Goal: Information Seeking & Learning: Learn about a topic

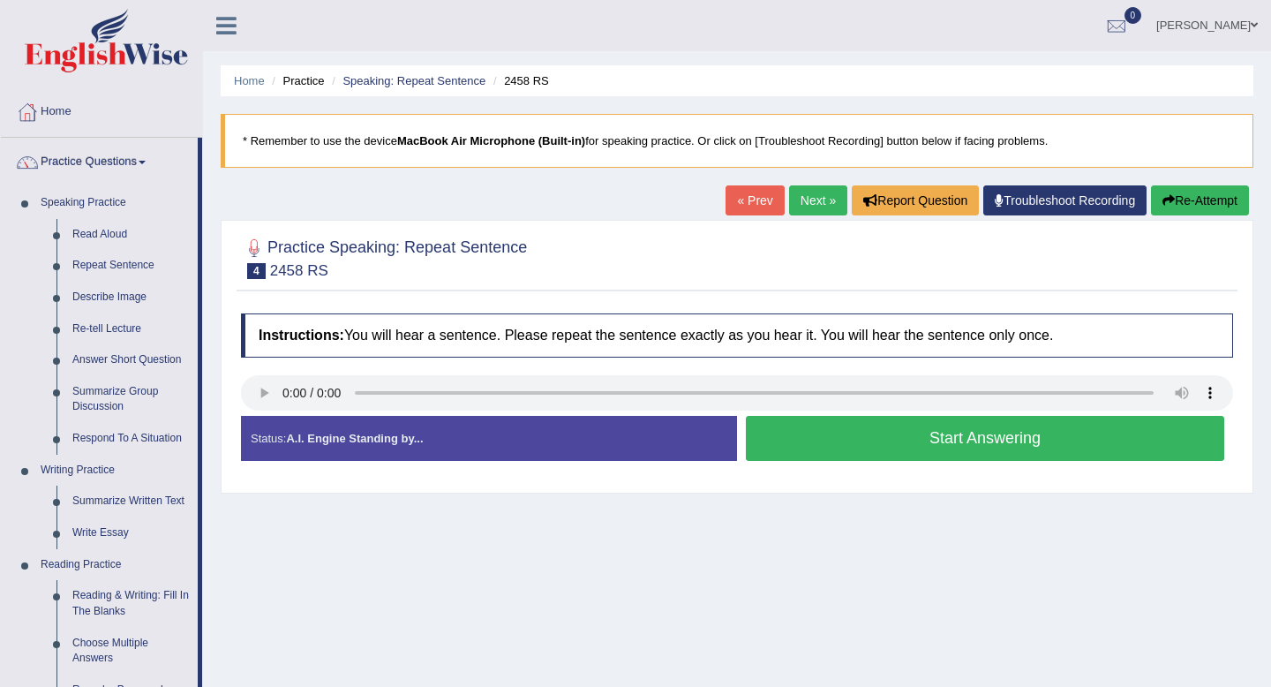
click at [491, 448] on div "Status: A.I. Engine Standing by..." at bounding box center [489, 438] width 496 height 45
click at [757, 199] on link "« Prev" at bounding box center [755, 200] width 58 height 30
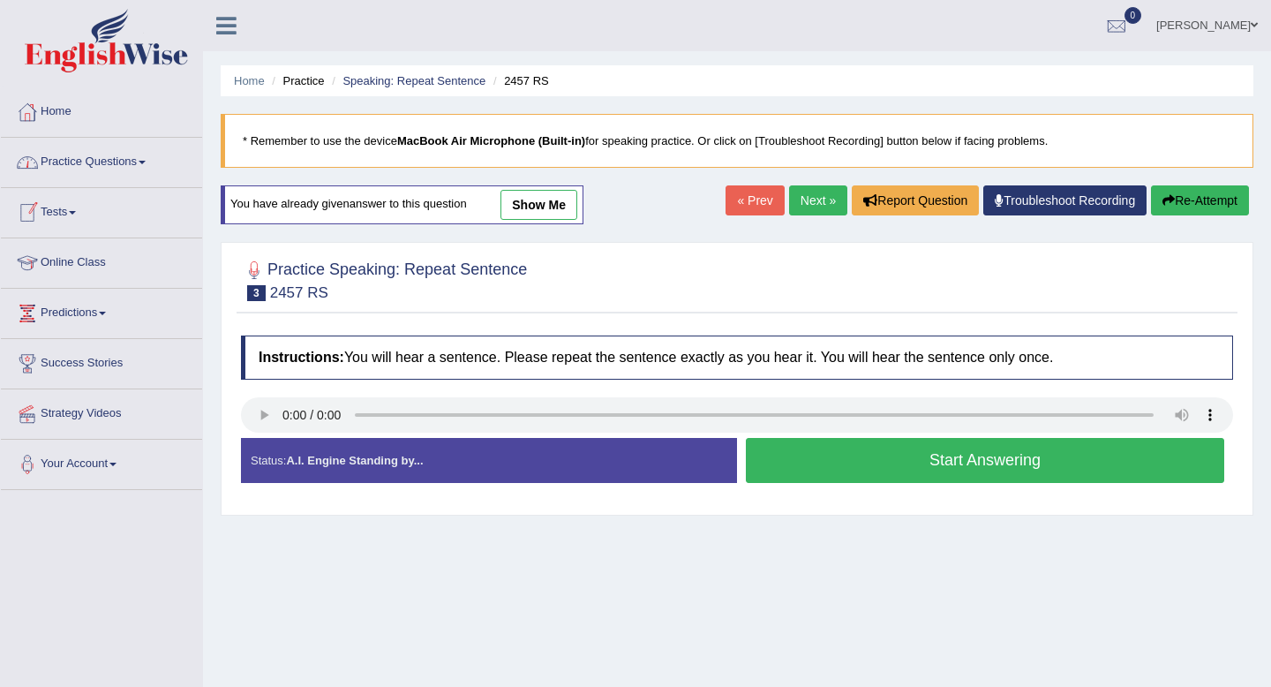
click at [140, 167] on link "Practice Questions" at bounding box center [101, 160] width 201 height 44
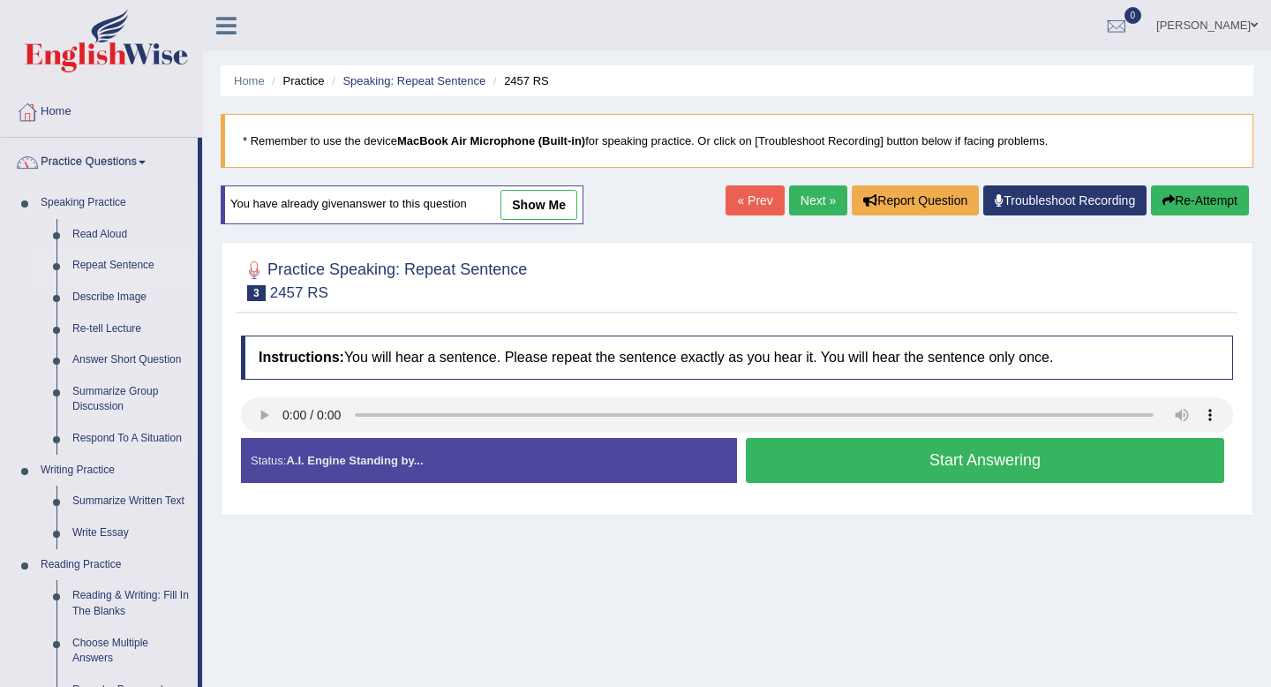
click at [139, 268] on link "Repeat Sentence" at bounding box center [130, 266] width 133 height 32
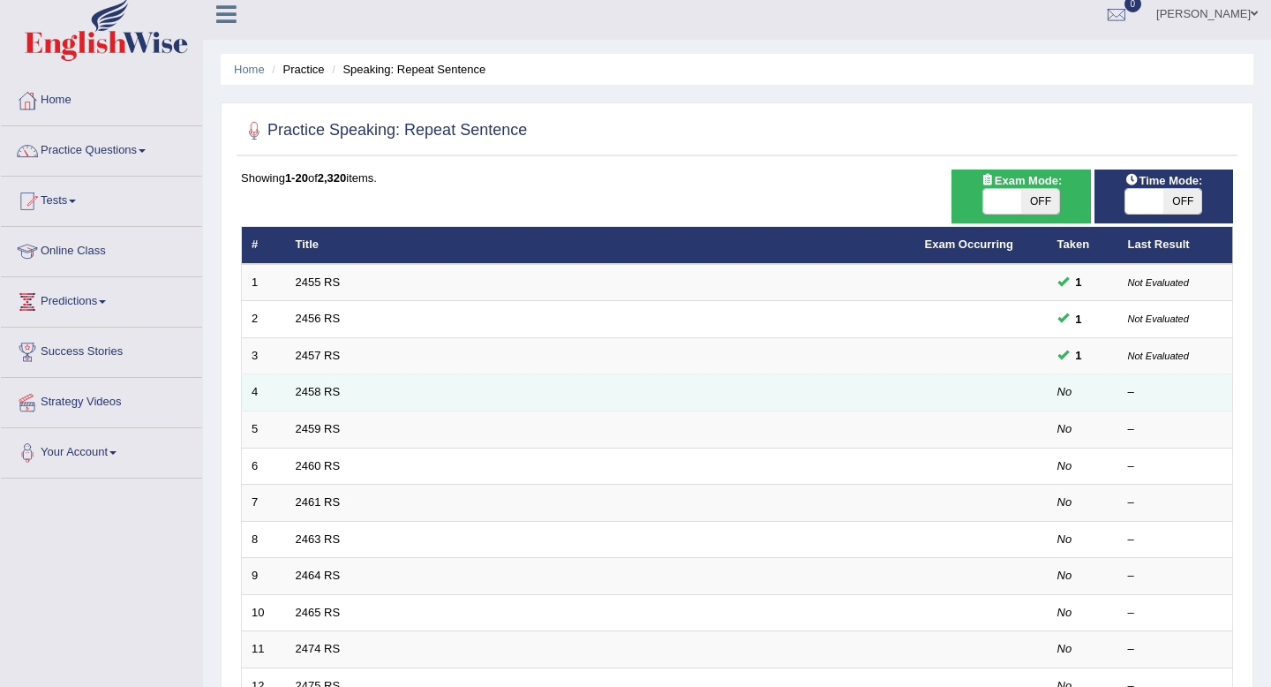
scroll to position [482, 0]
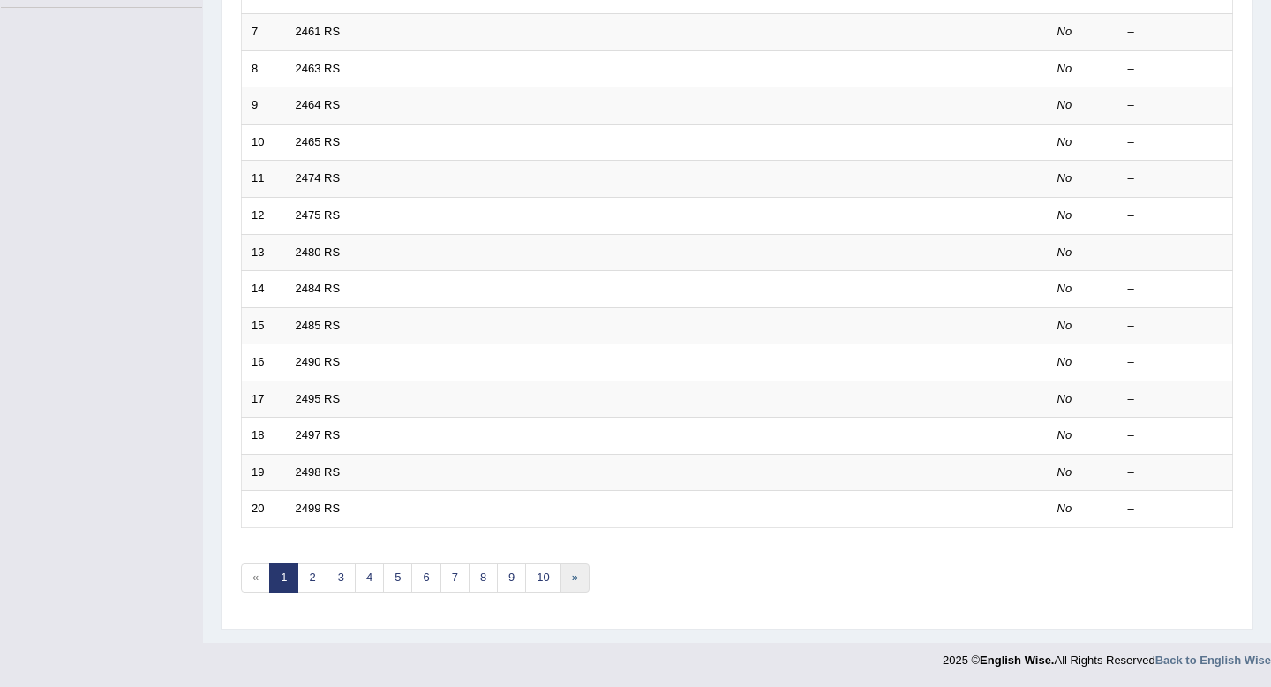
click at [583, 574] on link "»" at bounding box center [575, 577] width 29 height 29
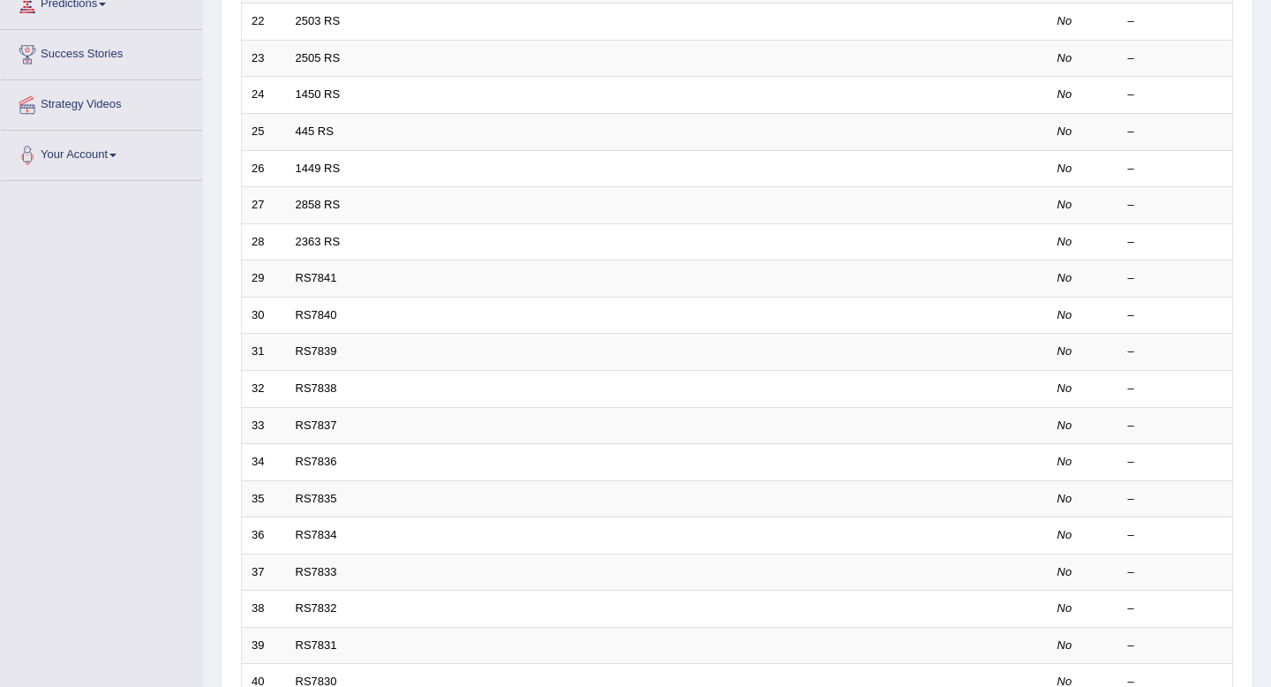
scroll to position [482, 0]
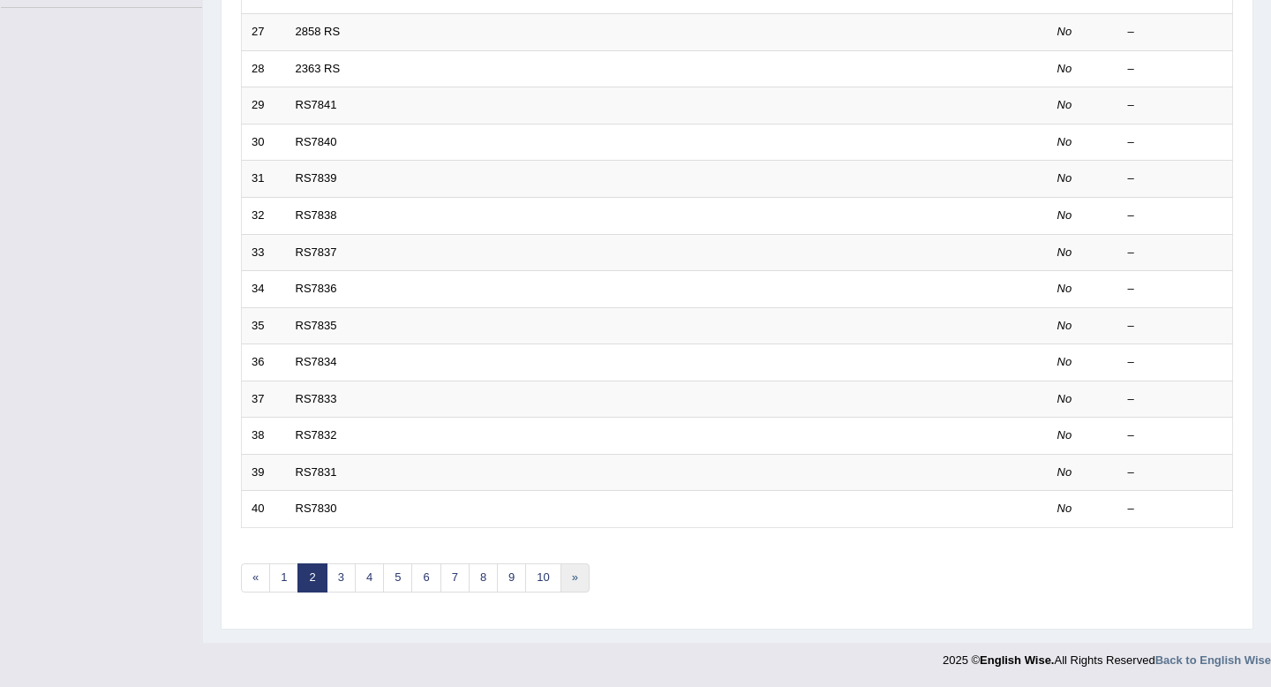
click at [582, 584] on link "»" at bounding box center [575, 577] width 29 height 29
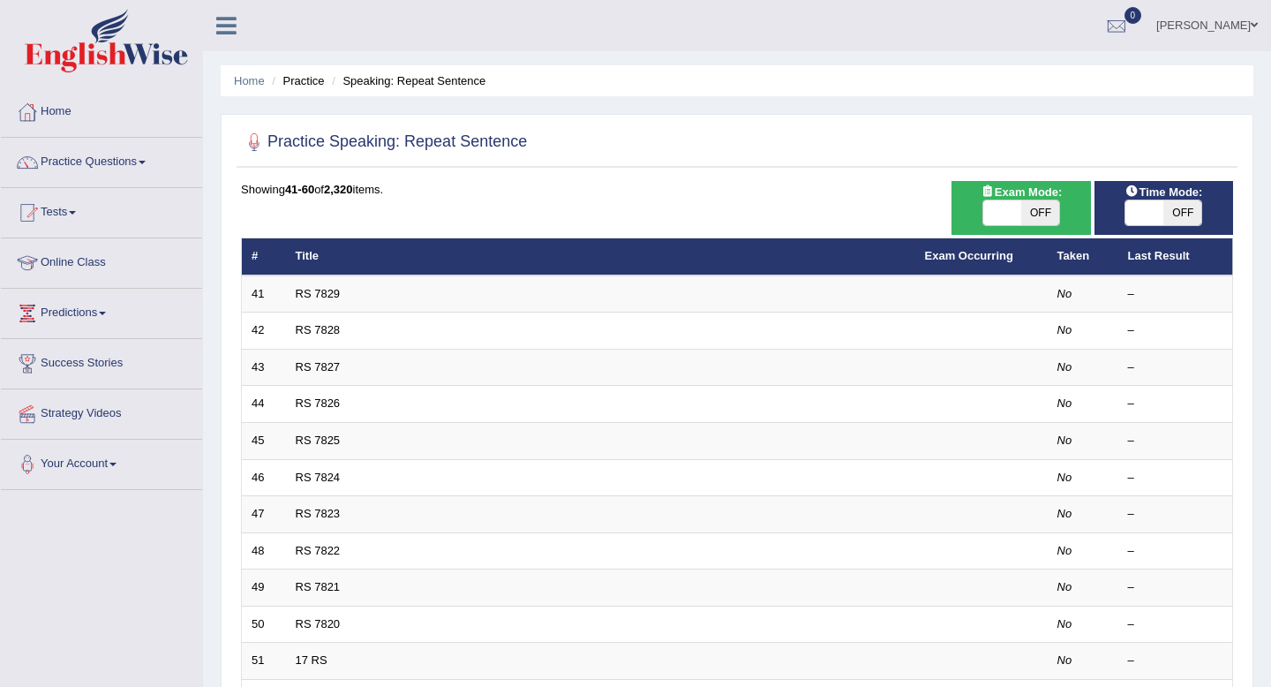
scroll to position [482, 0]
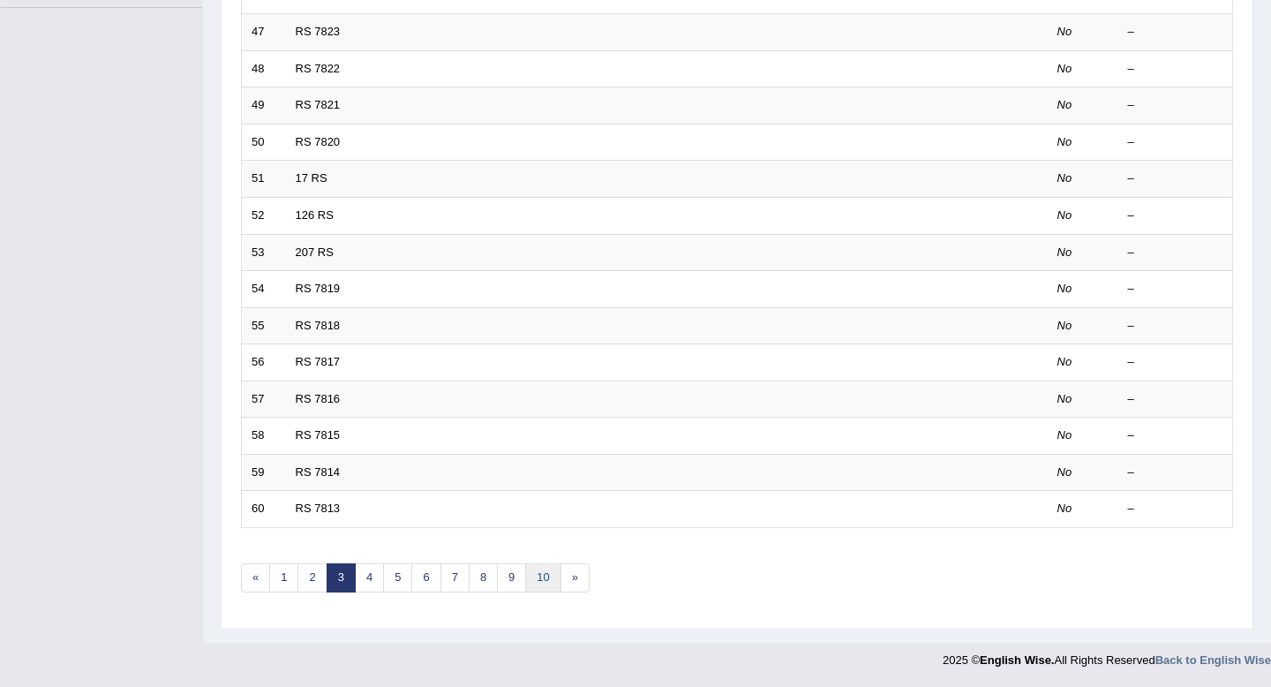
click at [550, 569] on link "10" at bounding box center [542, 577] width 35 height 29
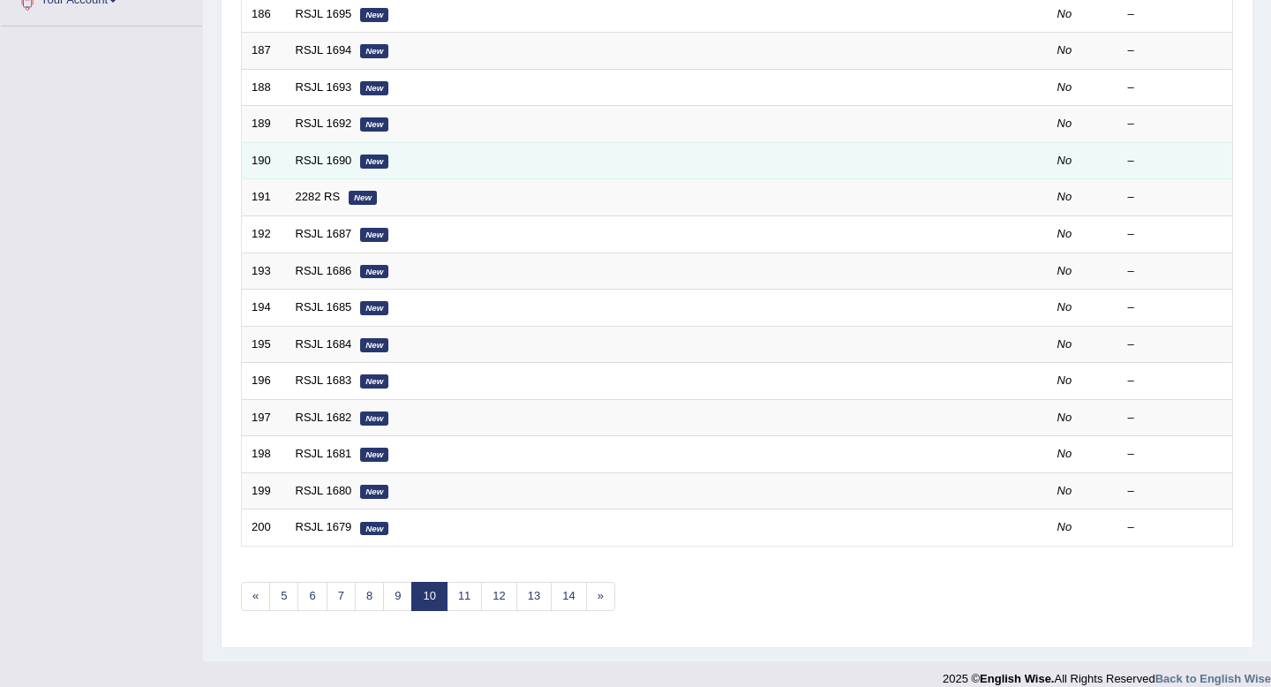
scroll to position [482, 0]
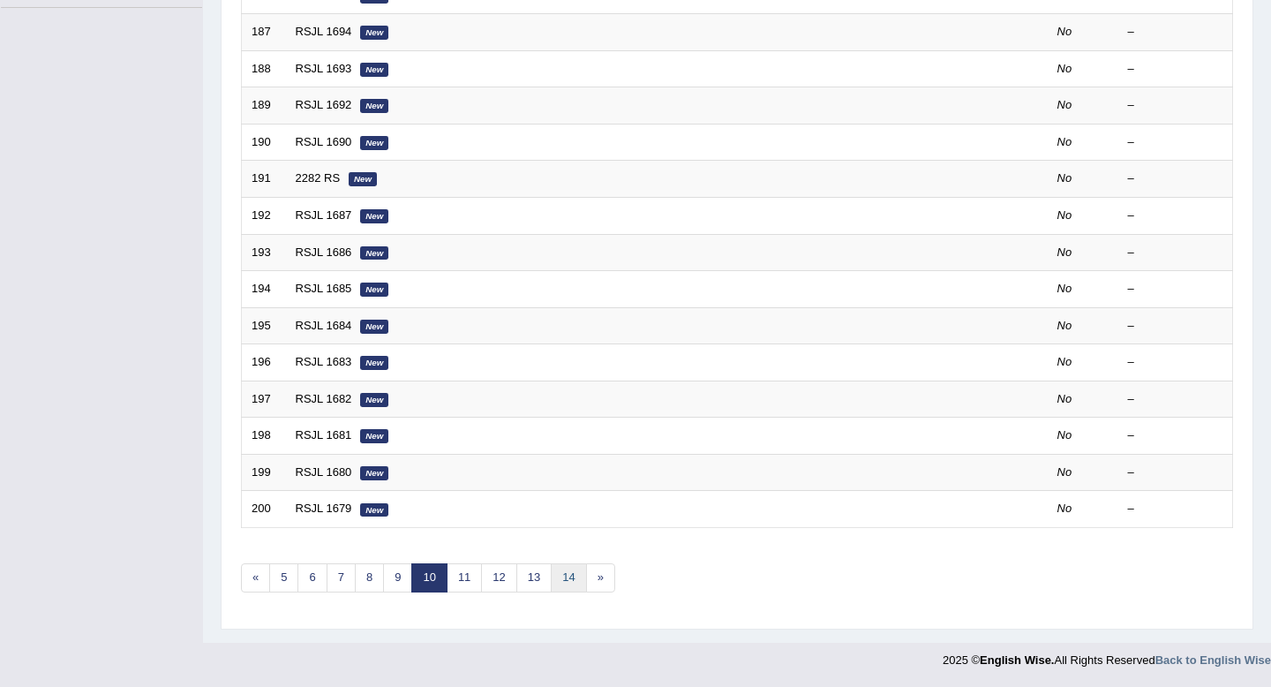
click at [569, 581] on link "14" at bounding box center [568, 577] width 35 height 29
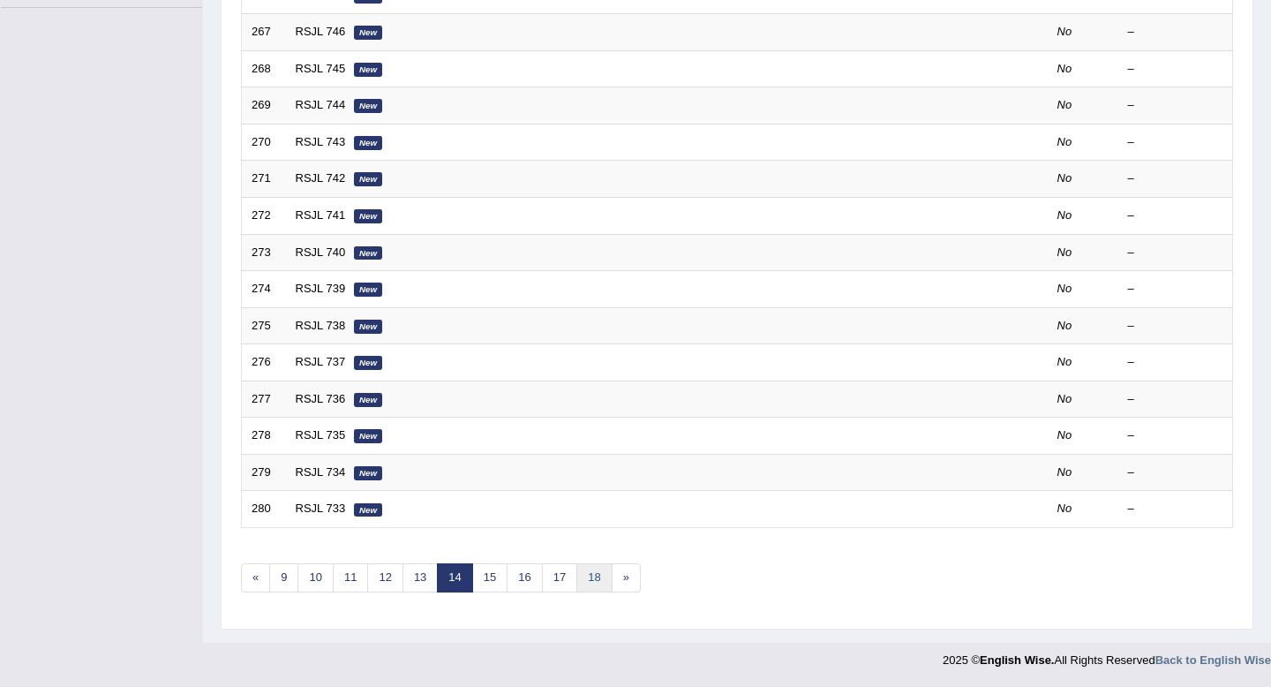
click at [587, 575] on link "18" at bounding box center [594, 577] width 35 height 29
click at [593, 575] on link "22" at bounding box center [600, 577] width 35 height 29
click at [261, 583] on link "«" at bounding box center [255, 577] width 29 height 29
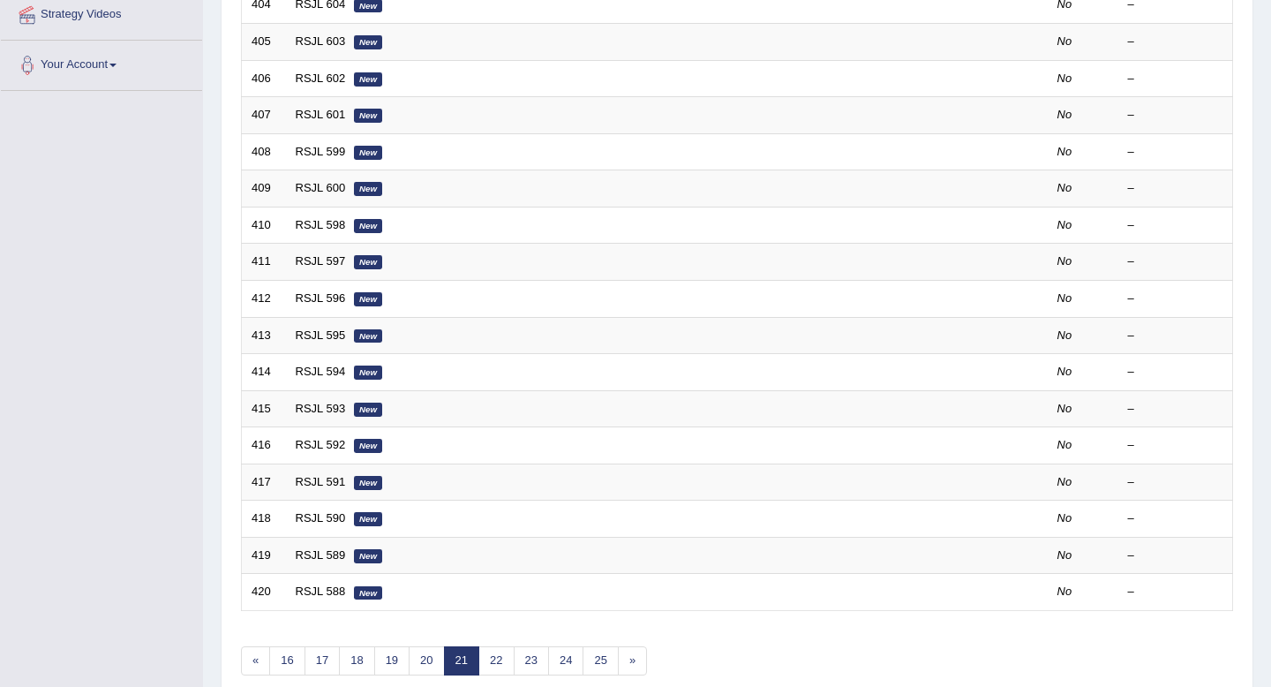
scroll to position [482, 0]
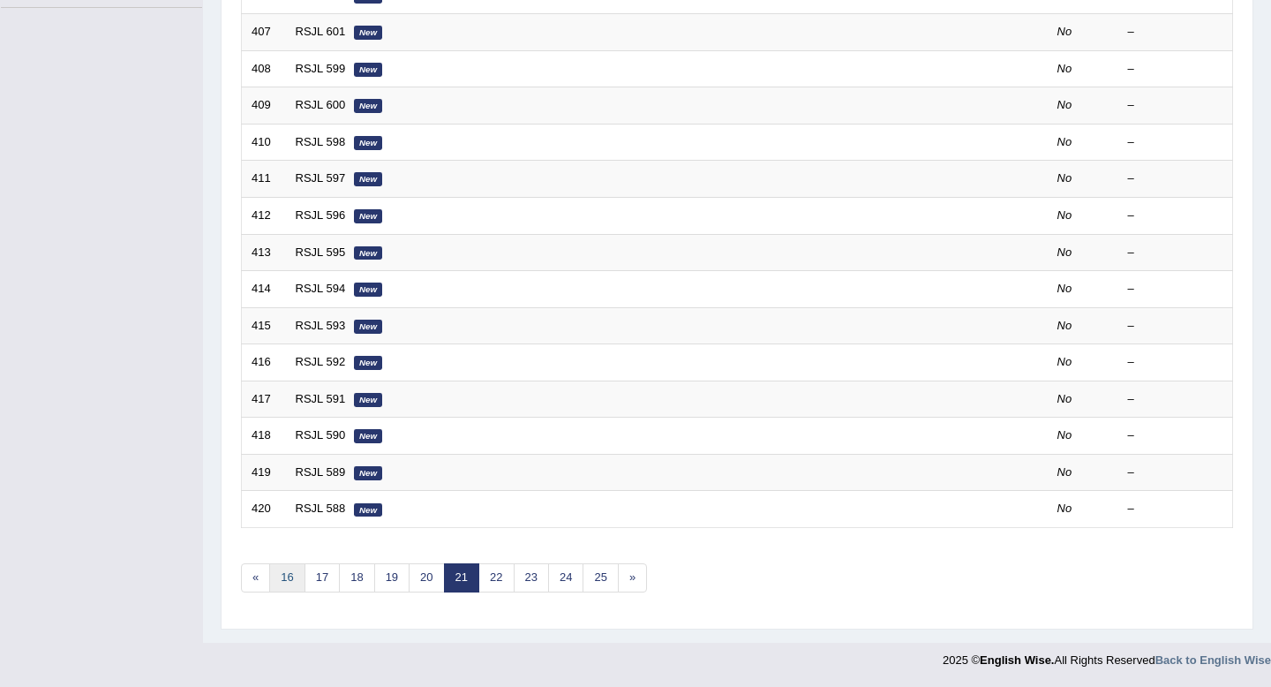
click at [280, 581] on link "16" at bounding box center [286, 577] width 35 height 29
click at [280, 581] on link "11" at bounding box center [286, 577] width 35 height 29
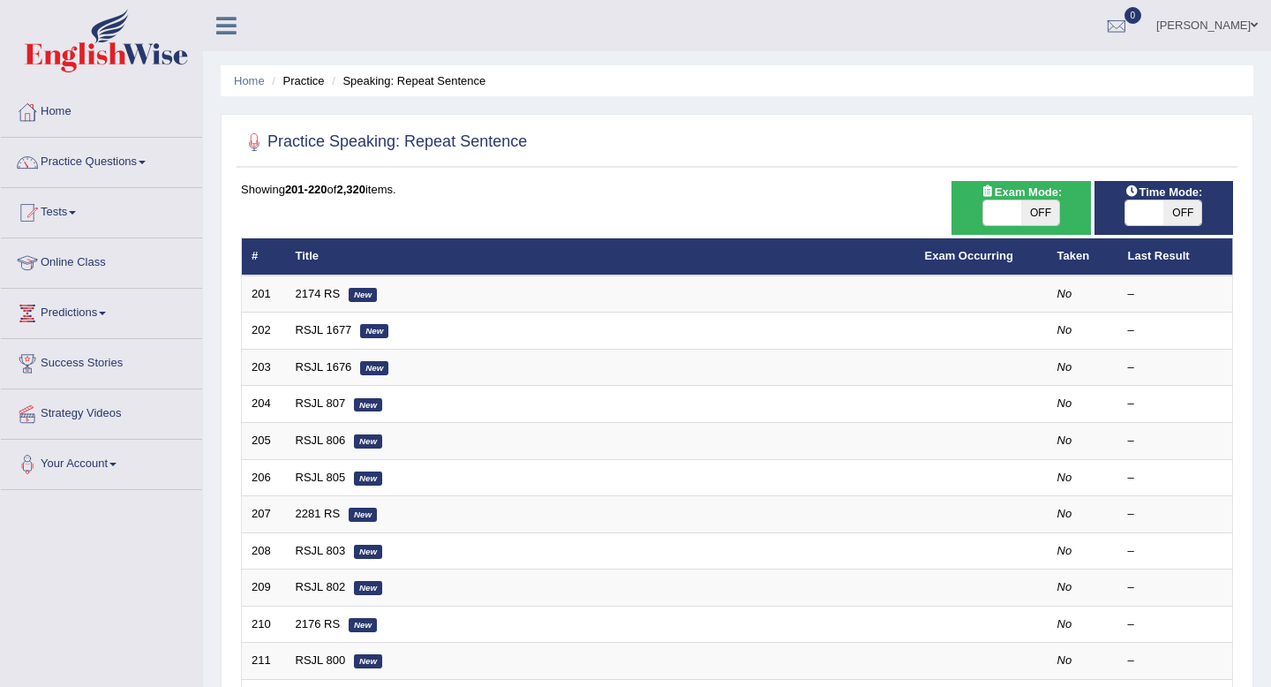
scroll to position [482, 0]
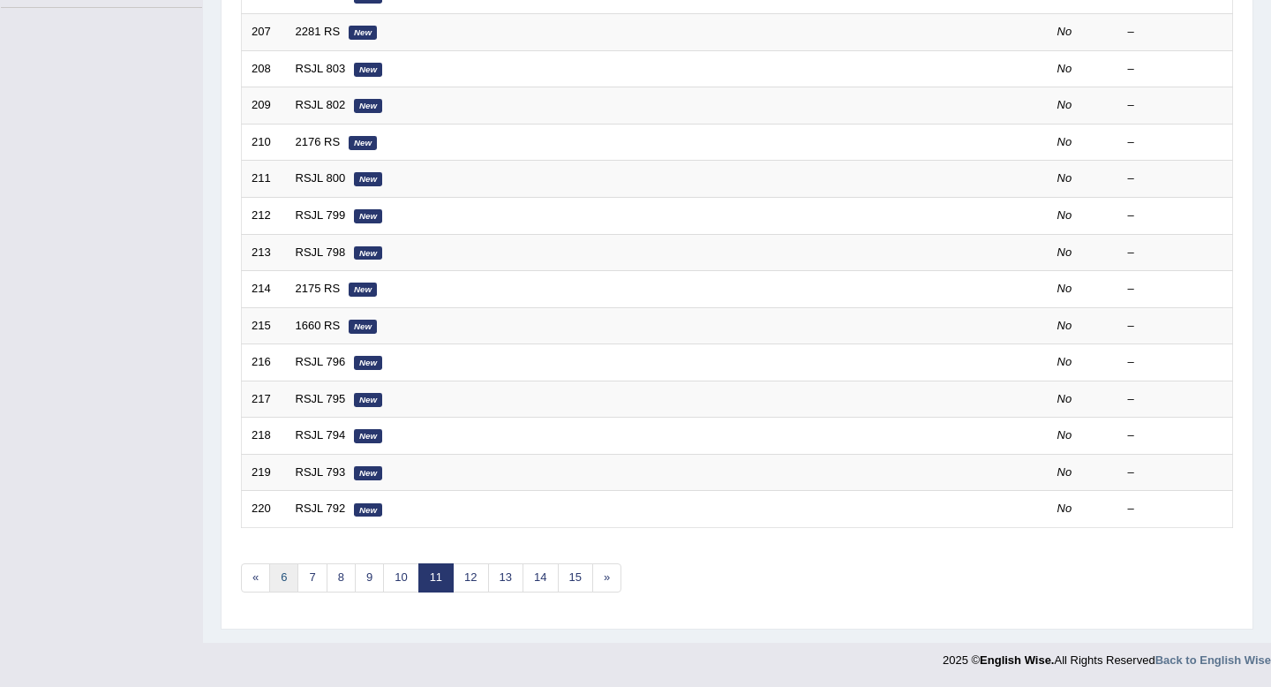
click at [285, 579] on link "6" at bounding box center [283, 577] width 29 height 29
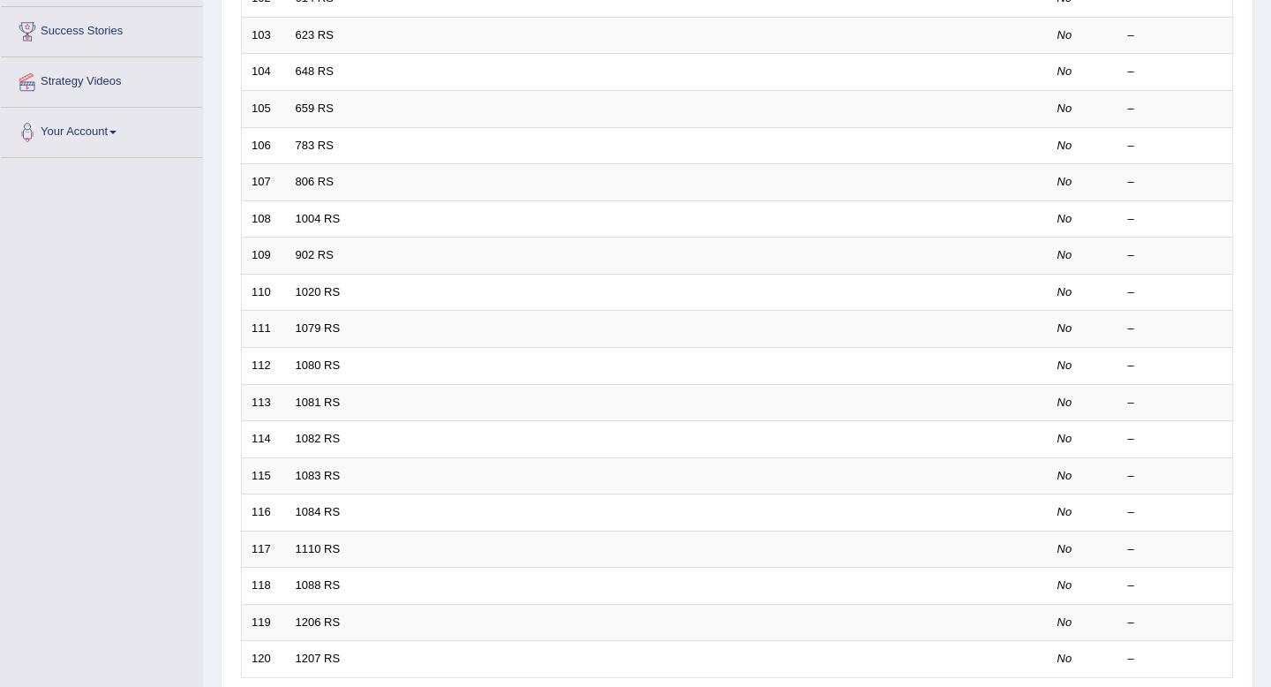
scroll to position [482, 0]
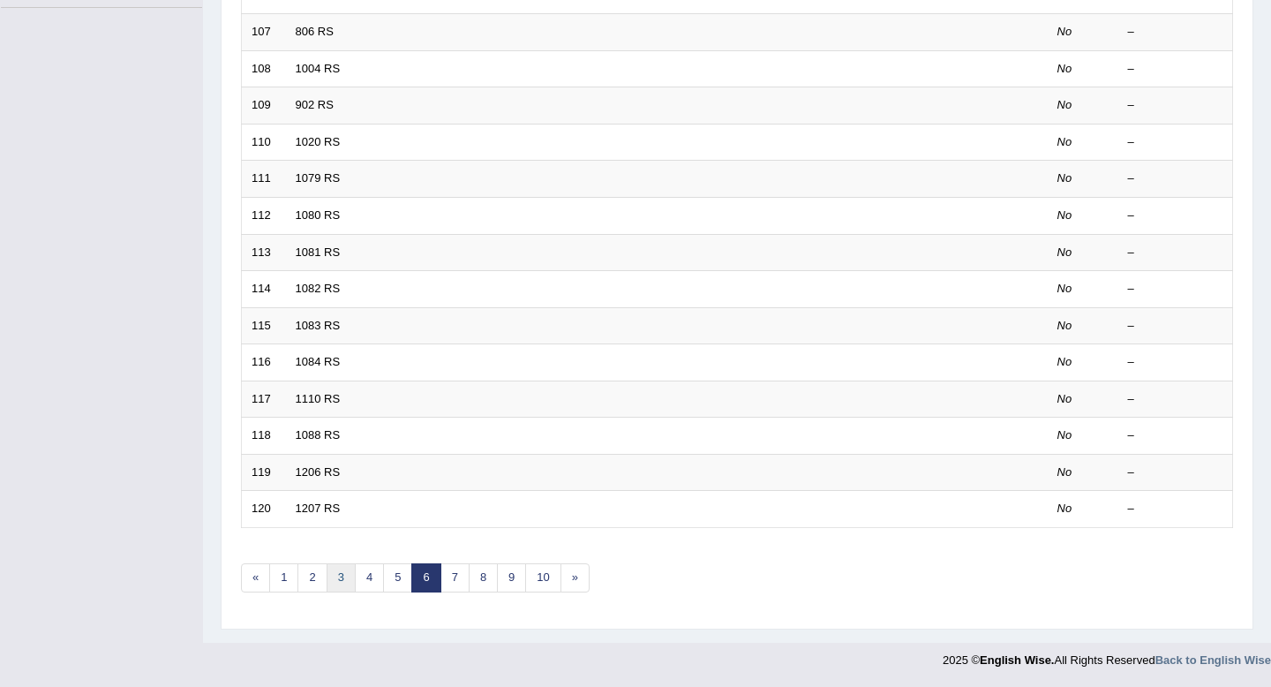
click at [334, 573] on link "3" at bounding box center [341, 577] width 29 height 29
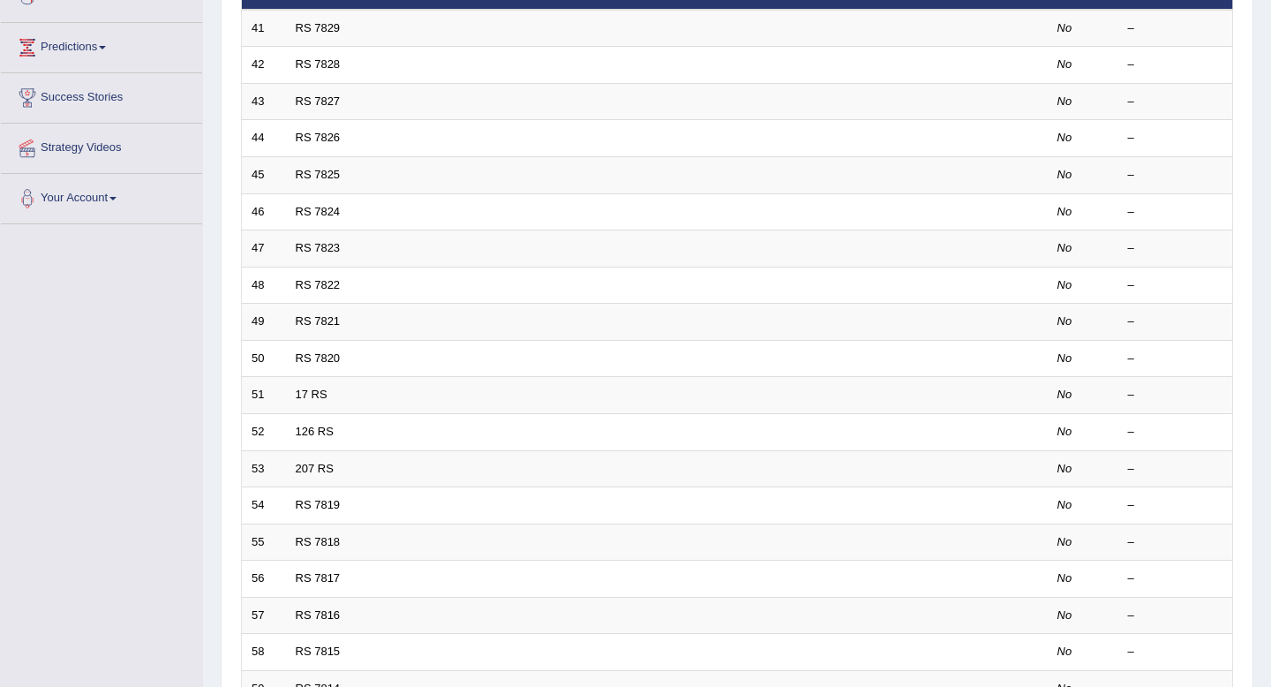
scroll to position [482, 0]
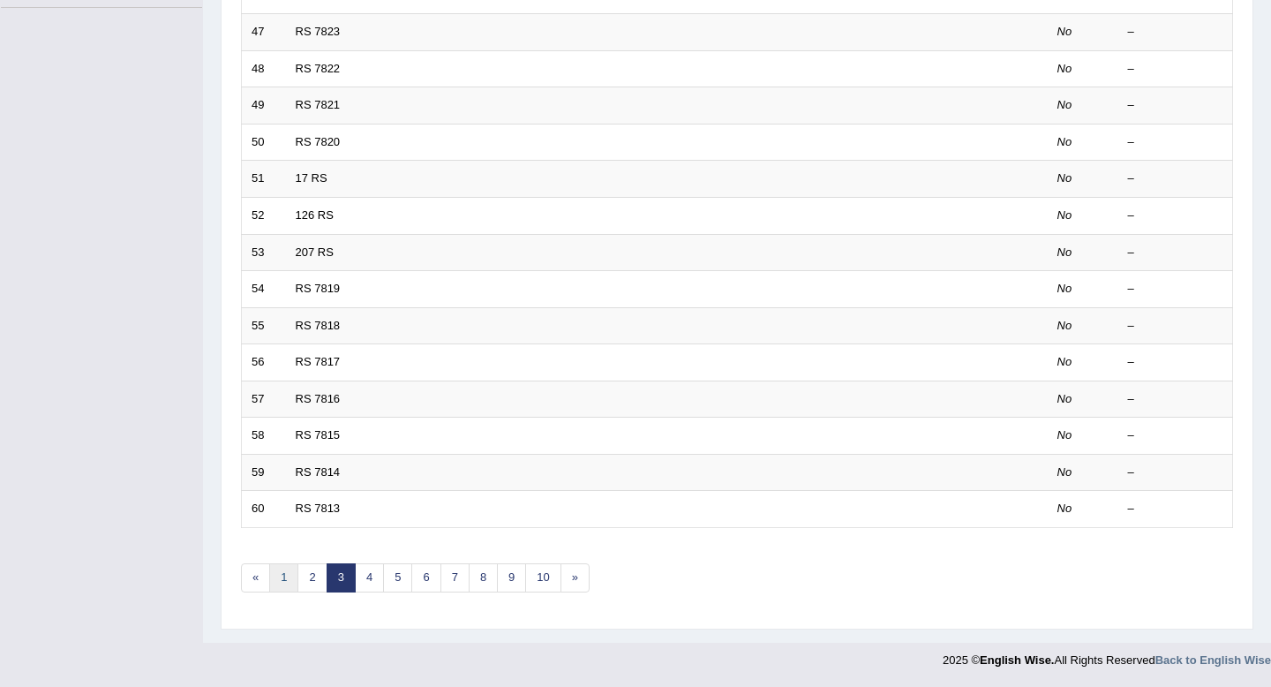
click at [286, 579] on link "1" at bounding box center [283, 577] width 29 height 29
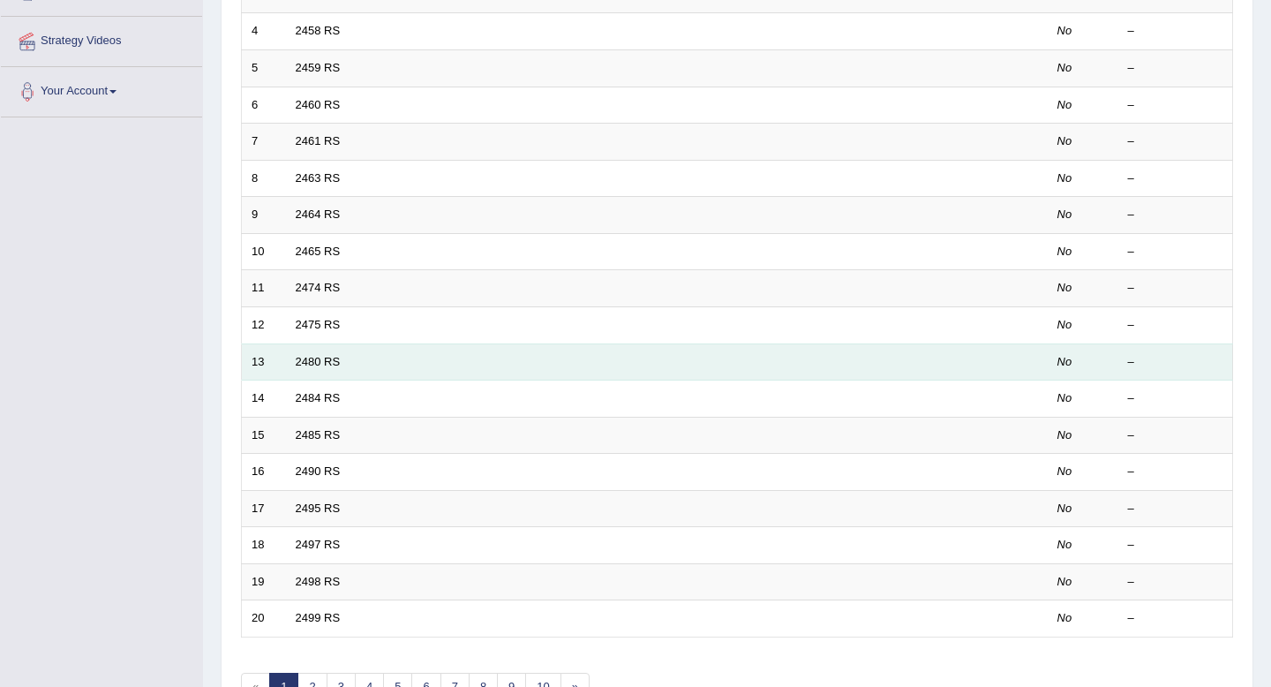
scroll to position [255, 0]
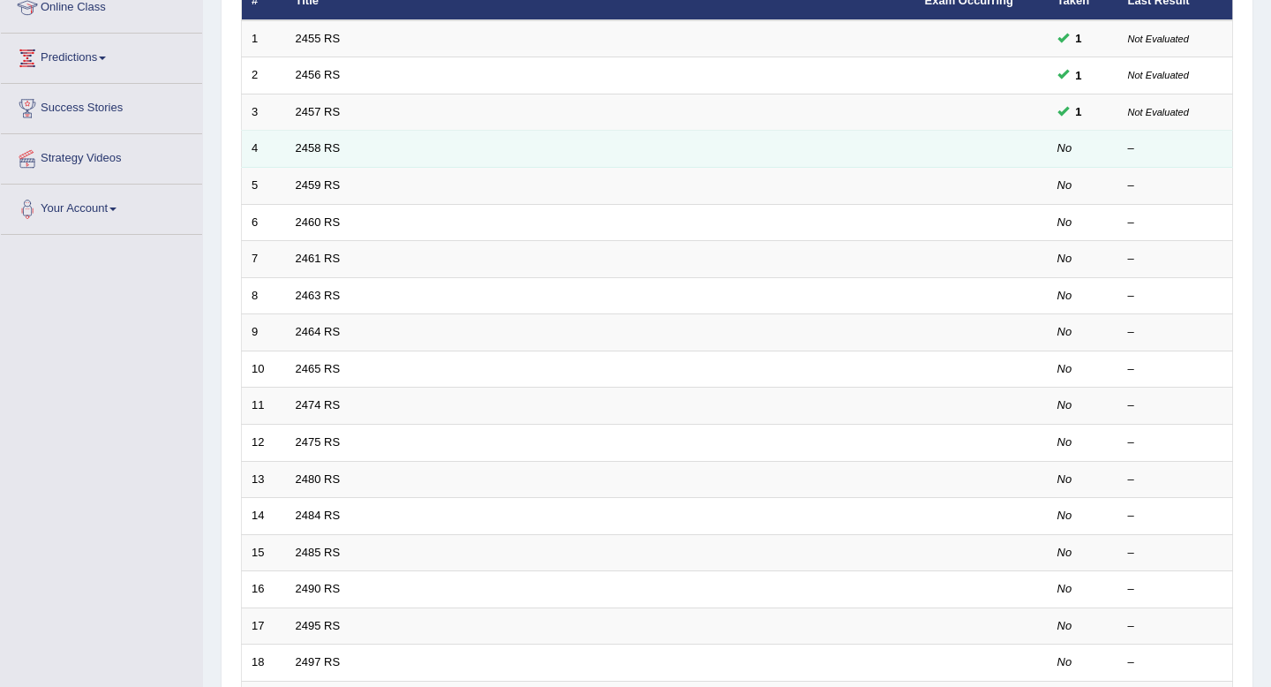
click at [395, 154] on td "2458 RS" at bounding box center [600, 149] width 629 height 37
click at [335, 145] on link "2458 RS" at bounding box center [318, 147] width 45 height 13
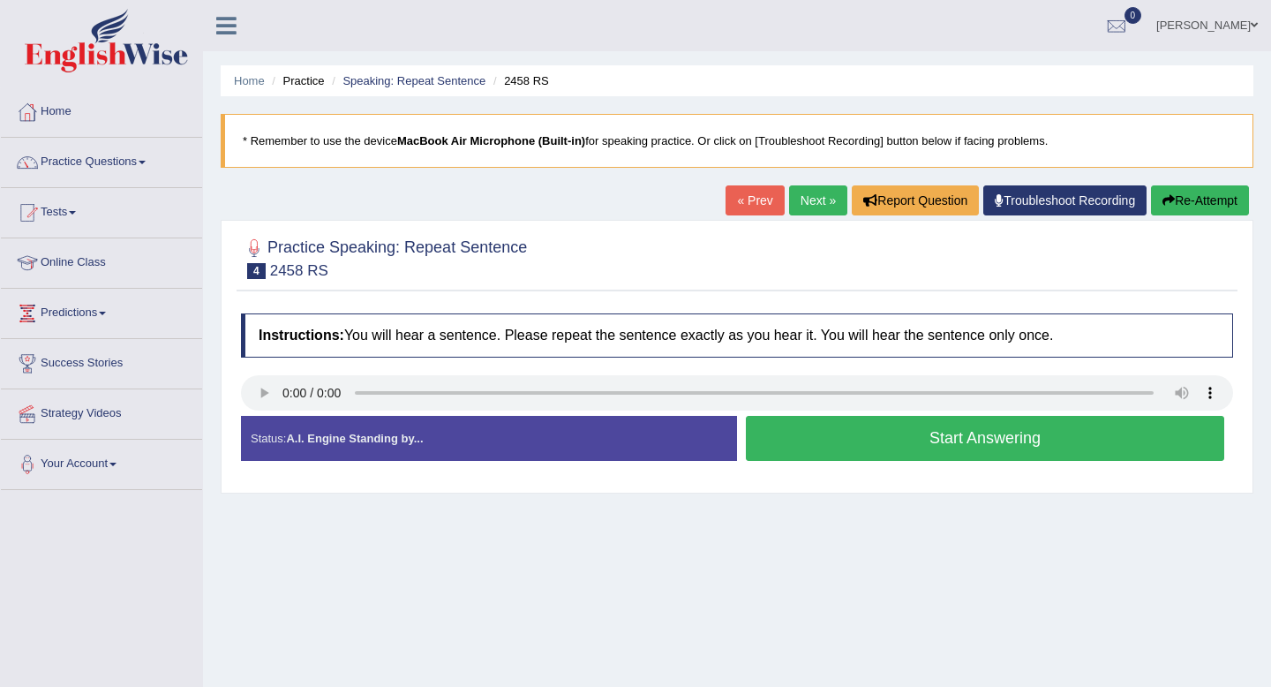
click at [832, 457] on button "Start Answering" at bounding box center [985, 438] width 479 height 45
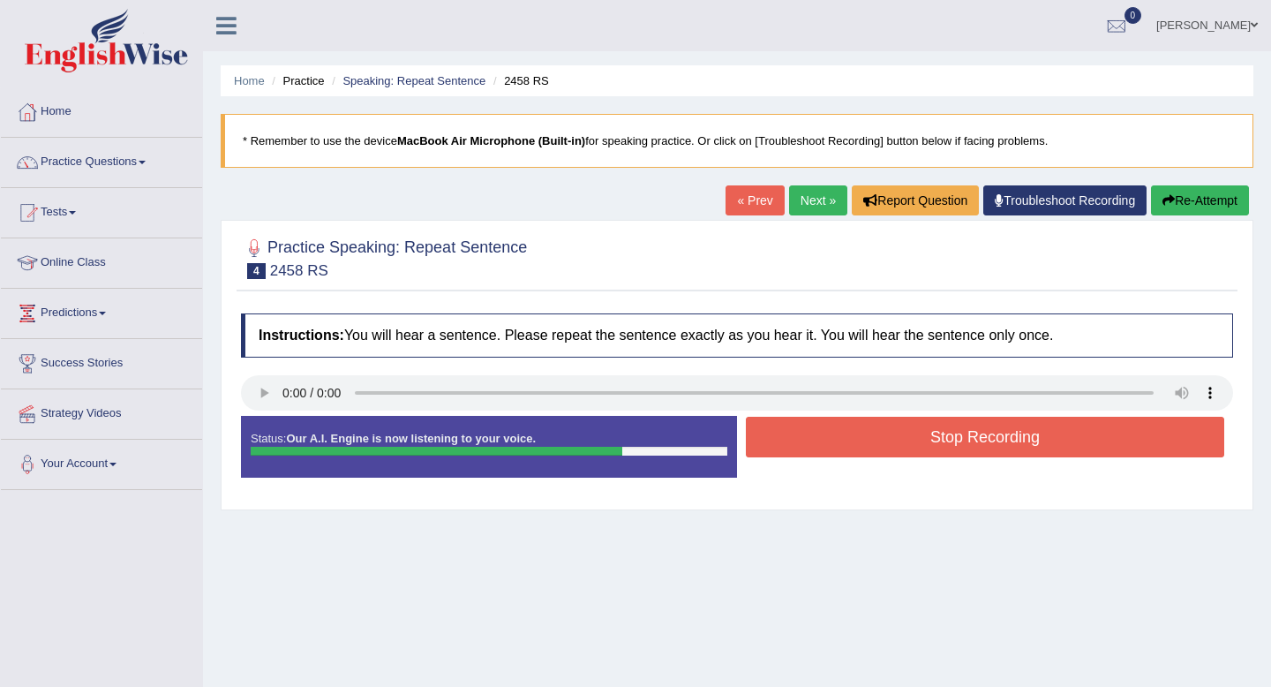
click at [840, 453] on button "Stop Recording" at bounding box center [985, 437] width 479 height 41
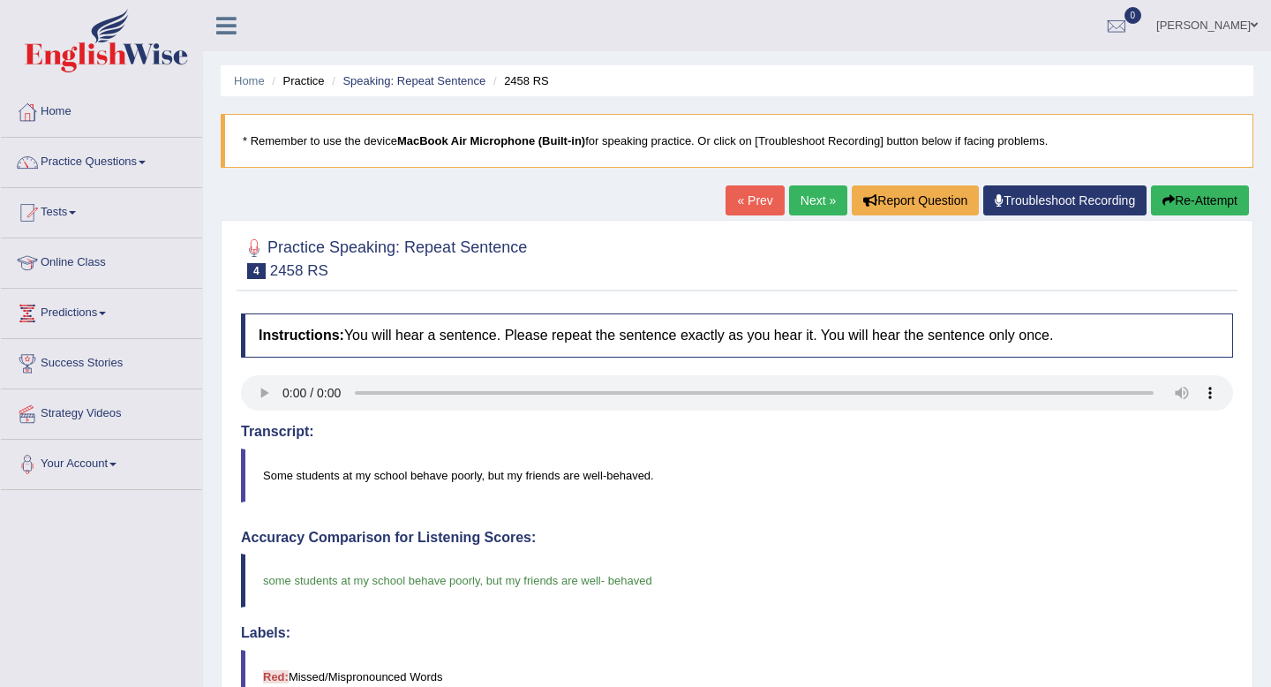
click at [829, 204] on link "Next »" at bounding box center [818, 200] width 58 height 30
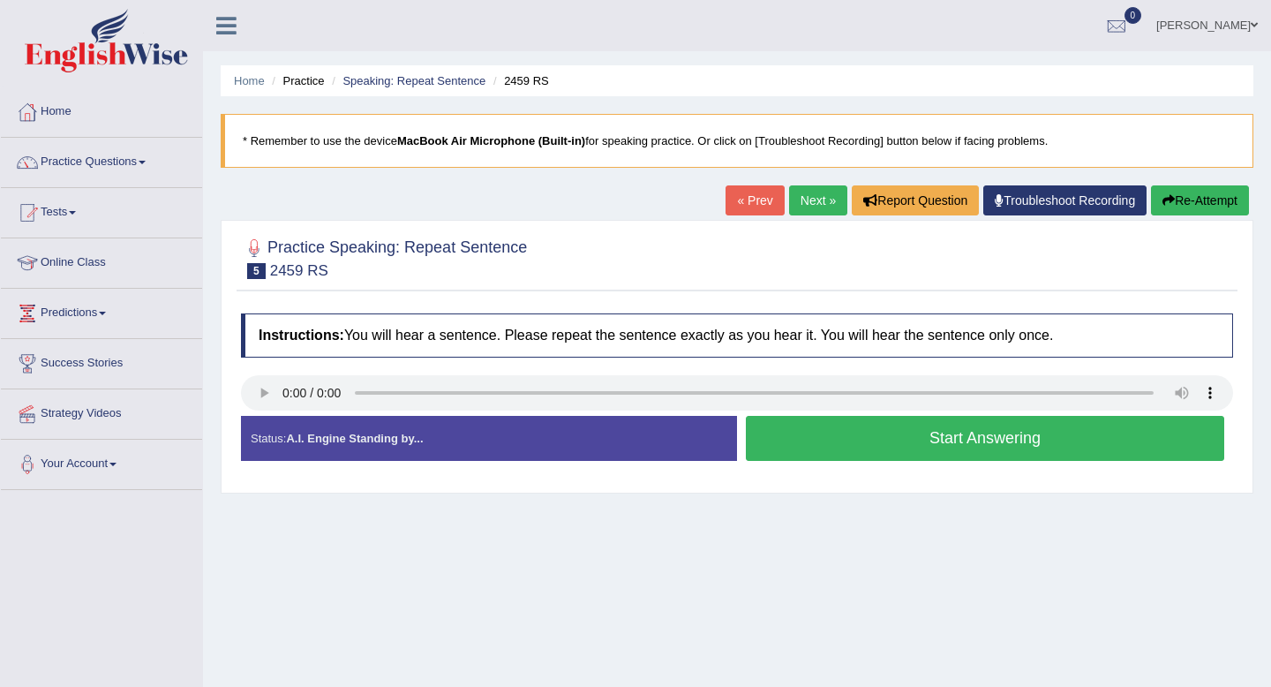
click at [795, 450] on button "Start Answering" at bounding box center [985, 438] width 479 height 45
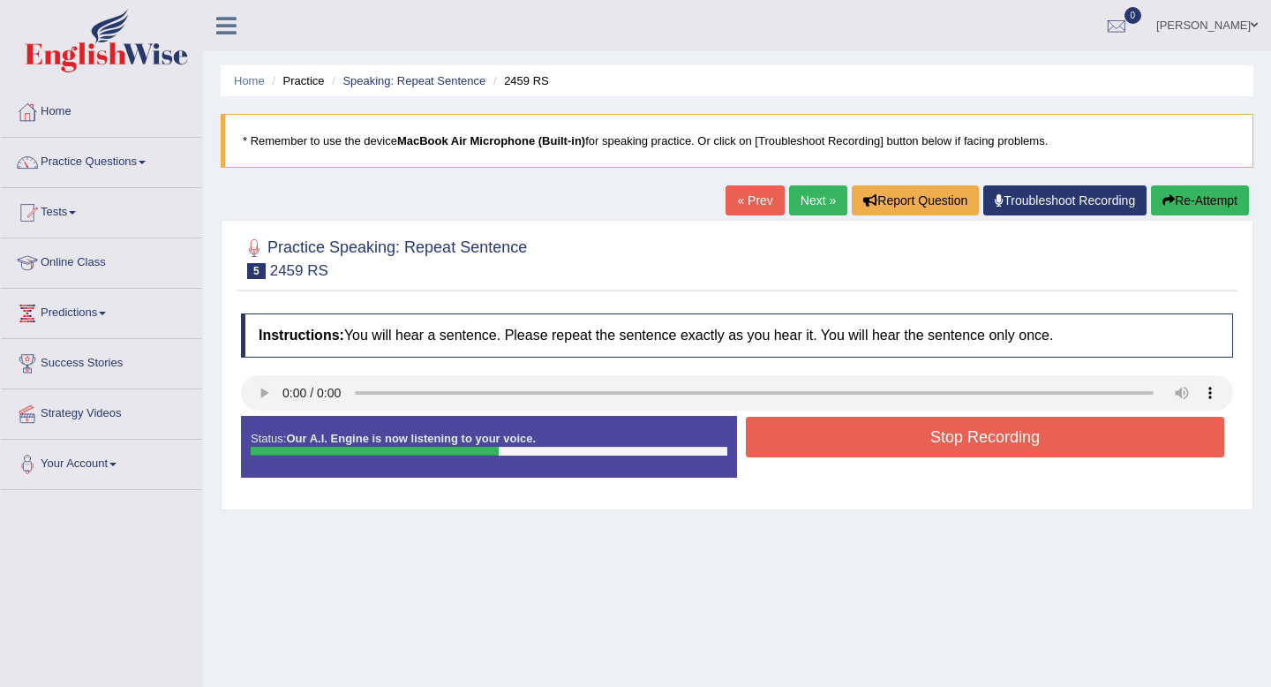
click at [795, 450] on button "Stop Recording" at bounding box center [985, 437] width 479 height 41
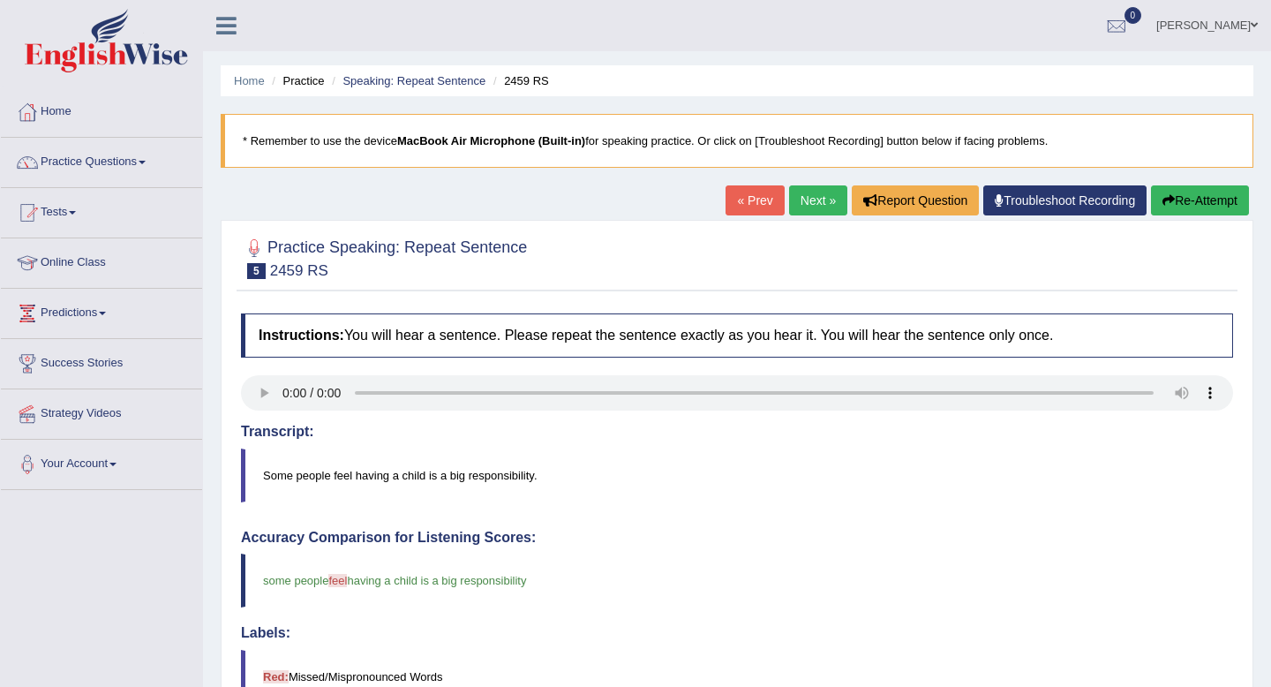
click at [806, 206] on link "Next »" at bounding box center [818, 200] width 58 height 30
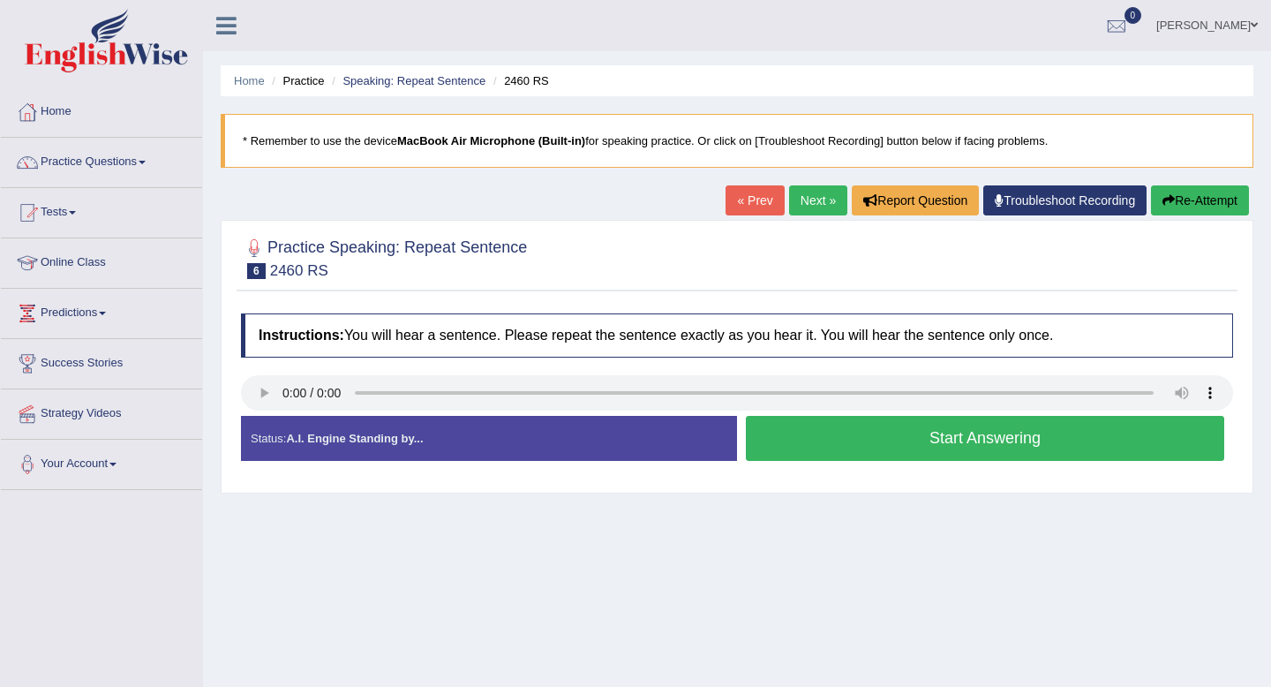
click at [753, 441] on button "Start Answering" at bounding box center [985, 438] width 479 height 45
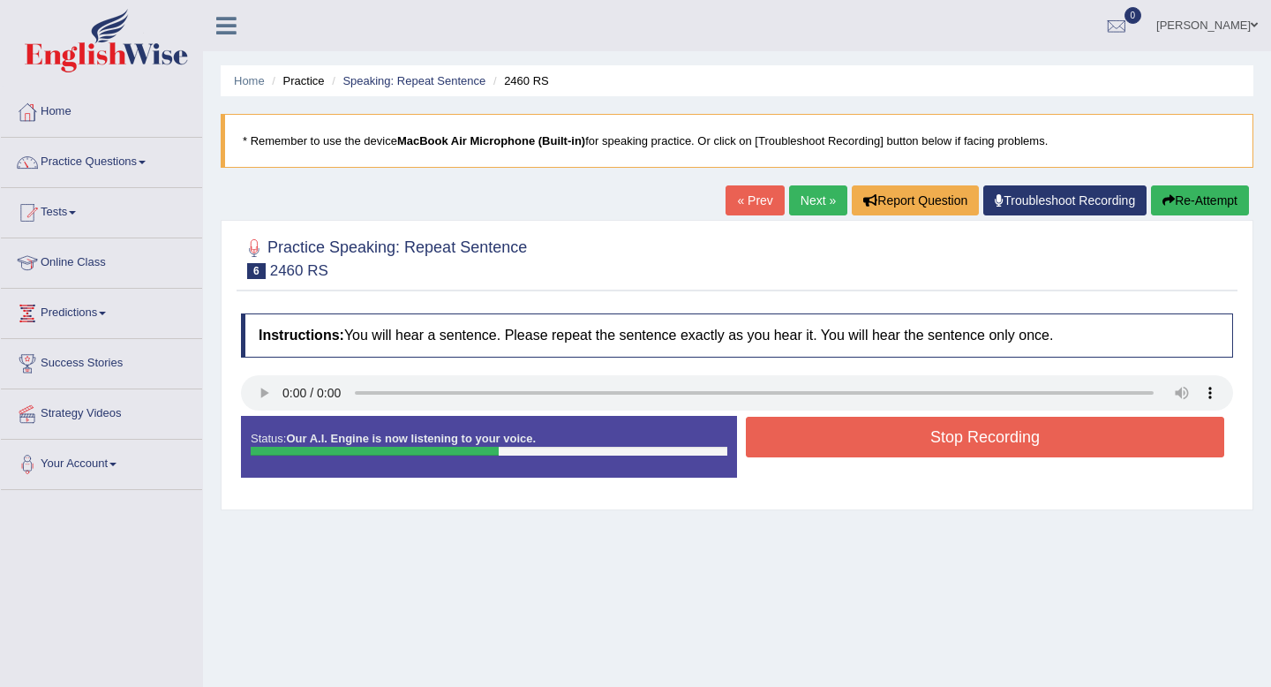
click at [753, 441] on button "Stop Recording" at bounding box center [985, 437] width 479 height 41
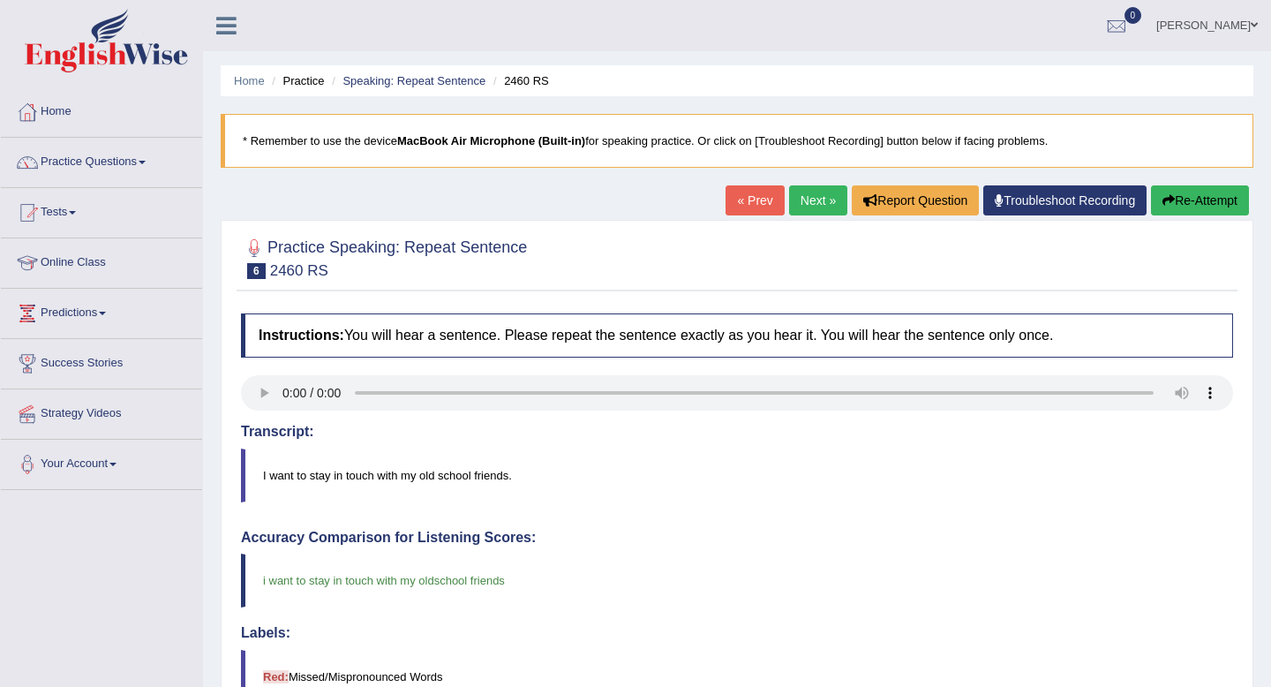
click at [810, 205] on link "Next »" at bounding box center [818, 200] width 58 height 30
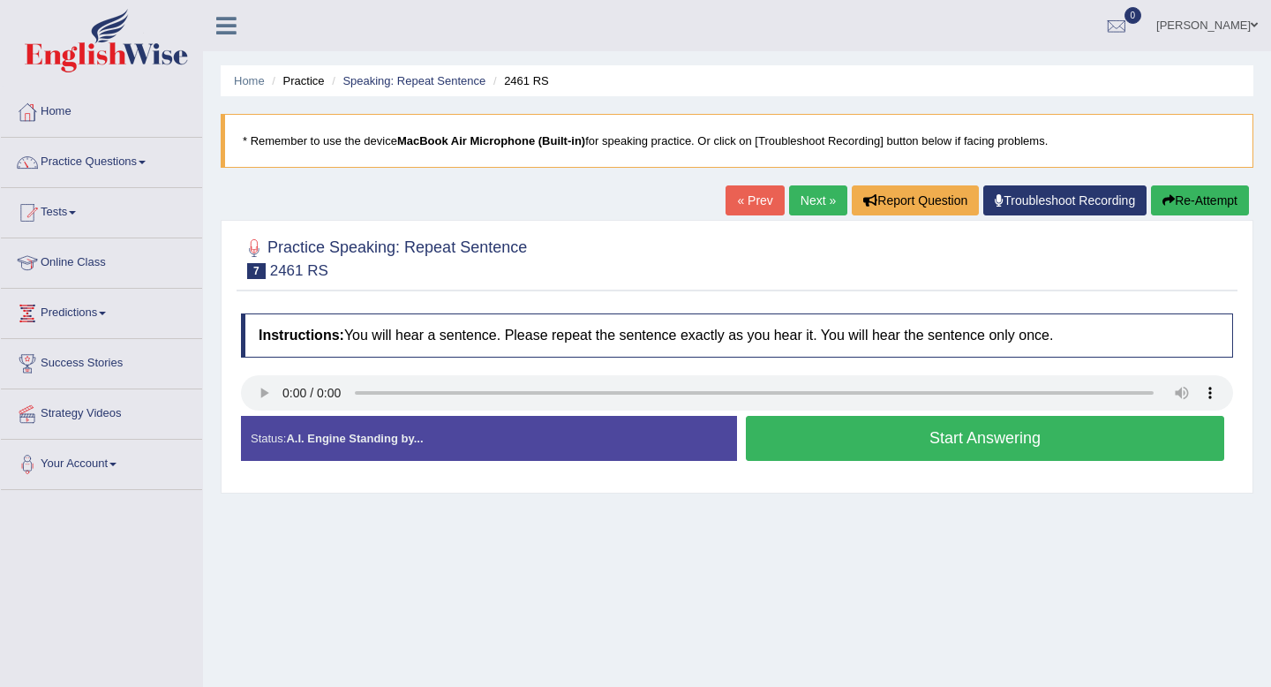
click at [786, 440] on button "Start Answering" at bounding box center [985, 438] width 479 height 45
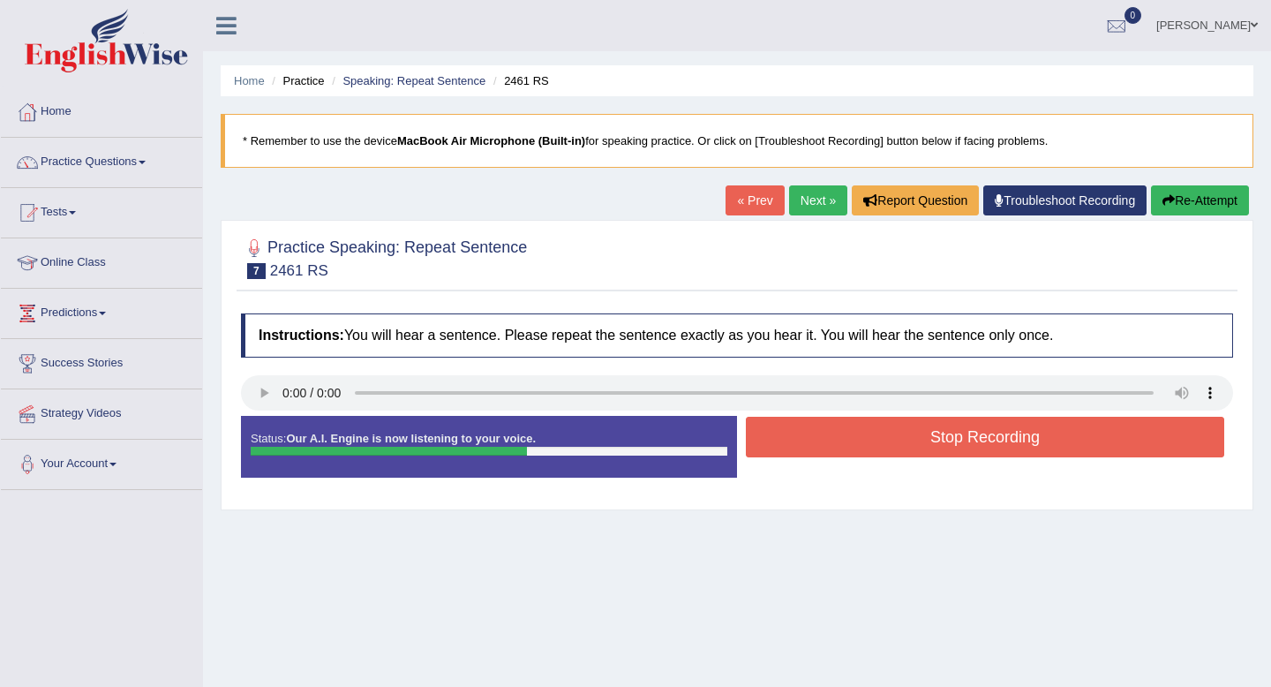
click at [786, 440] on button "Stop Recording" at bounding box center [985, 437] width 479 height 41
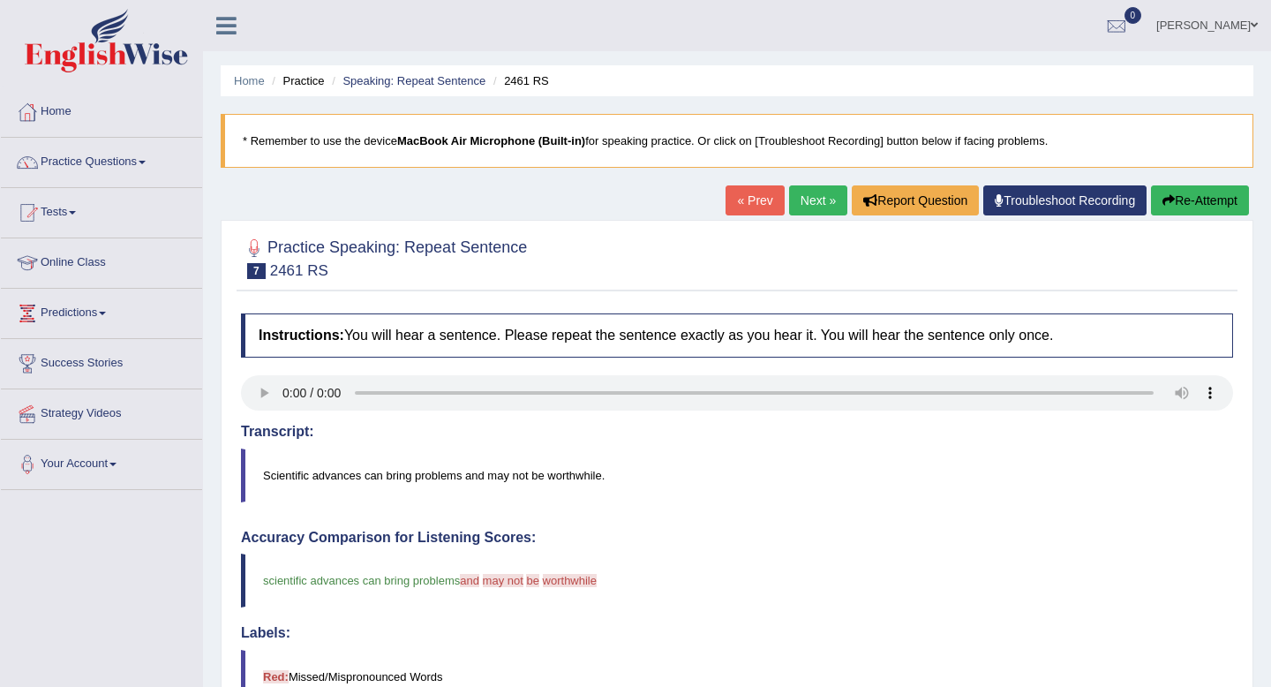
click at [795, 196] on link "Next »" at bounding box center [818, 200] width 58 height 30
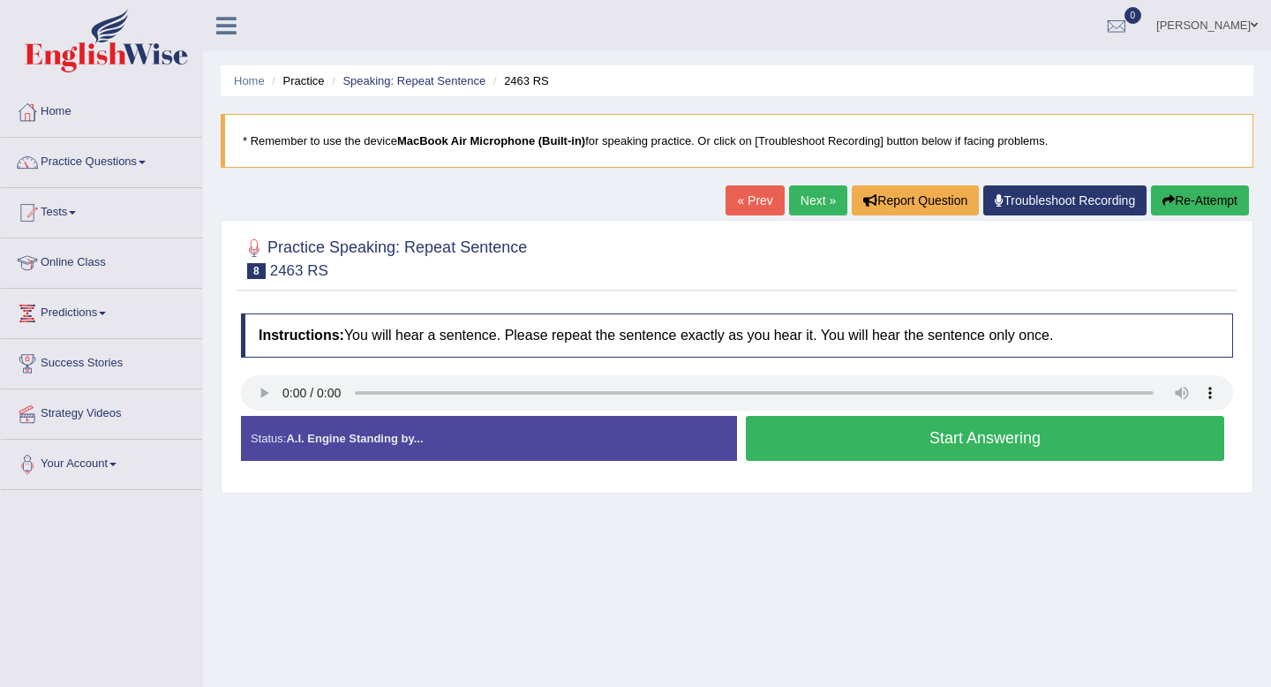
click at [769, 433] on button "Start Answering" at bounding box center [985, 438] width 479 height 45
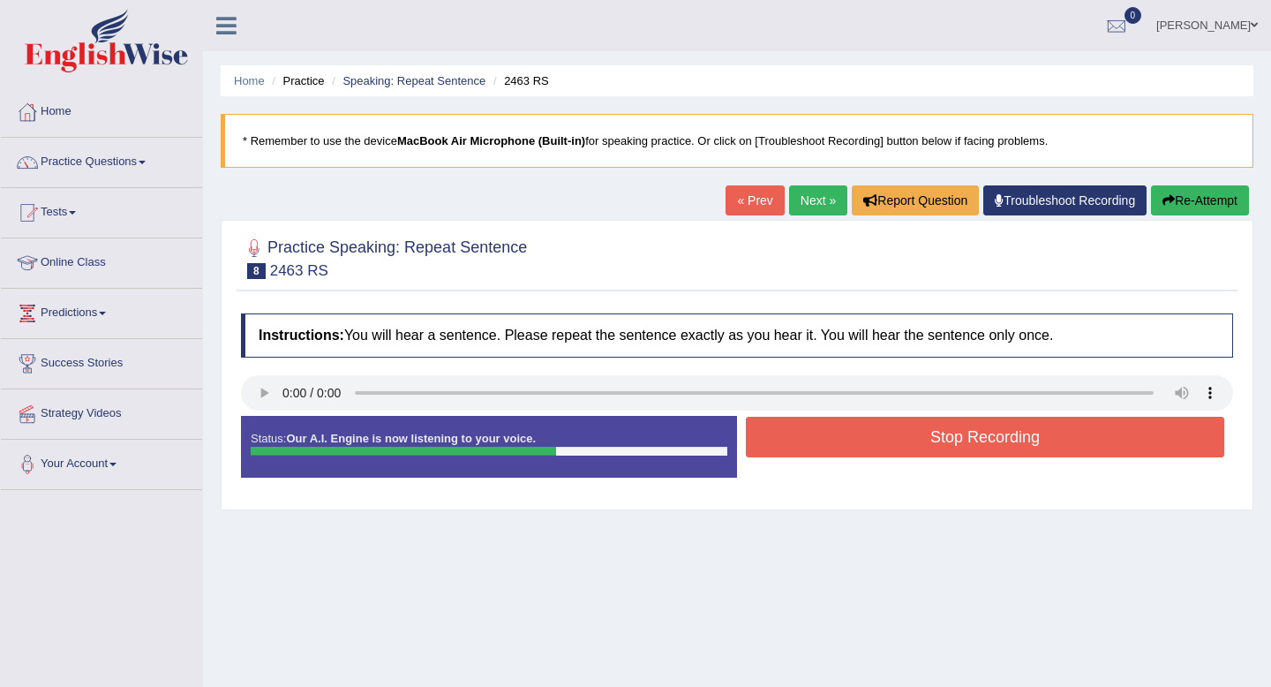
click at [769, 433] on button "Stop Recording" at bounding box center [985, 437] width 479 height 41
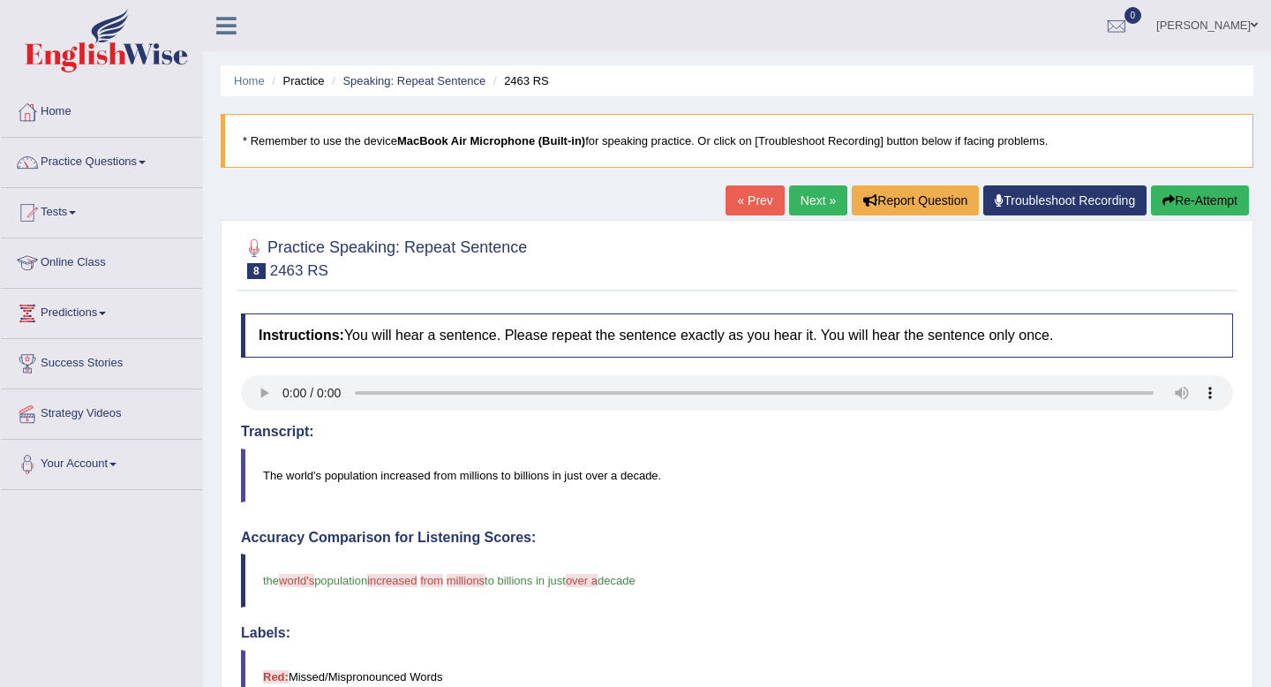
click at [804, 207] on link "Next »" at bounding box center [818, 200] width 58 height 30
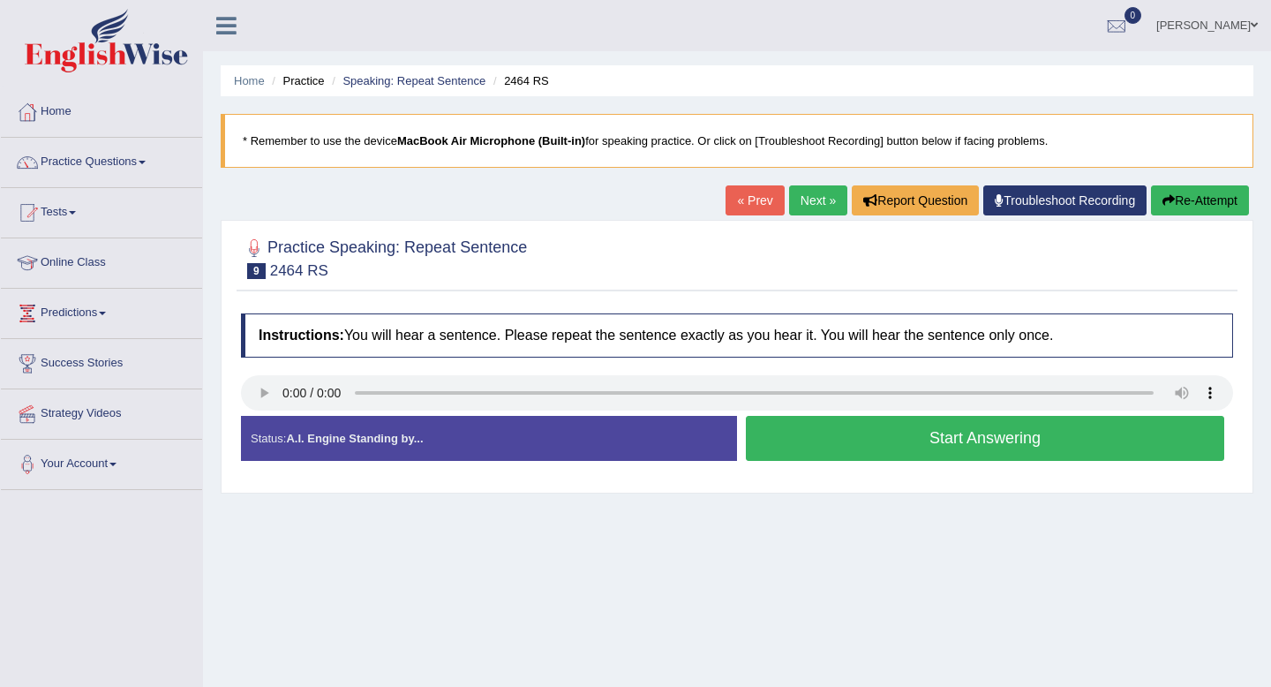
click at [1059, 442] on button "Start Answering" at bounding box center [985, 438] width 479 height 45
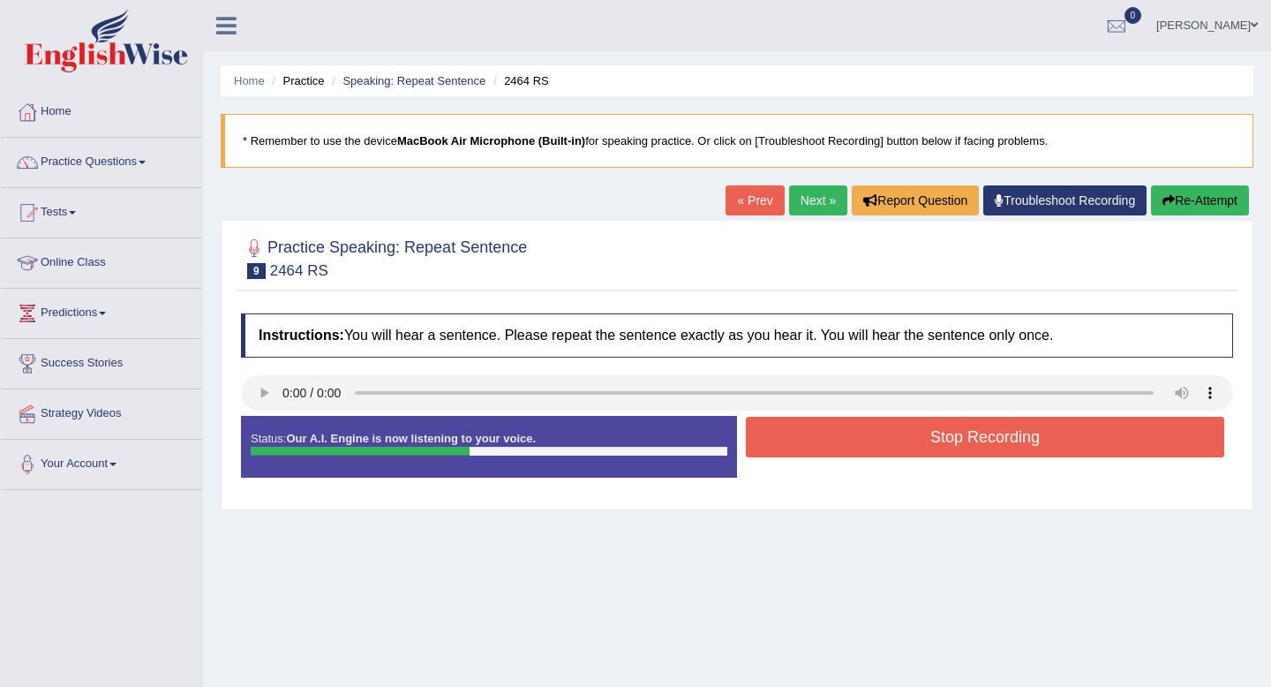
click at [1071, 433] on button "Stop Recording" at bounding box center [985, 437] width 479 height 41
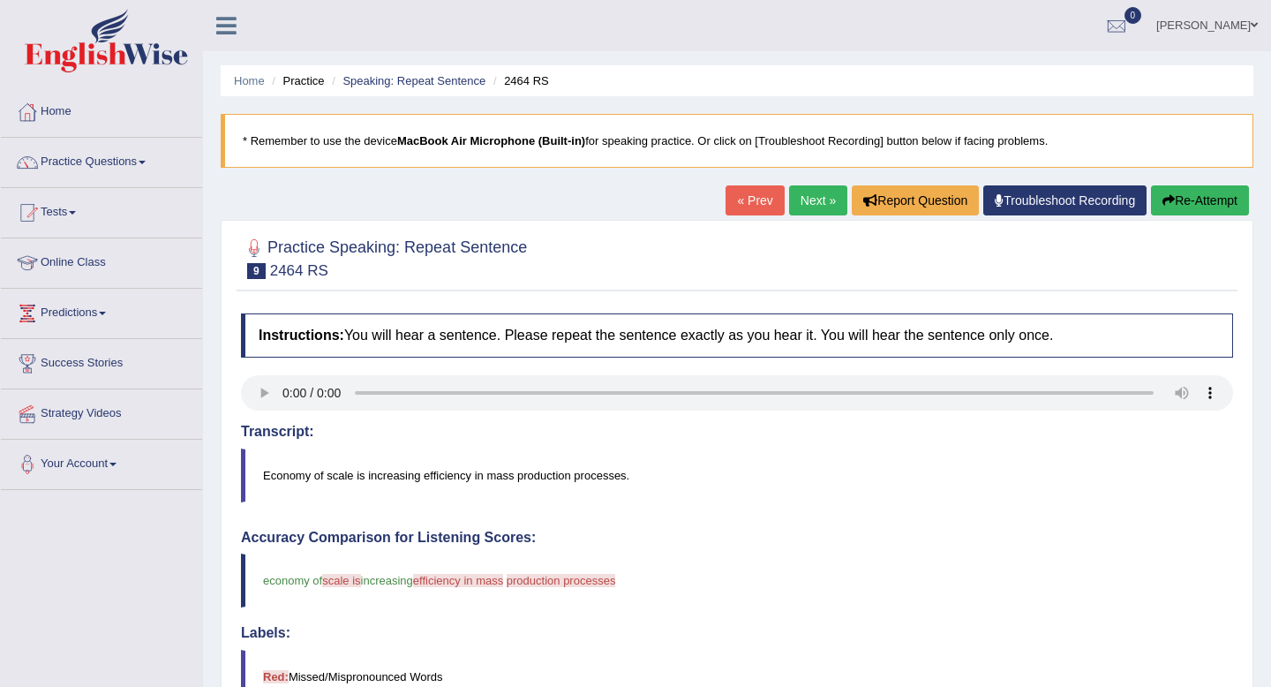
click at [798, 205] on link "Next »" at bounding box center [818, 200] width 58 height 30
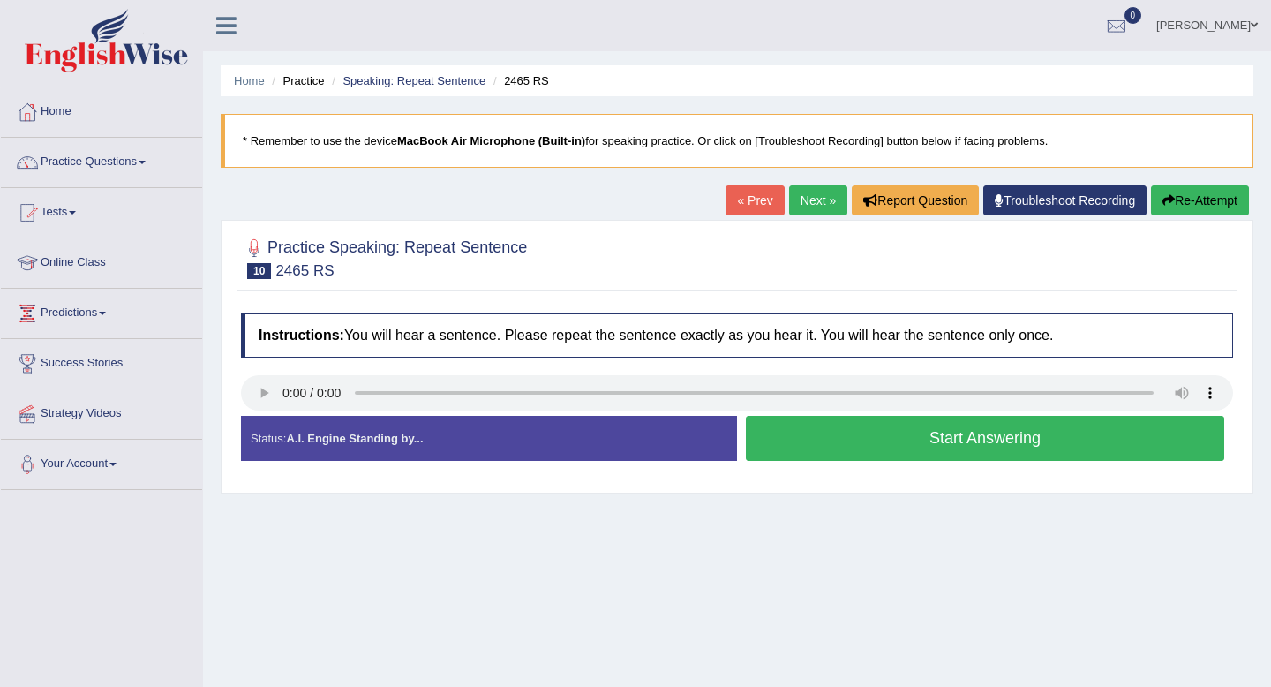
click at [795, 427] on button "Start Answering" at bounding box center [985, 438] width 479 height 45
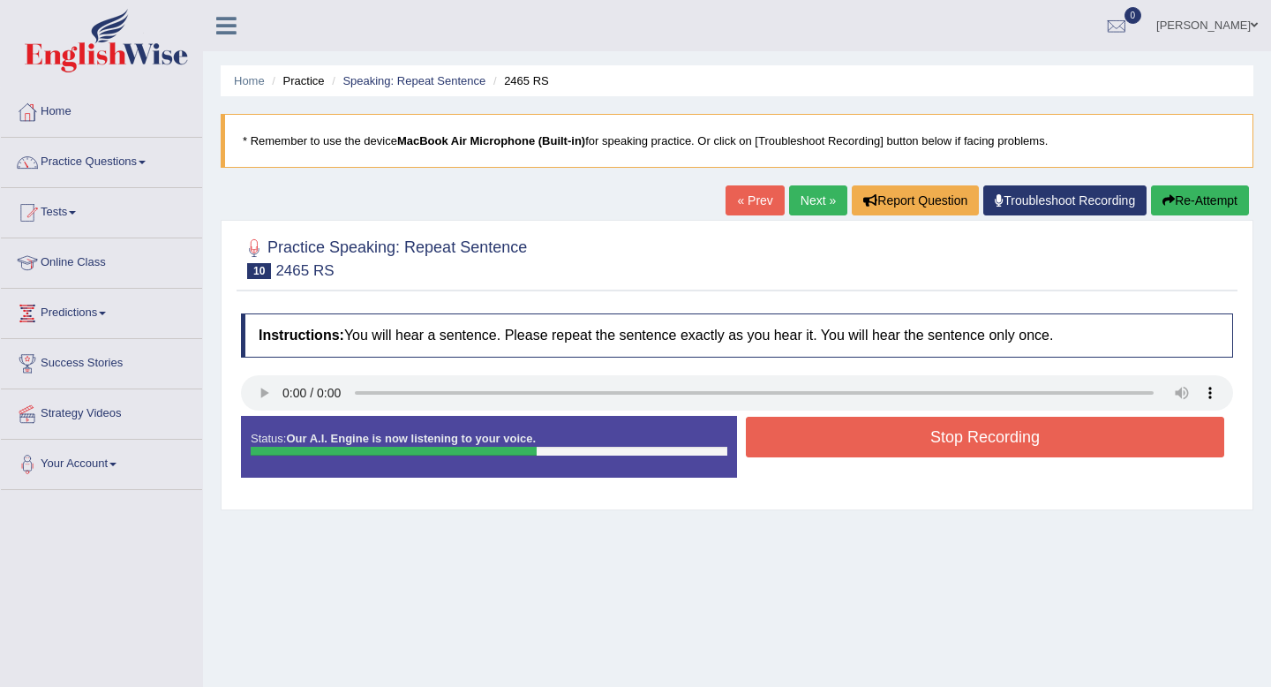
click at [1183, 207] on button "Re-Attempt" at bounding box center [1200, 200] width 98 height 30
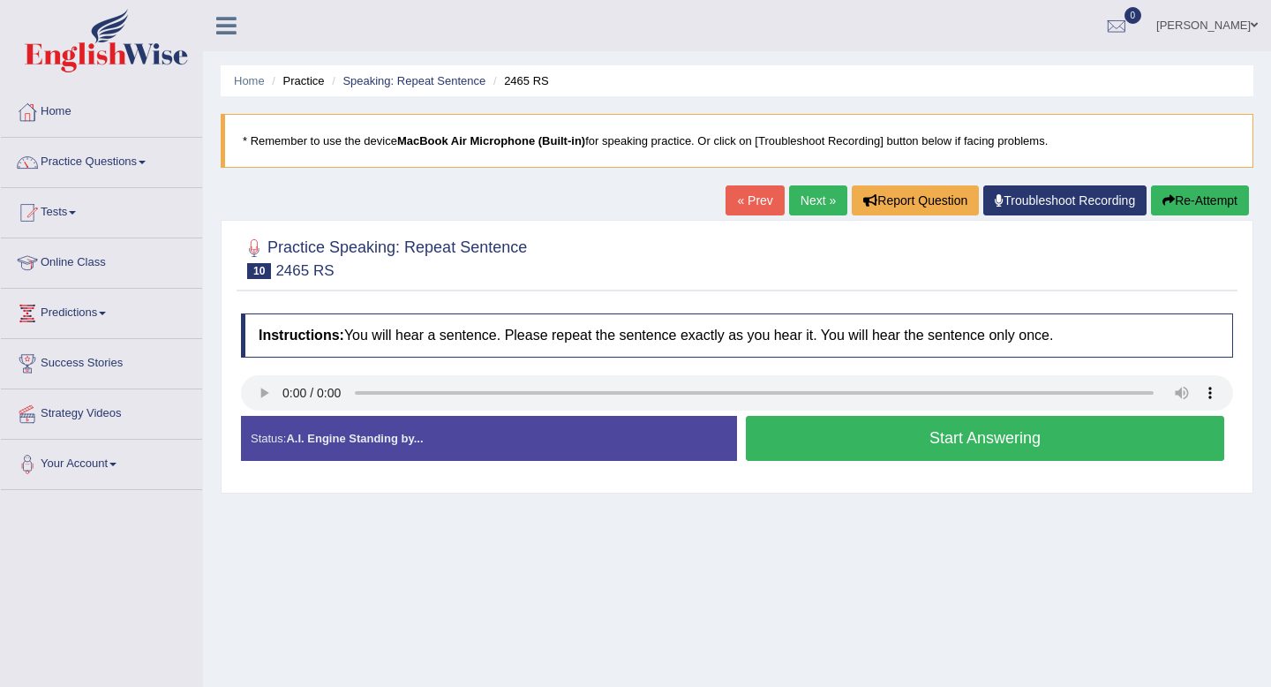
click at [912, 448] on button "Start Answering" at bounding box center [985, 438] width 479 height 45
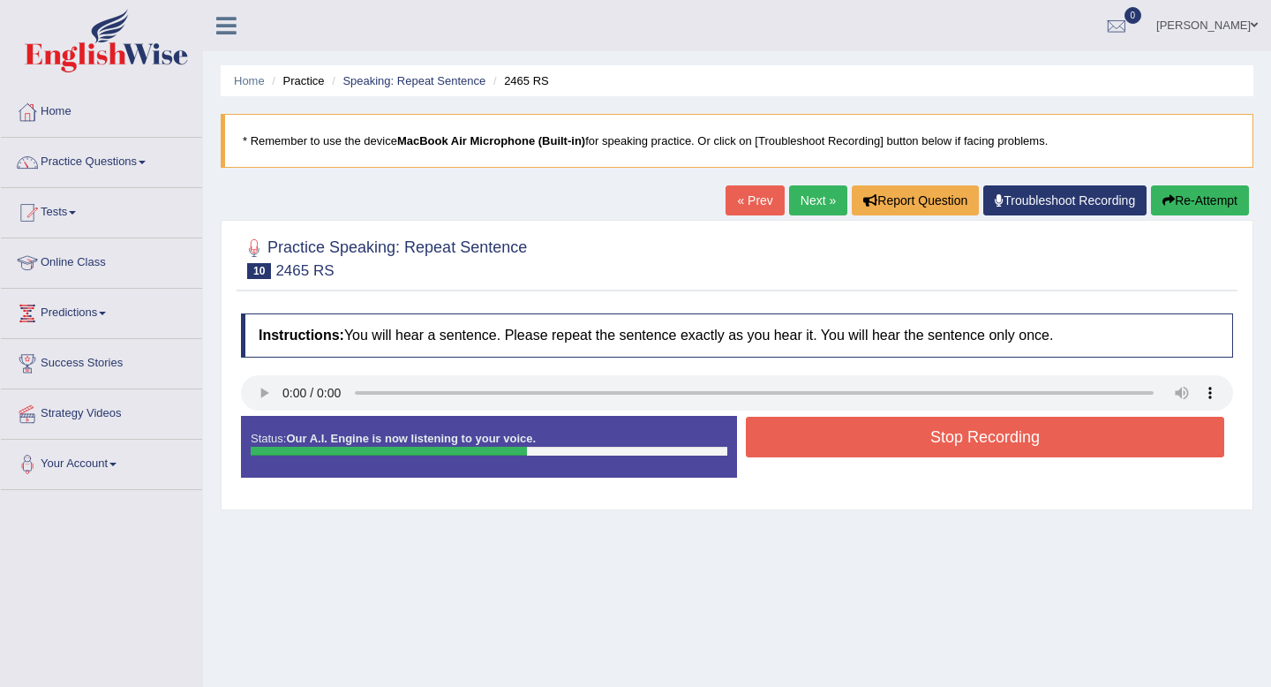
click at [912, 448] on button "Stop Recording" at bounding box center [985, 437] width 479 height 41
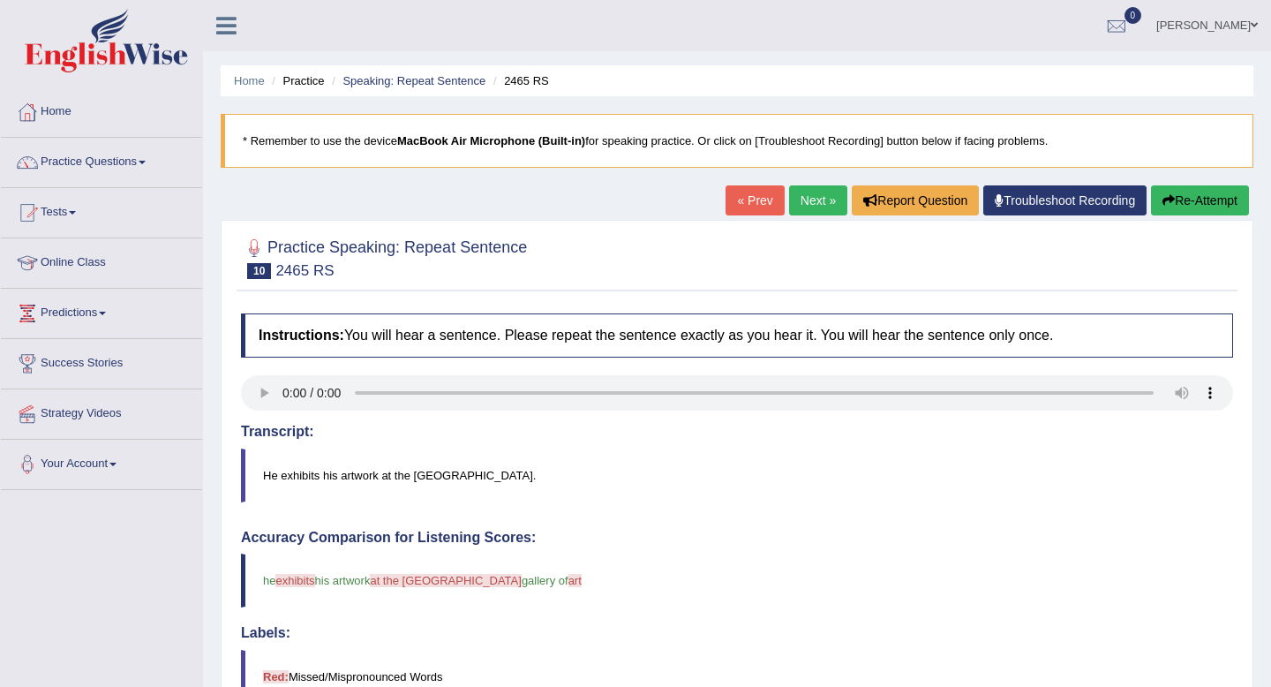
click at [815, 202] on link "Next »" at bounding box center [818, 200] width 58 height 30
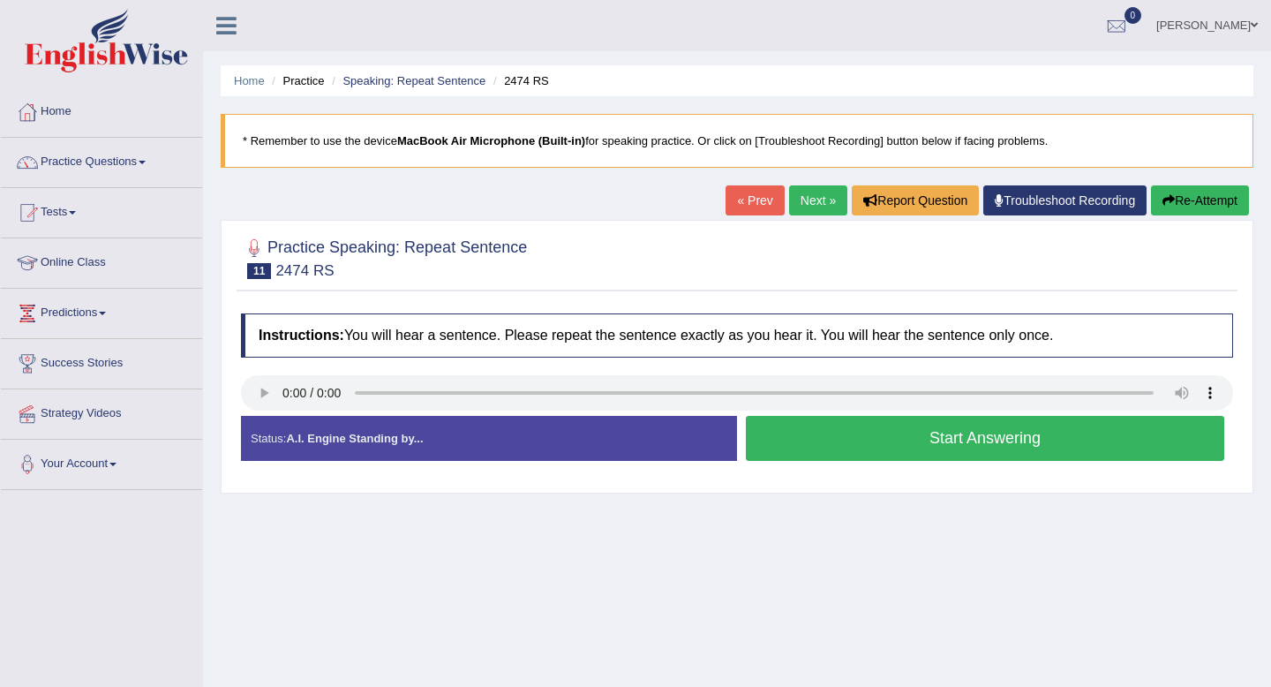
click at [805, 456] on button "Start Answering" at bounding box center [985, 438] width 479 height 45
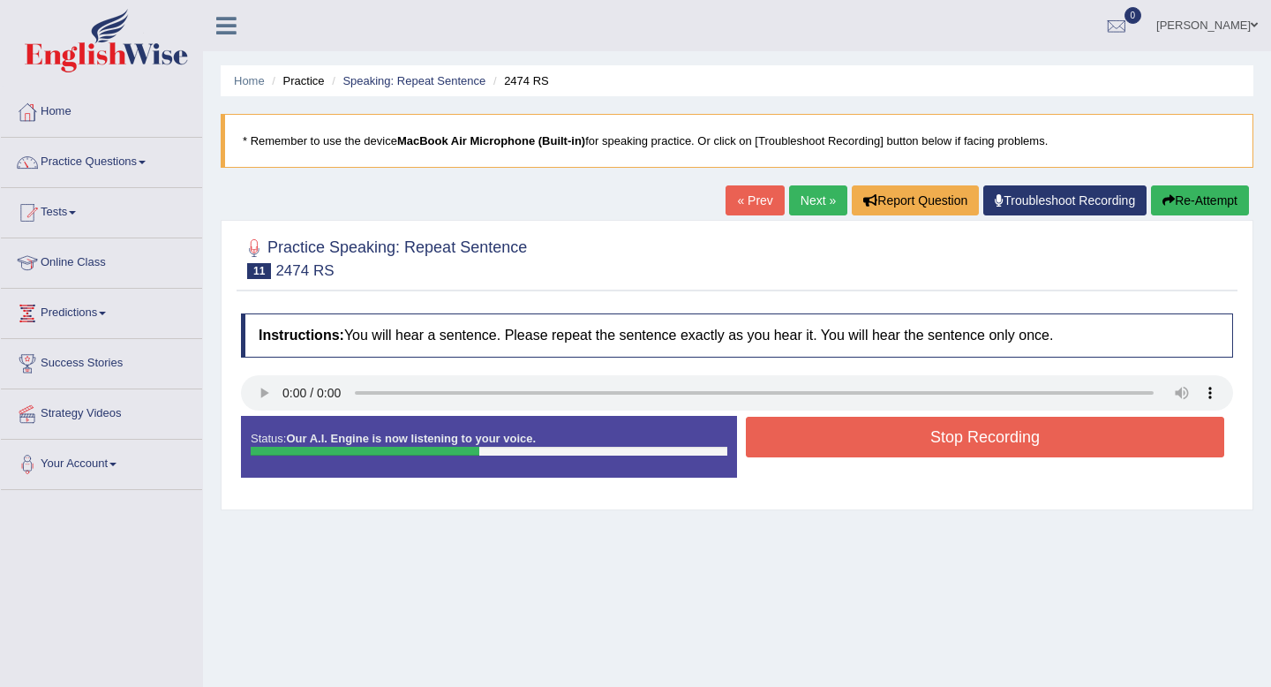
click at [805, 456] on button "Stop Recording" at bounding box center [985, 437] width 479 height 41
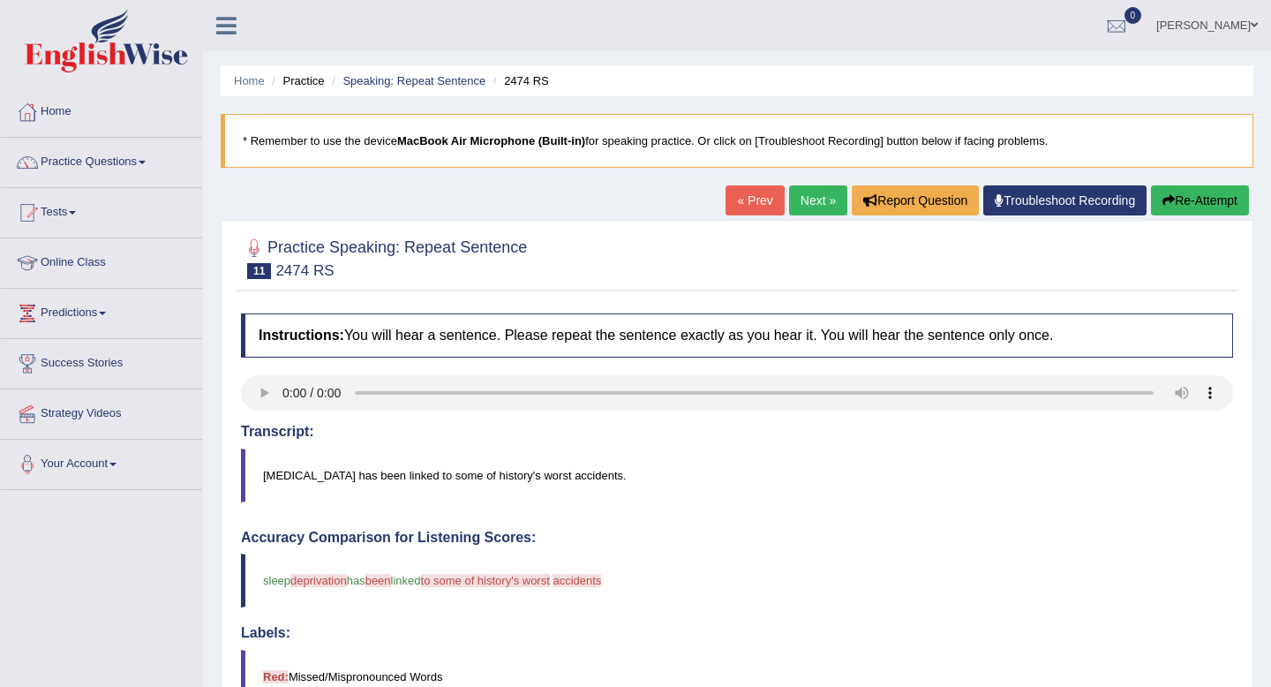
click at [809, 206] on link "Next »" at bounding box center [818, 200] width 58 height 30
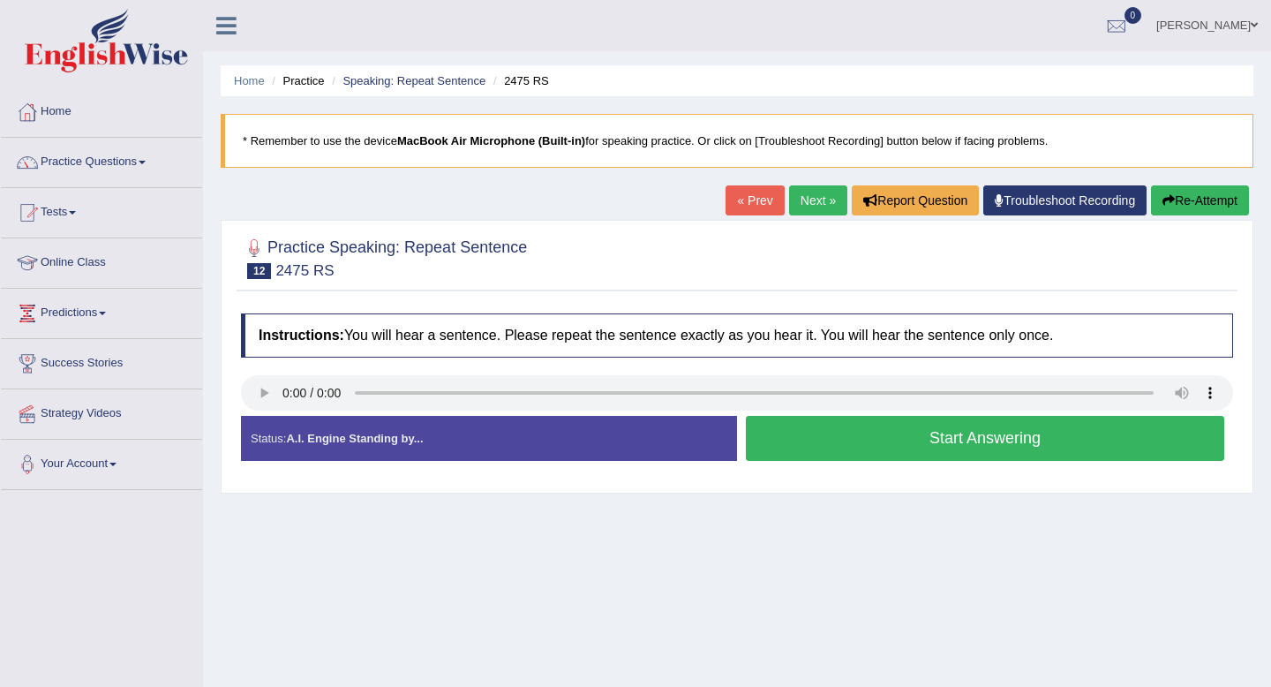
click at [848, 444] on button "Start Answering" at bounding box center [985, 438] width 479 height 45
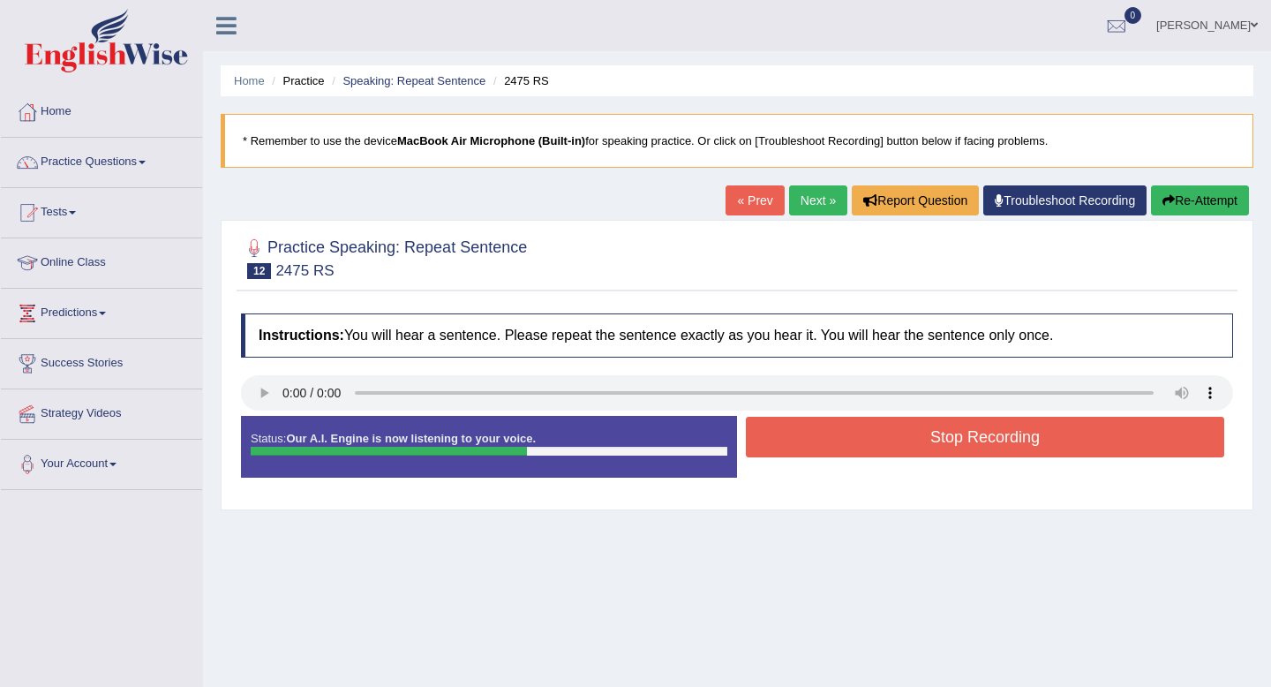
click at [848, 444] on button "Stop Recording" at bounding box center [985, 437] width 479 height 41
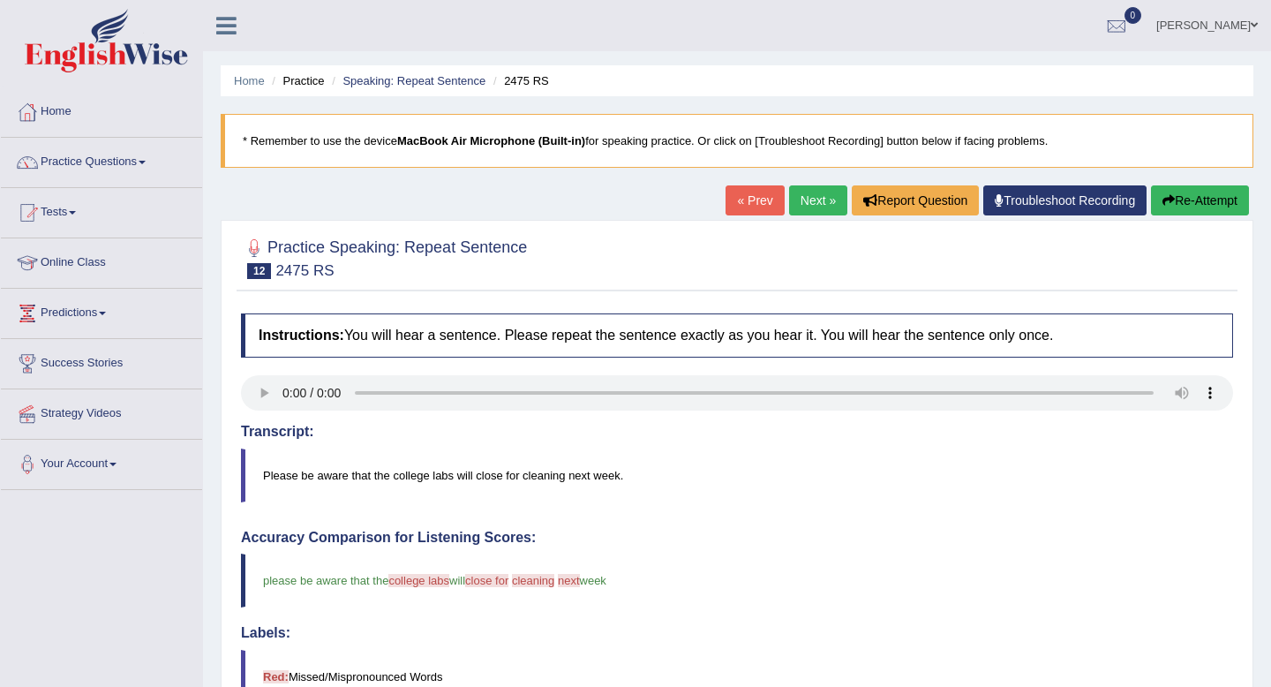
click at [797, 205] on link "Next »" at bounding box center [818, 200] width 58 height 30
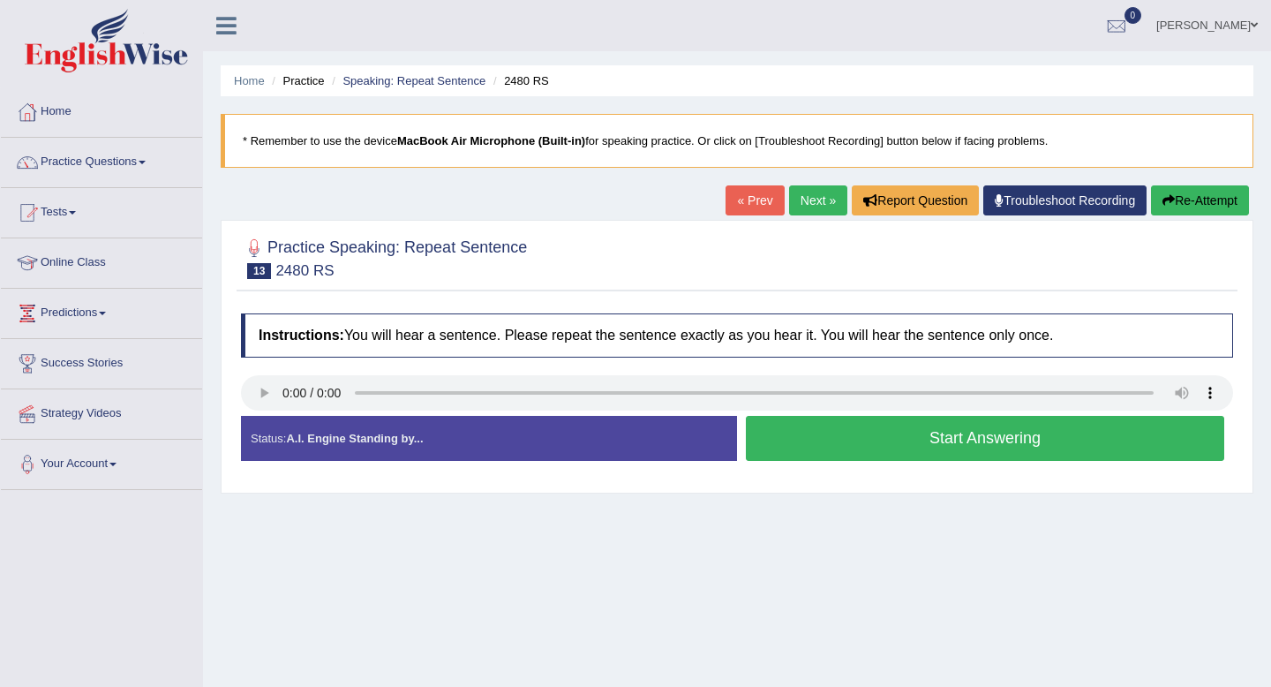
click at [975, 442] on button "Start Answering" at bounding box center [985, 438] width 479 height 45
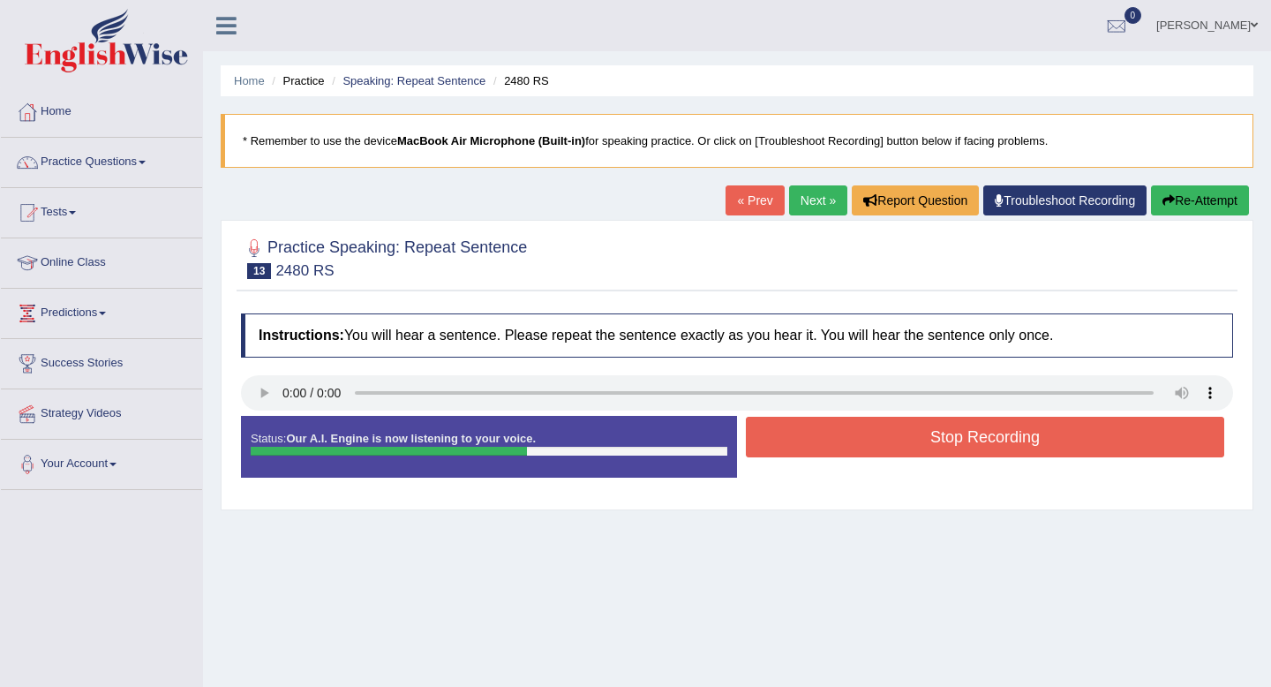
click at [975, 442] on button "Stop Recording" at bounding box center [985, 437] width 479 height 41
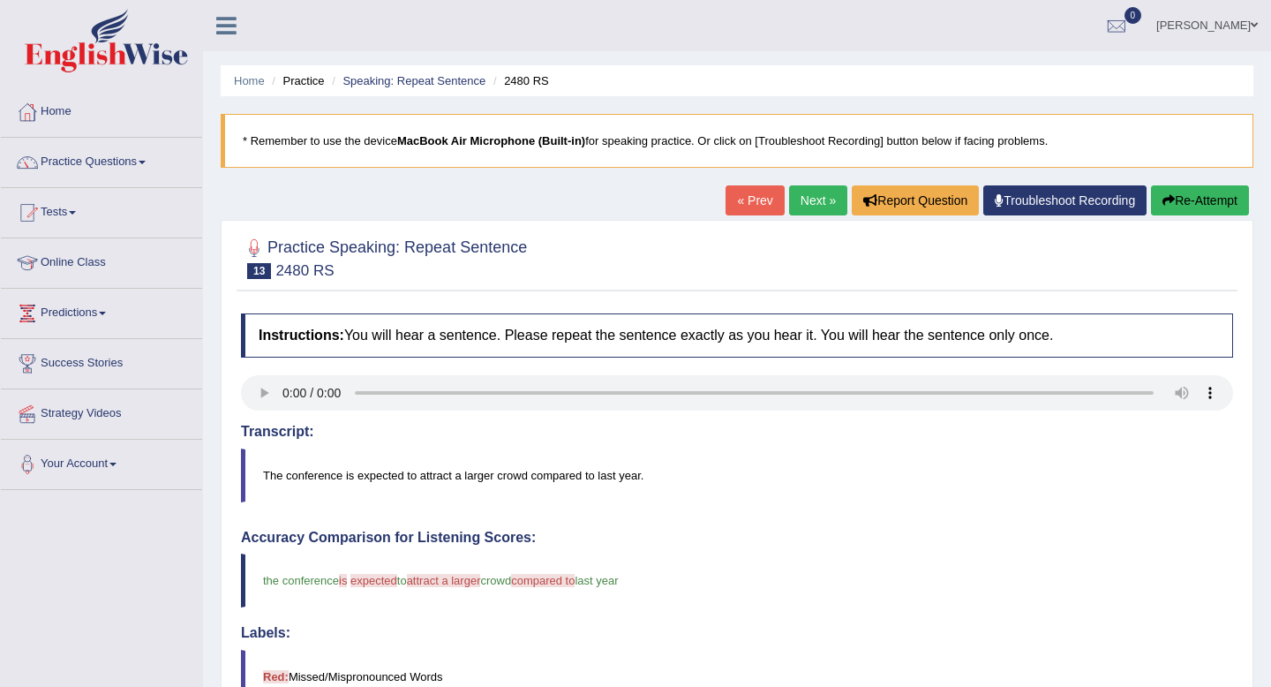
click at [805, 213] on link "Next »" at bounding box center [818, 200] width 58 height 30
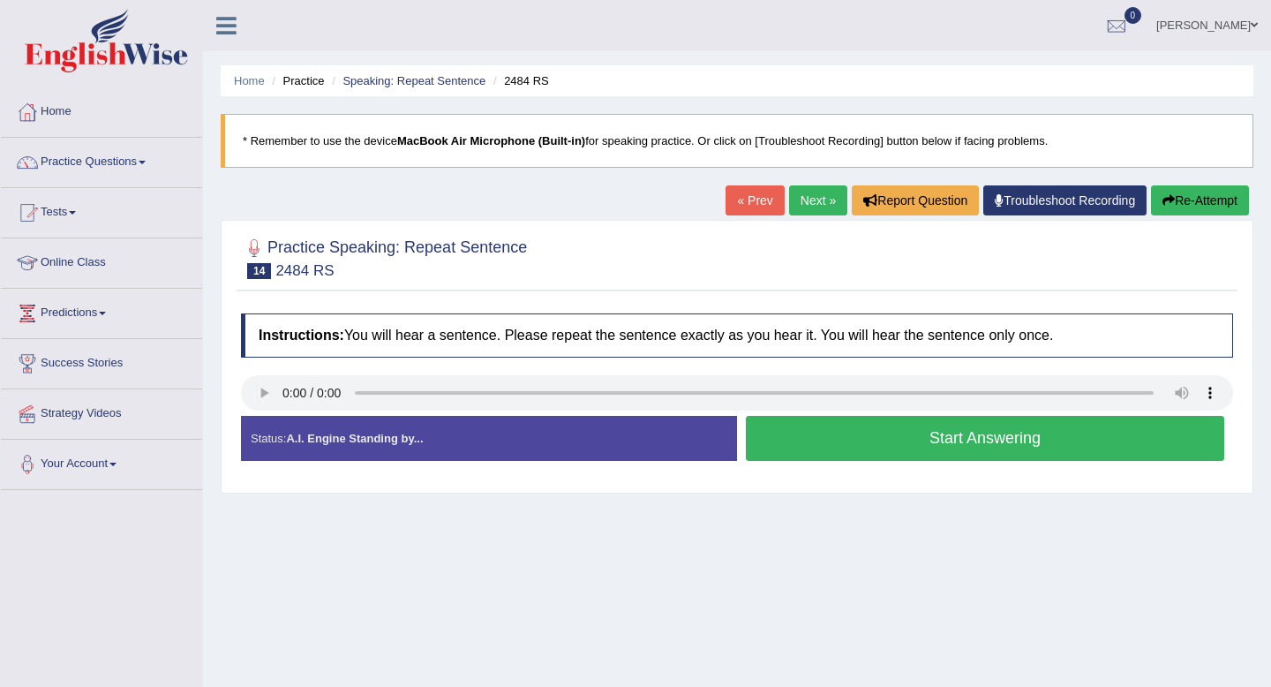
click at [753, 433] on button "Start Answering" at bounding box center [985, 438] width 479 height 45
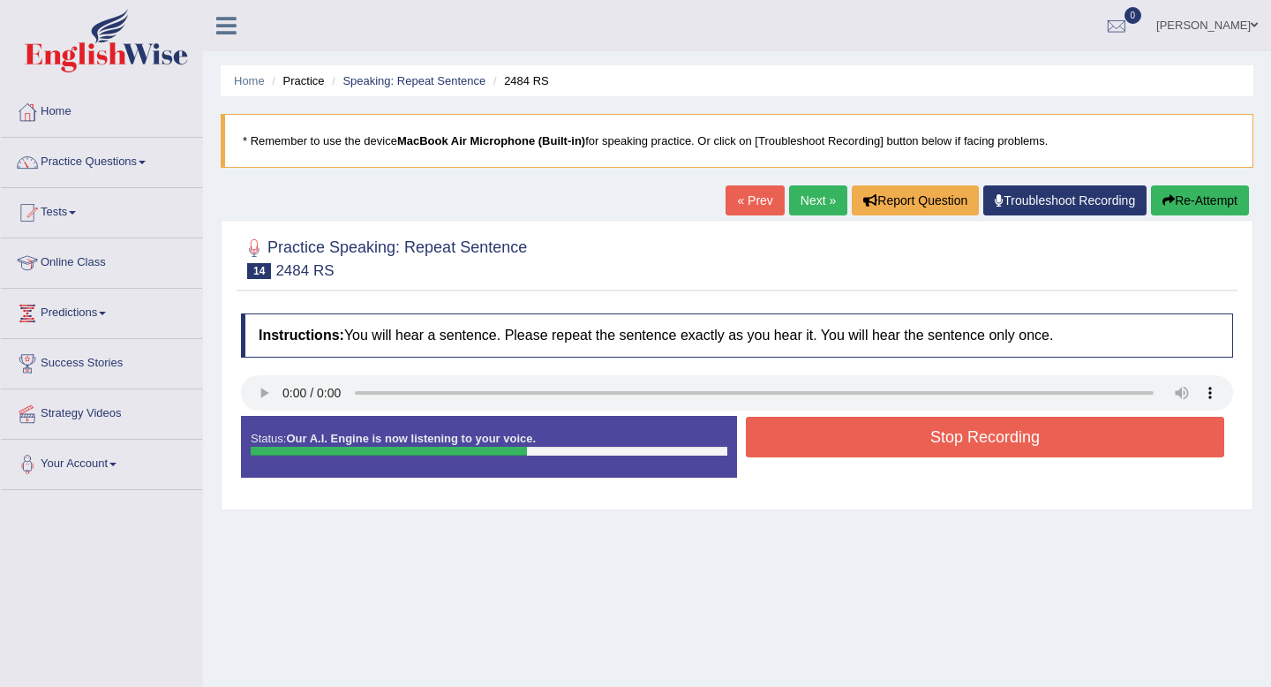
click at [753, 433] on button "Stop Recording" at bounding box center [985, 437] width 479 height 41
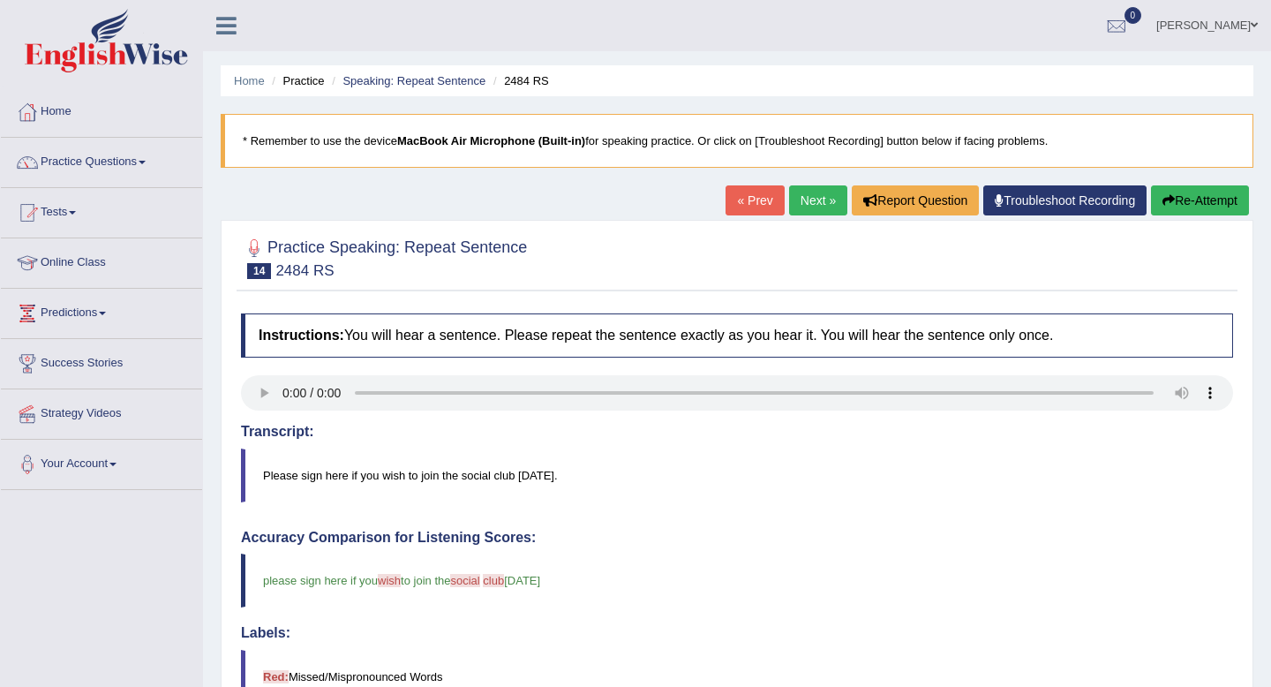
click at [796, 201] on link "Next »" at bounding box center [818, 200] width 58 height 30
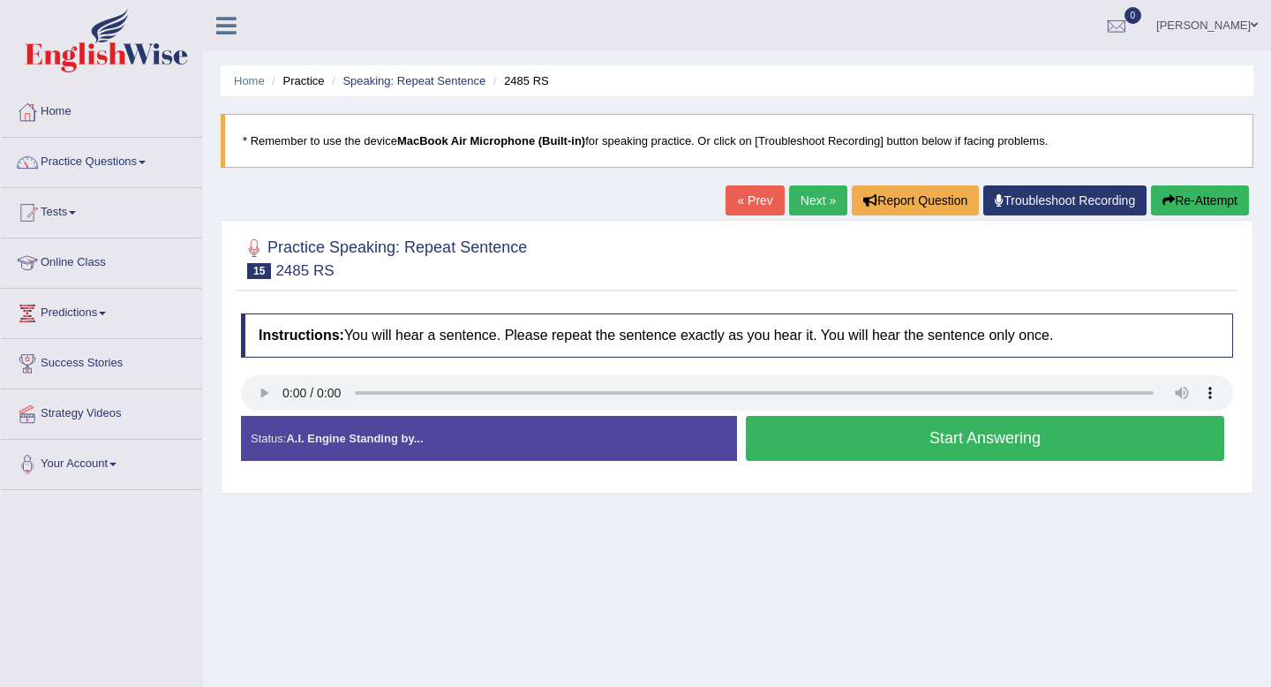
click at [847, 452] on button "Start Answering" at bounding box center [985, 438] width 479 height 45
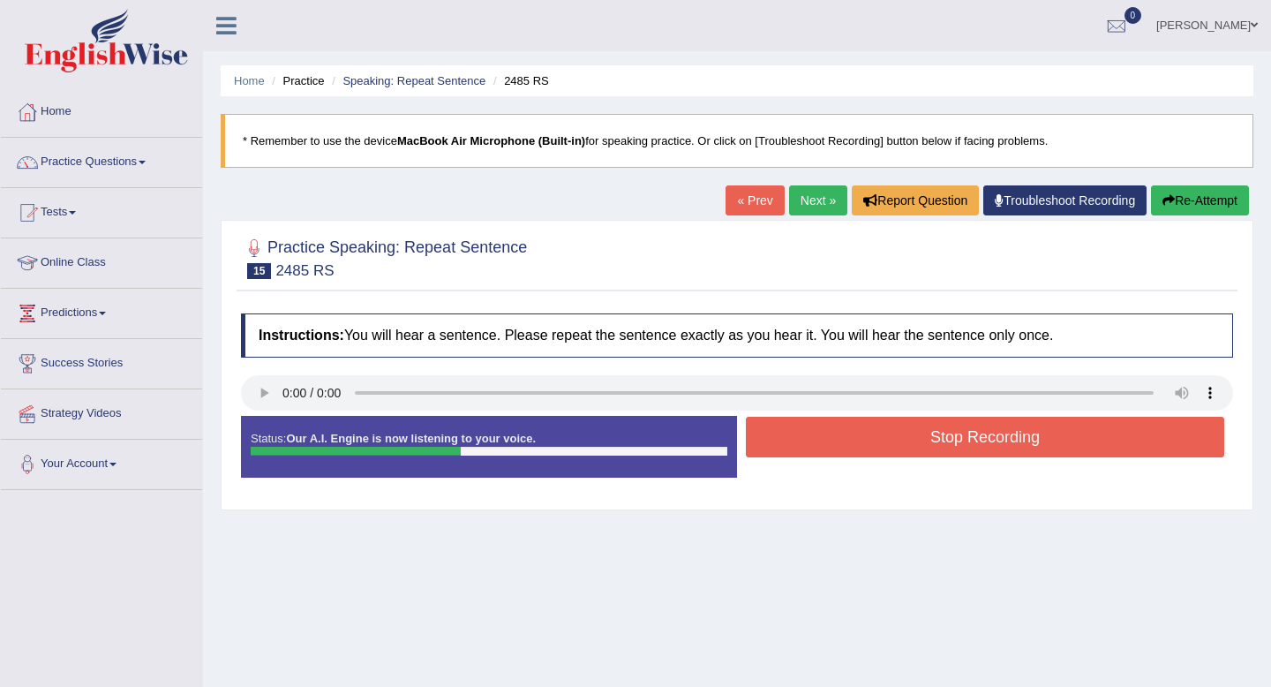
click at [847, 452] on button "Stop Recording" at bounding box center [985, 437] width 479 height 41
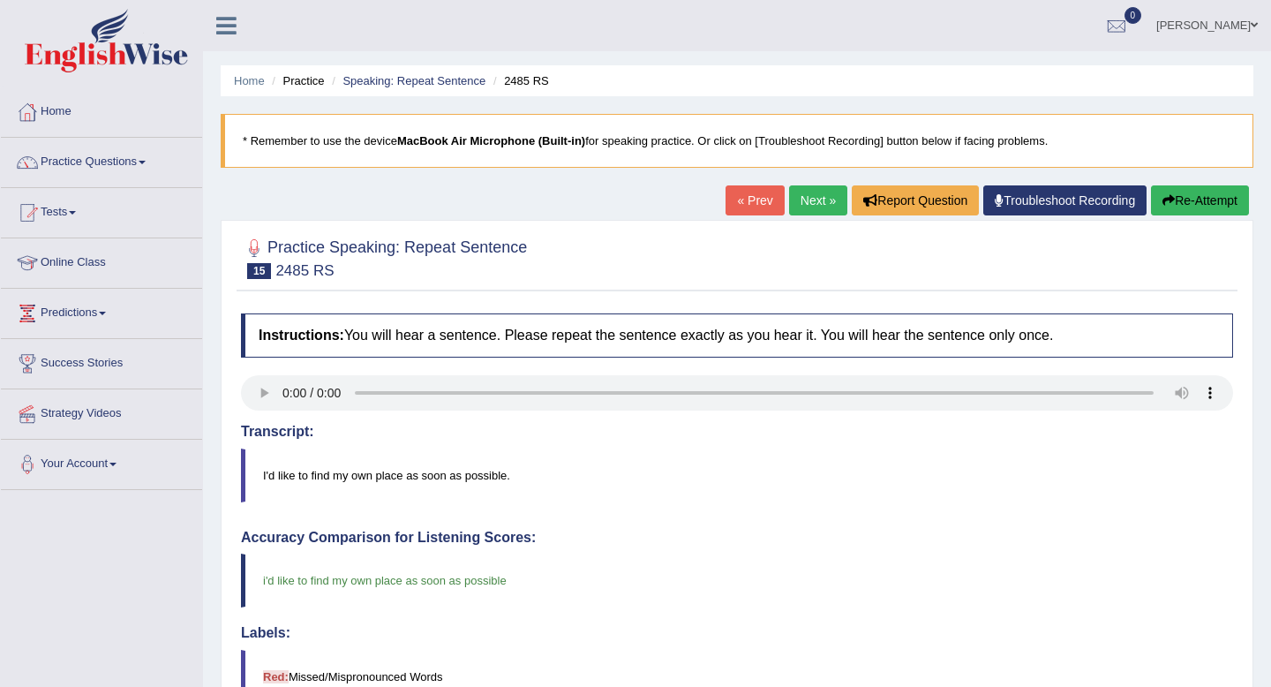
click at [811, 201] on link "Next »" at bounding box center [818, 200] width 58 height 30
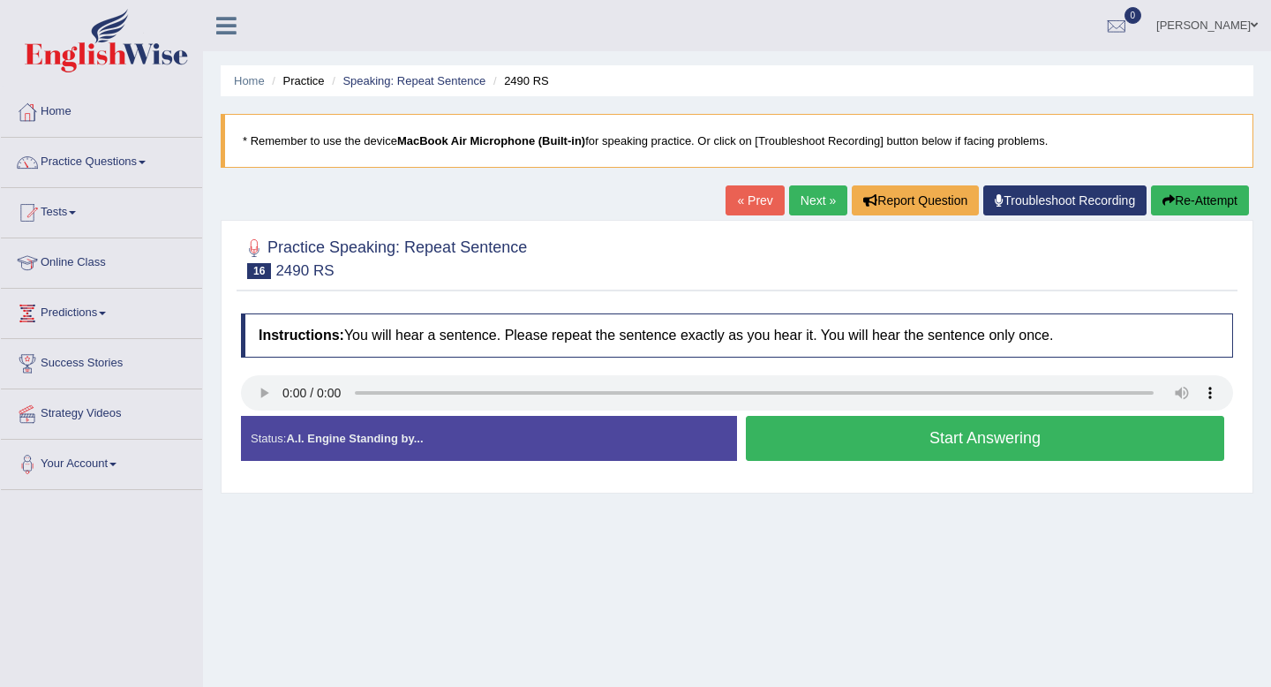
click at [788, 428] on button "Start Answering" at bounding box center [985, 438] width 479 height 45
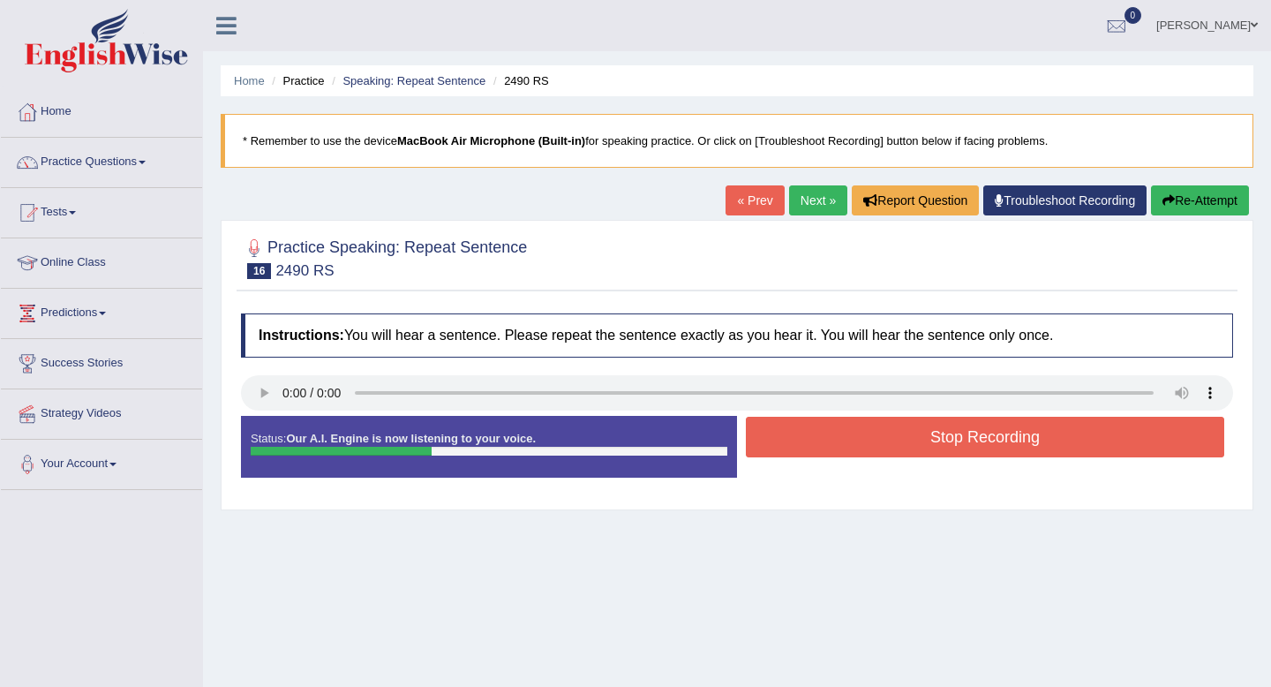
click at [788, 428] on button "Stop Recording" at bounding box center [985, 437] width 479 height 41
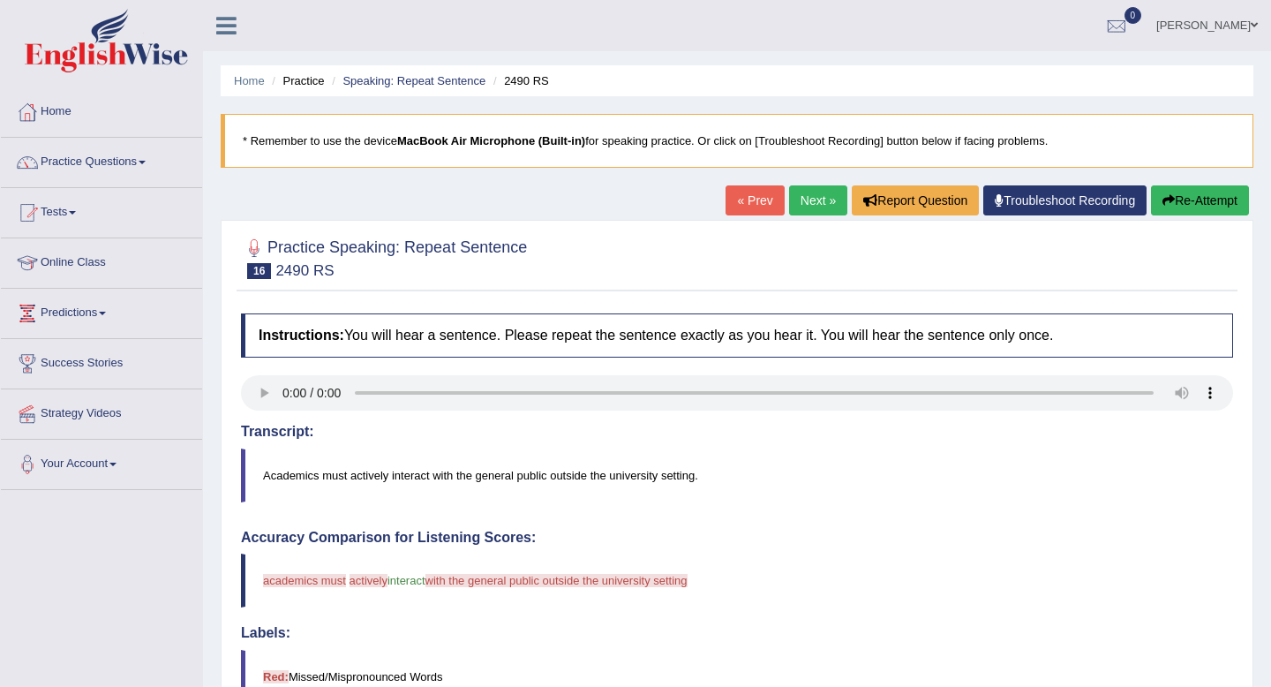
click at [826, 206] on link "Next »" at bounding box center [818, 200] width 58 height 30
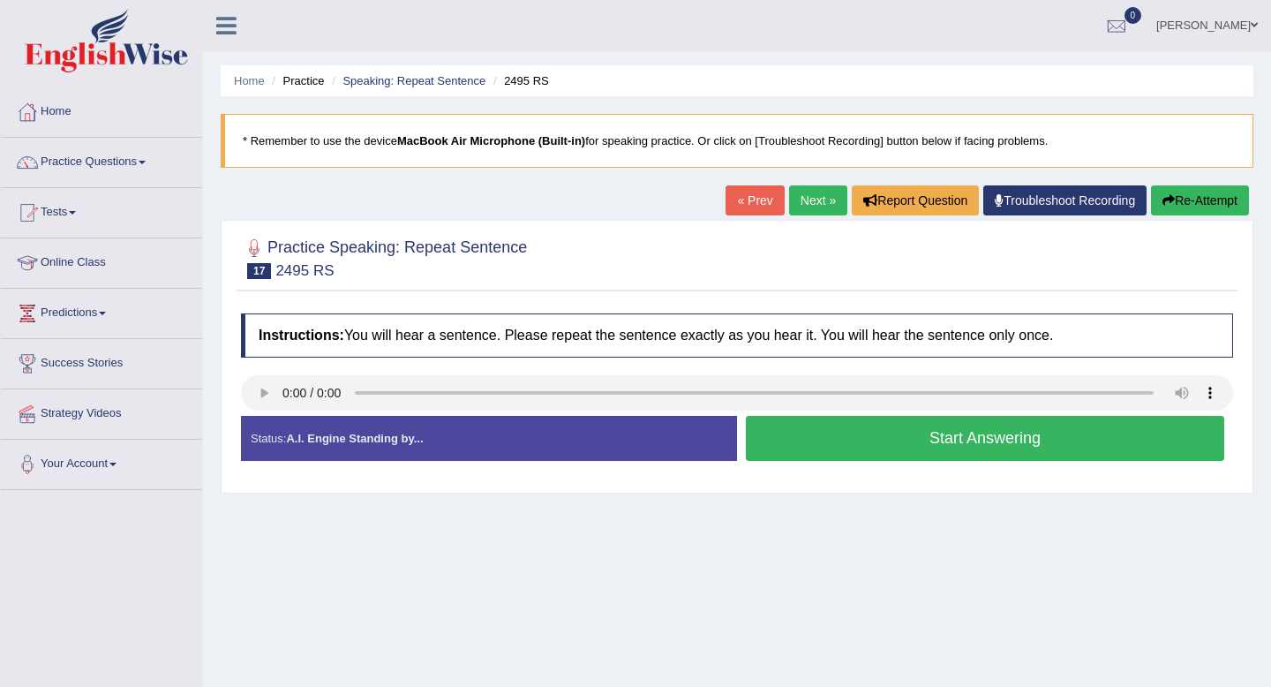
click at [757, 450] on button "Start Answering" at bounding box center [985, 438] width 479 height 45
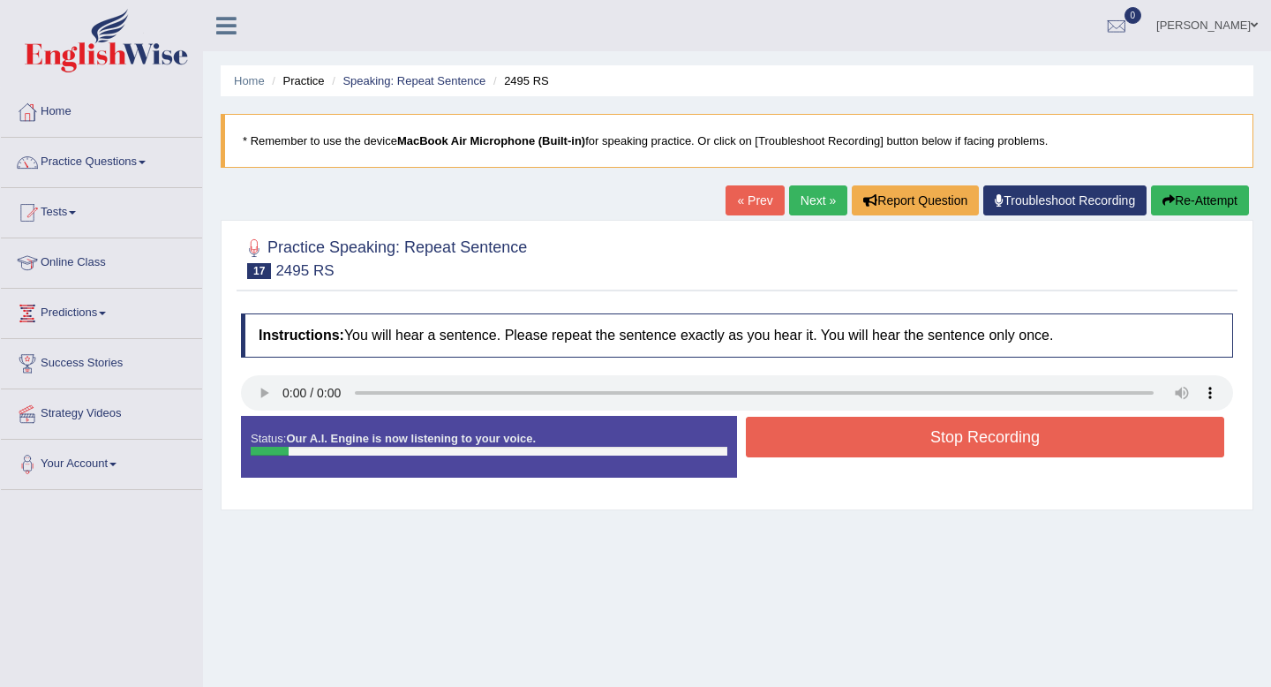
click at [757, 450] on button "Stop Recording" at bounding box center [985, 437] width 479 height 41
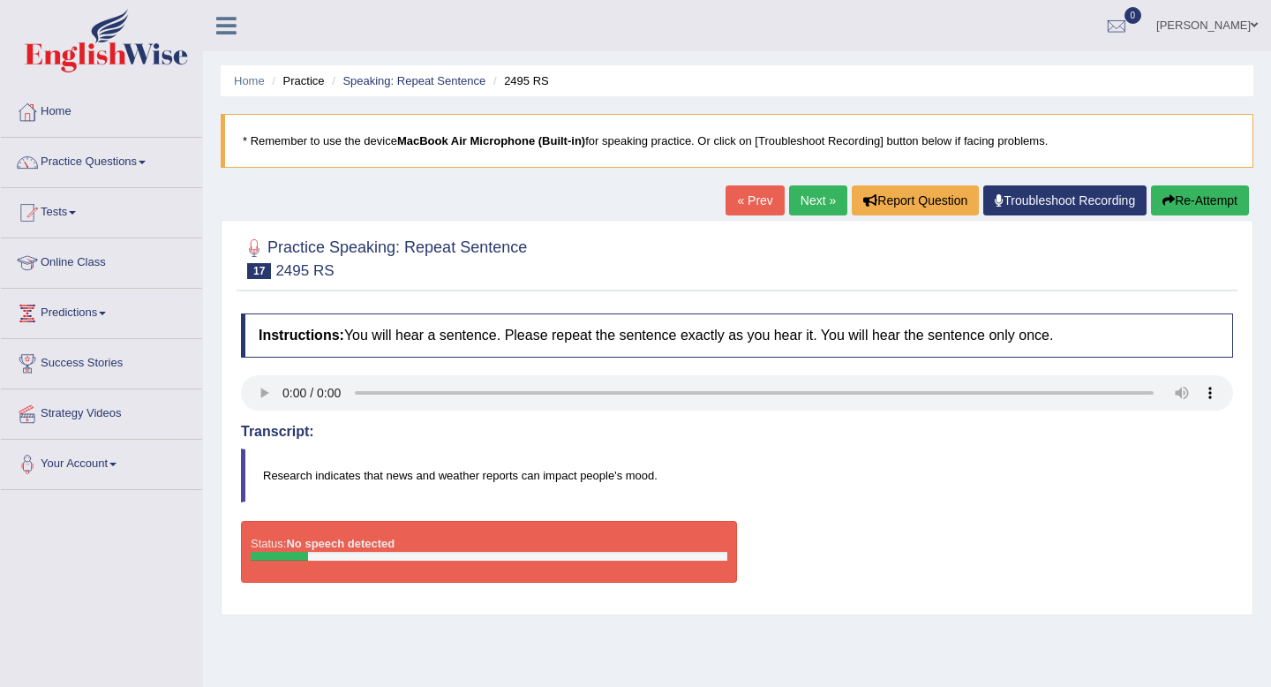
click at [747, 203] on link "« Prev" at bounding box center [755, 200] width 58 height 30
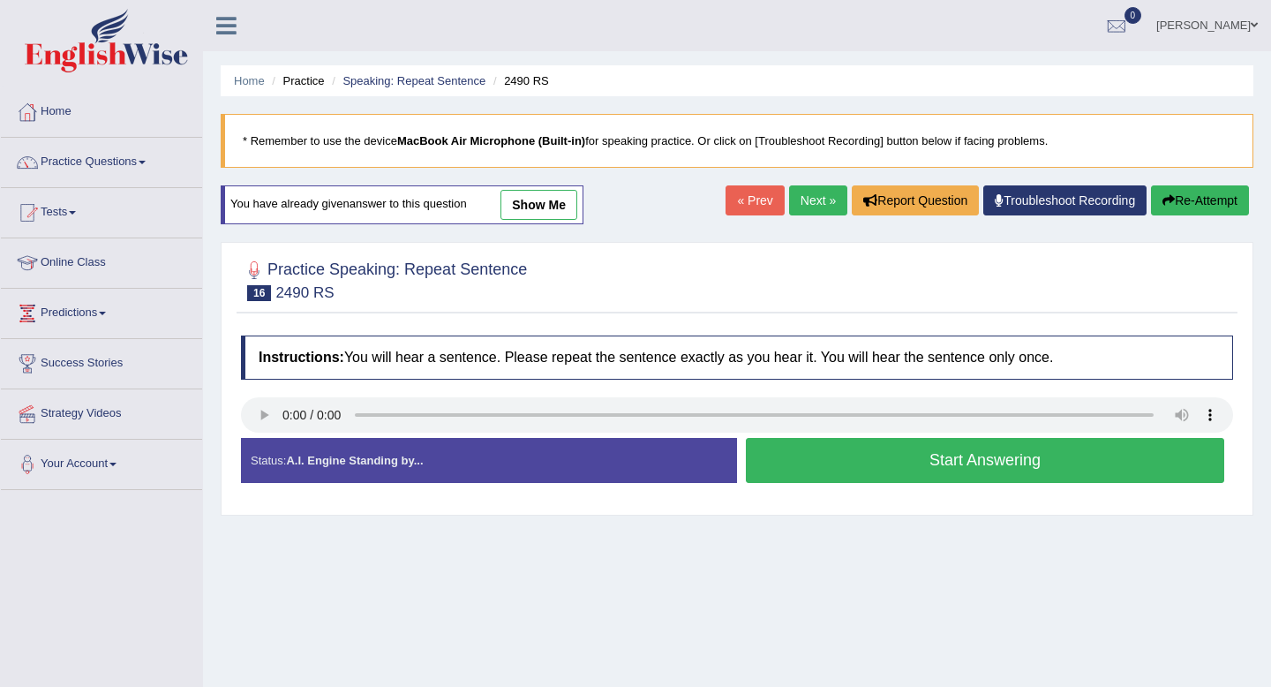
click at [801, 205] on link "Next »" at bounding box center [818, 200] width 58 height 30
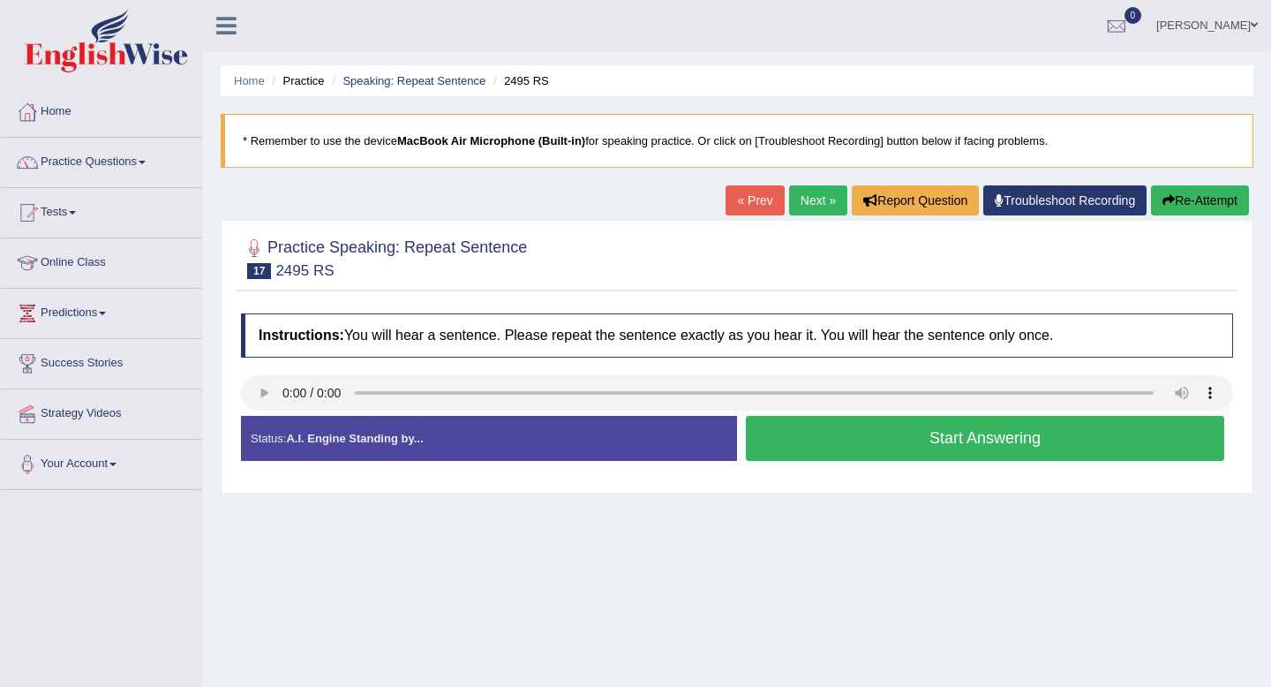
click at [776, 451] on button "Start Answering" at bounding box center [985, 438] width 479 height 45
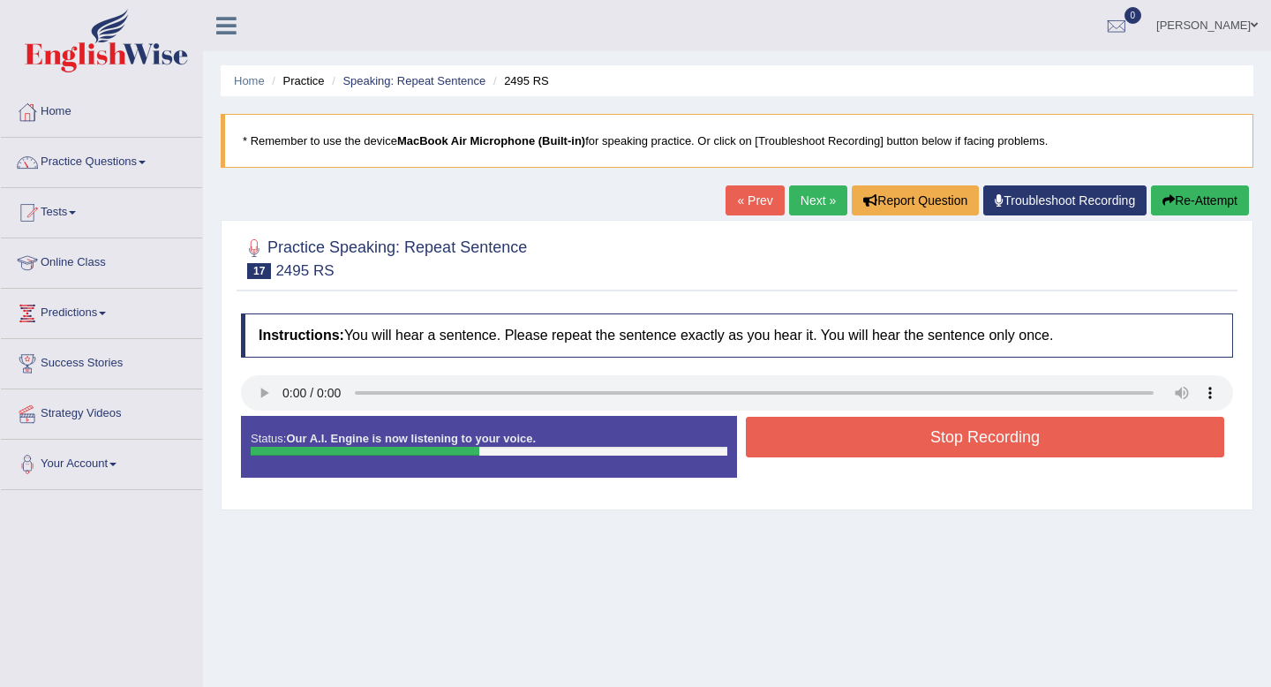
click at [776, 451] on button "Stop Recording" at bounding box center [985, 437] width 479 height 41
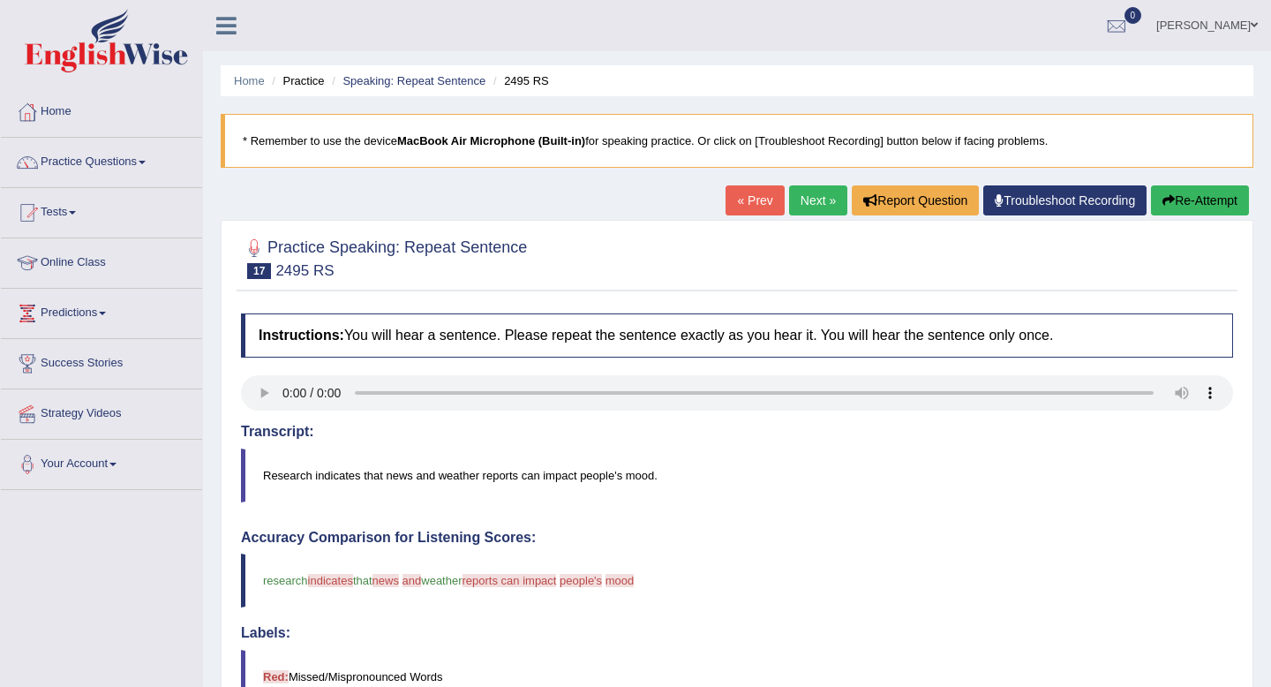
click at [808, 197] on link "Next »" at bounding box center [818, 200] width 58 height 30
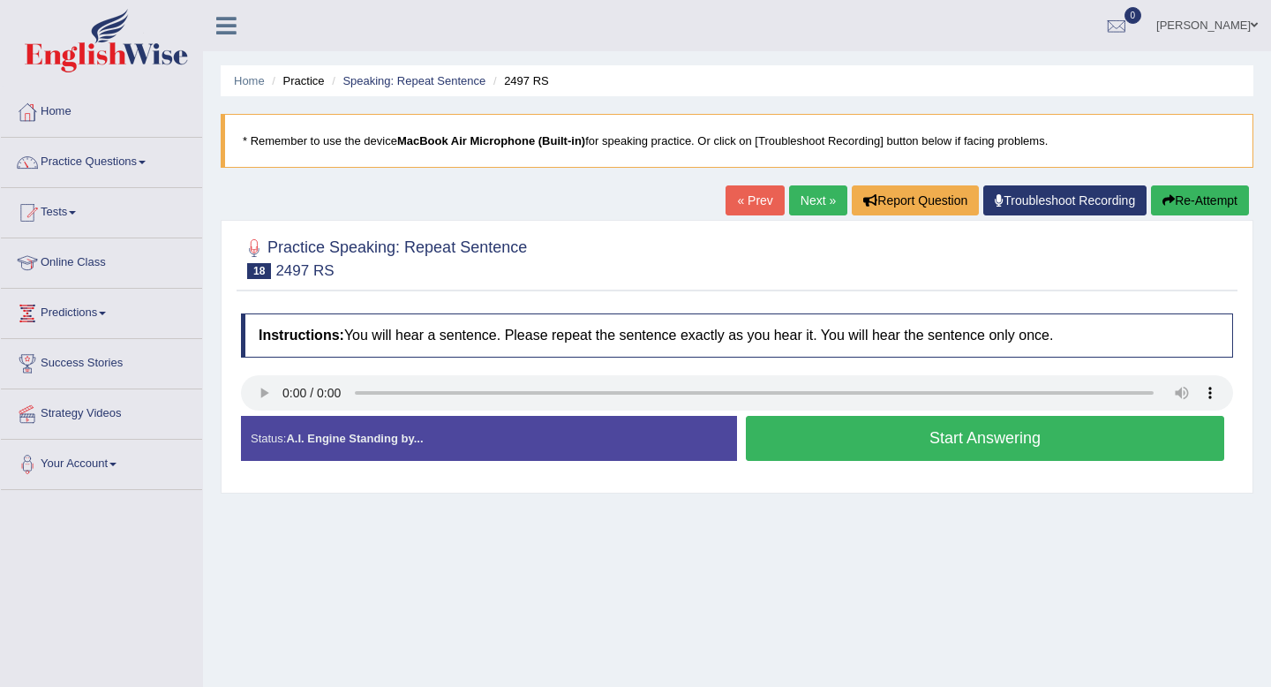
click at [761, 441] on button "Start Answering" at bounding box center [985, 438] width 479 height 45
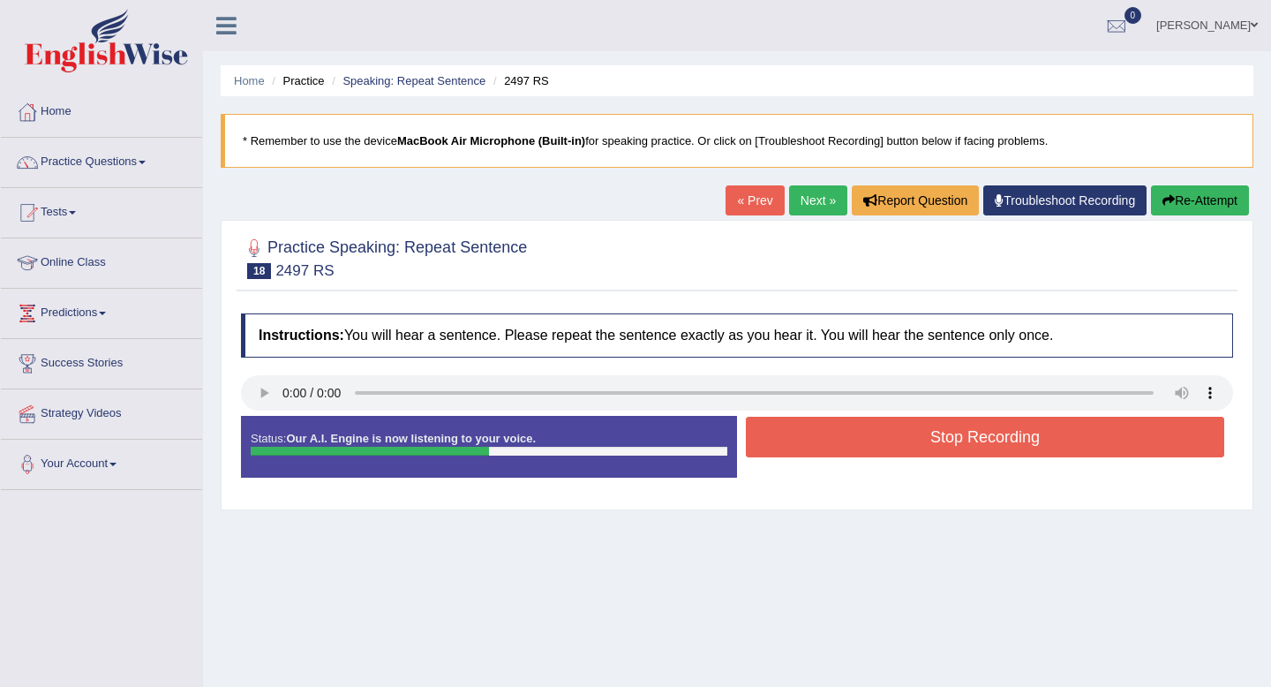
click at [761, 441] on button "Stop Recording" at bounding box center [985, 437] width 479 height 41
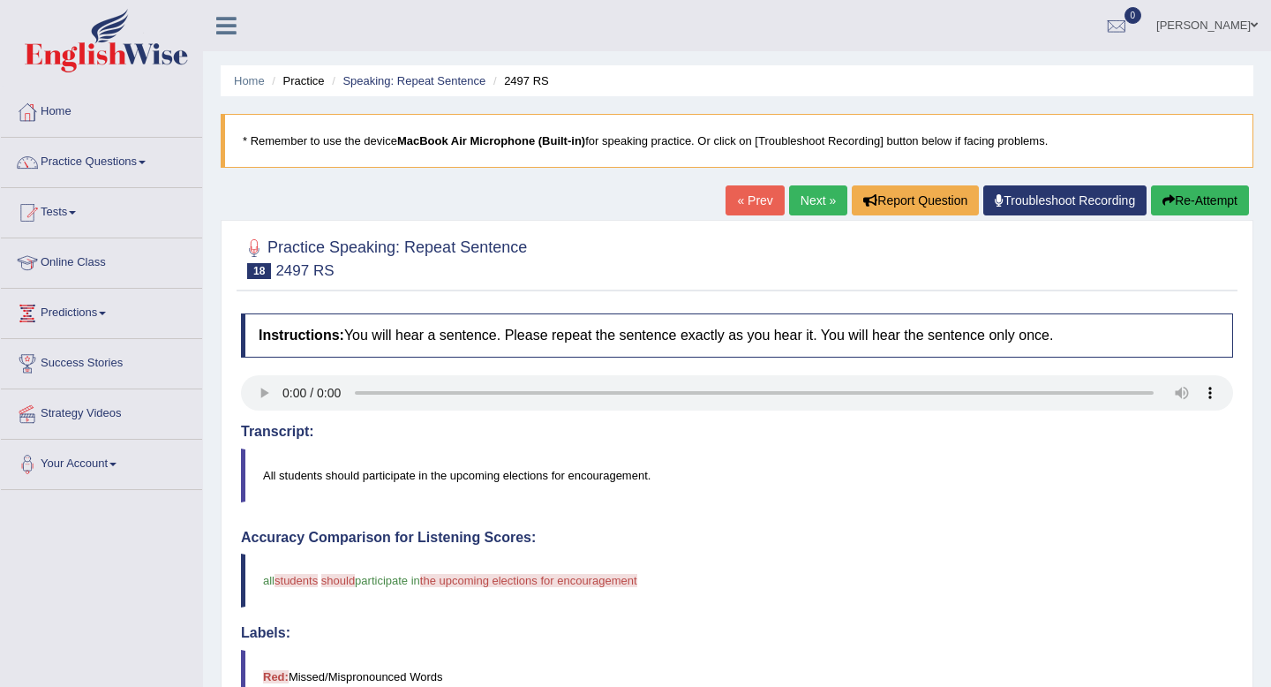
click at [801, 209] on link "Next »" at bounding box center [818, 200] width 58 height 30
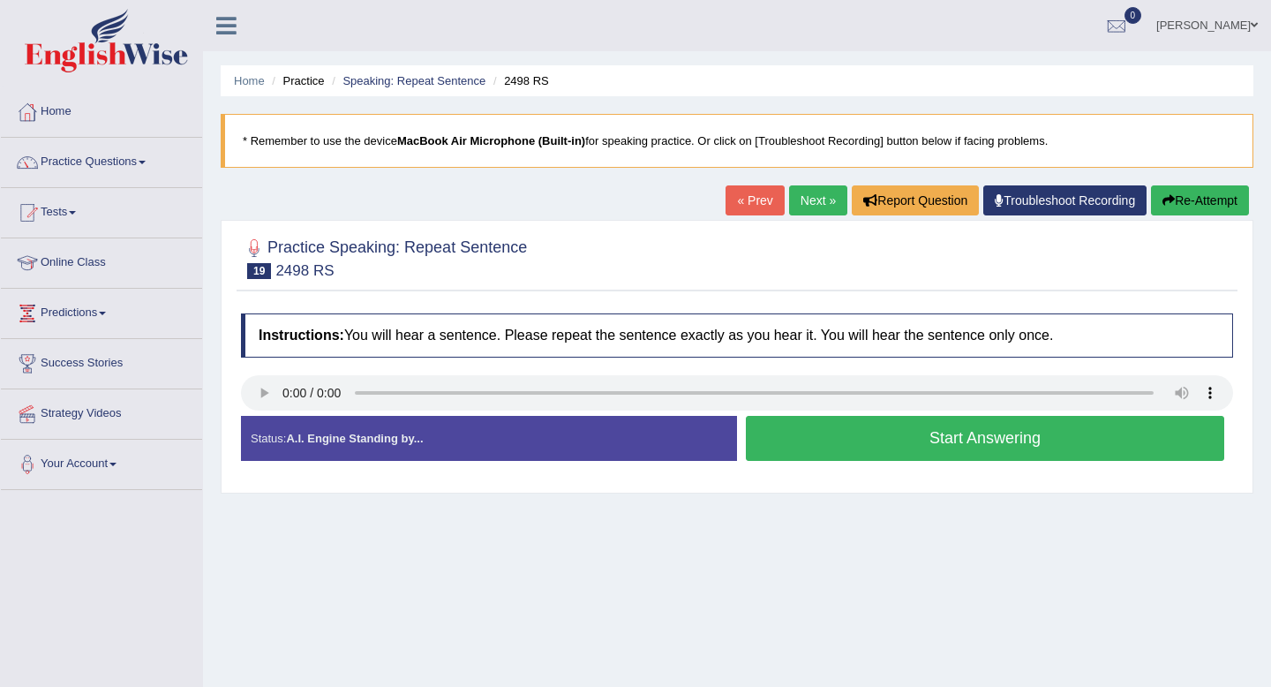
click at [765, 444] on button "Start Answering" at bounding box center [985, 438] width 479 height 45
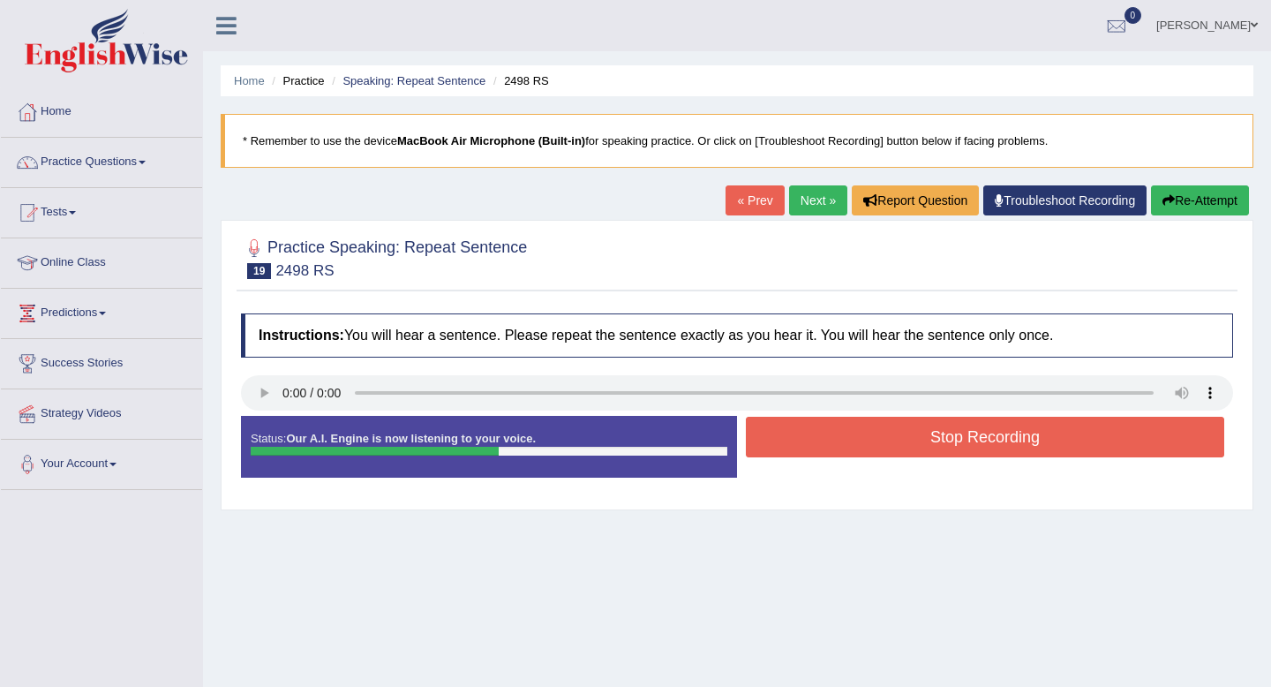
click at [765, 444] on button "Stop Recording" at bounding box center [985, 437] width 479 height 41
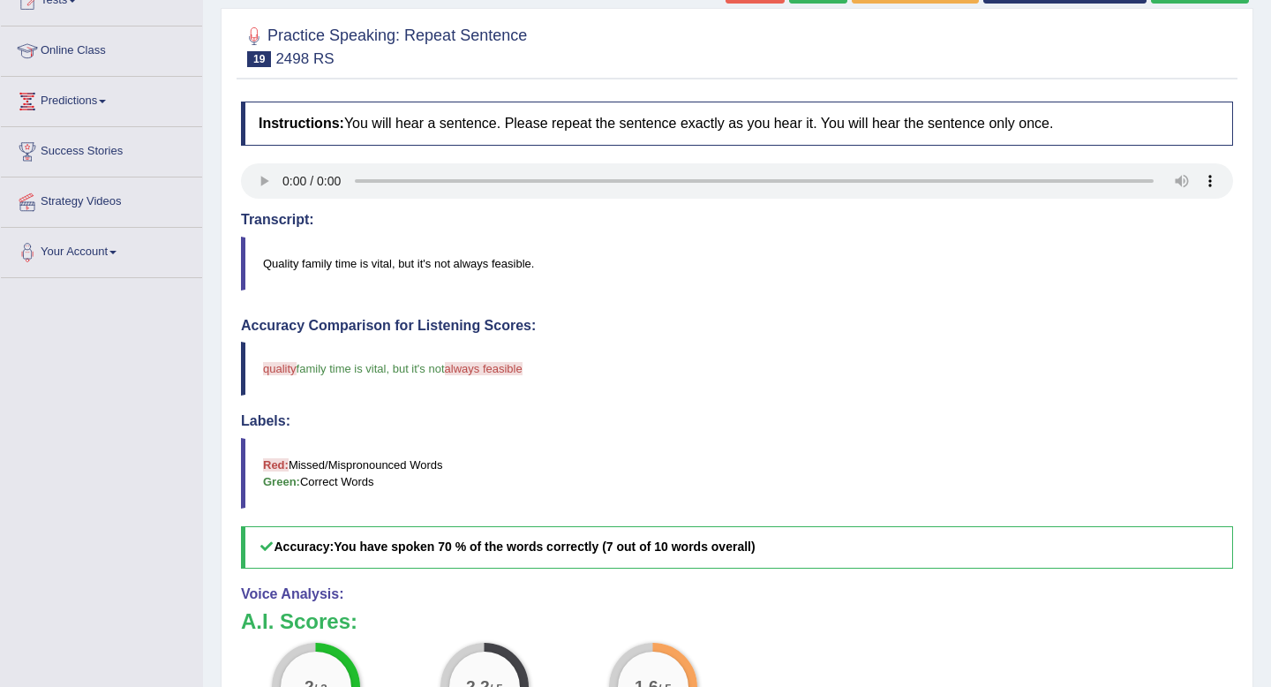
scroll to position [196, 0]
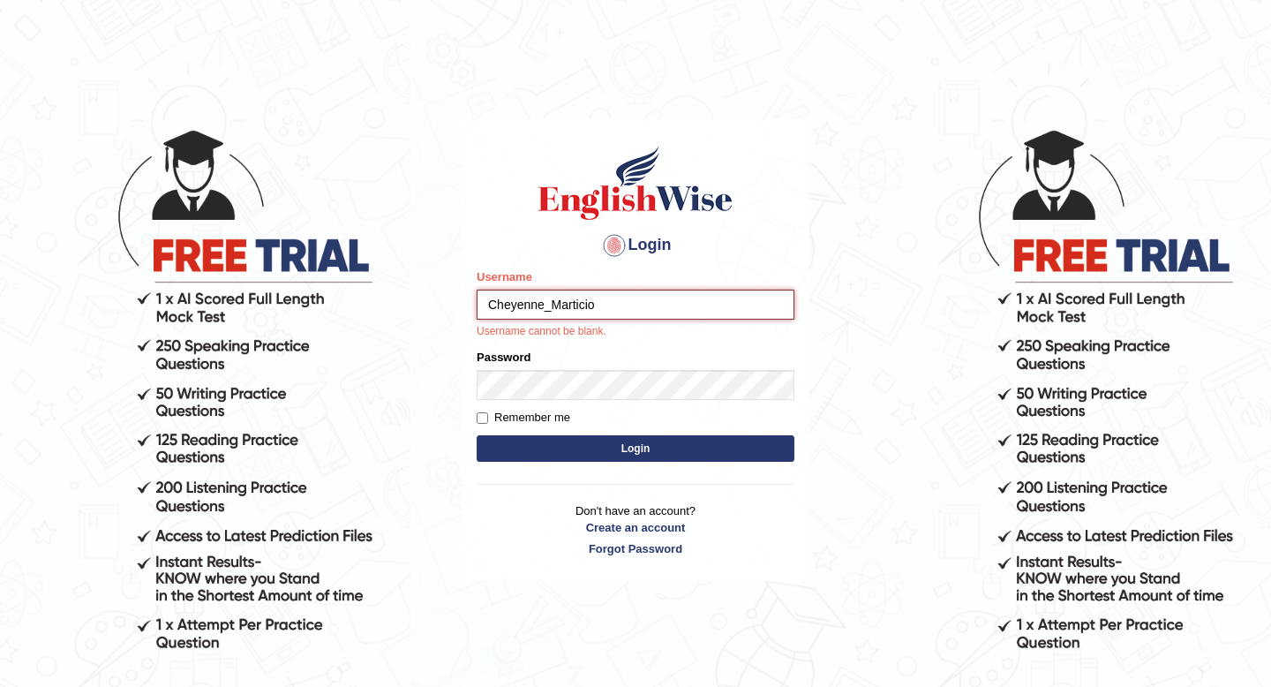
type input "Cheyenne_Marticio"
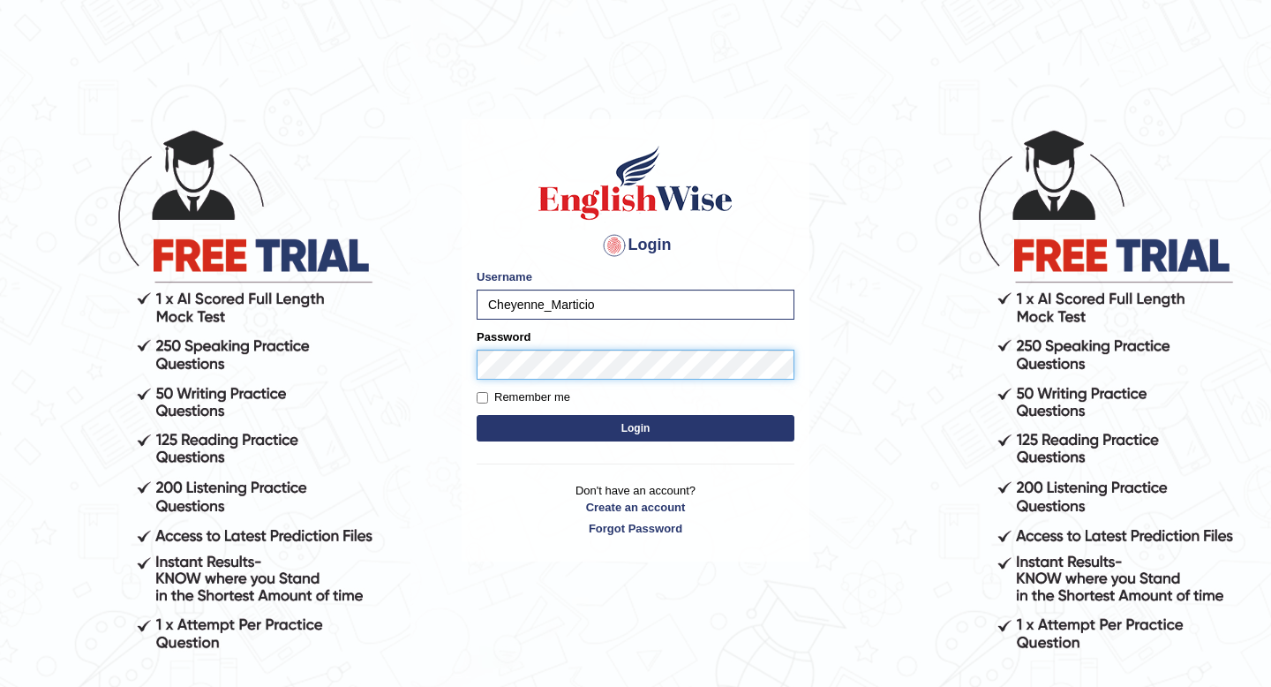
click at [477, 415] on button "Login" at bounding box center [636, 428] width 318 height 26
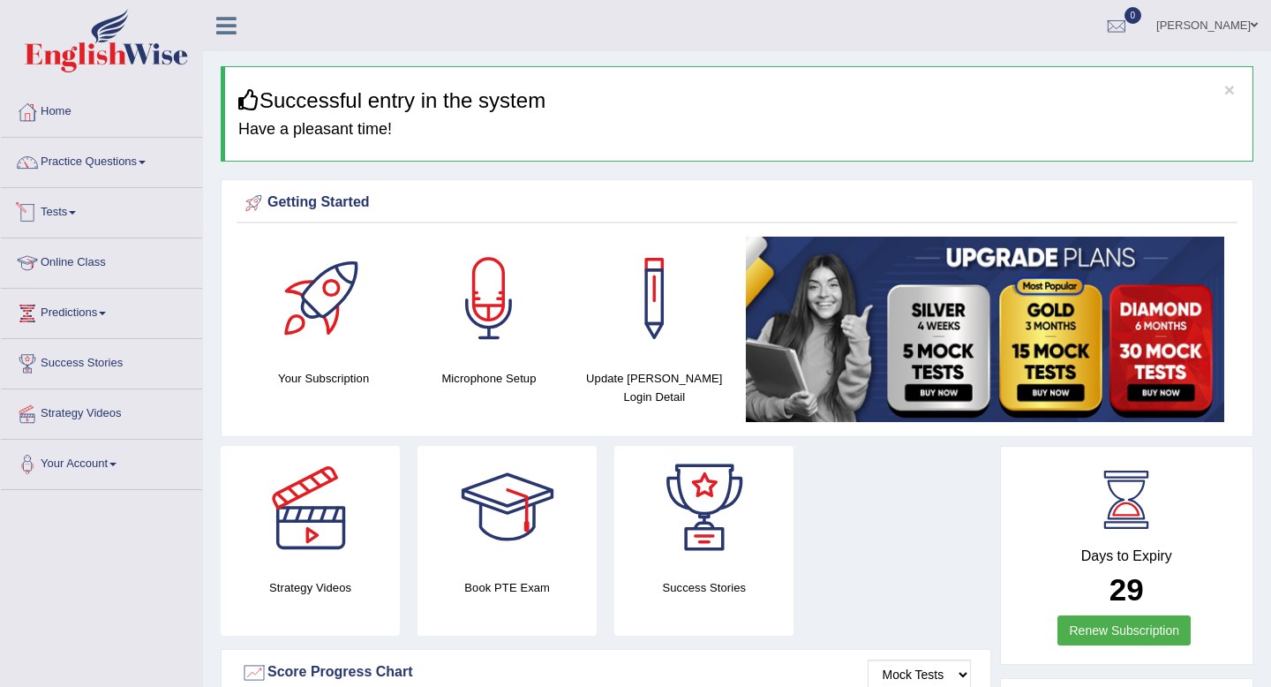
click at [114, 257] on link "Online Class" at bounding box center [101, 260] width 201 height 44
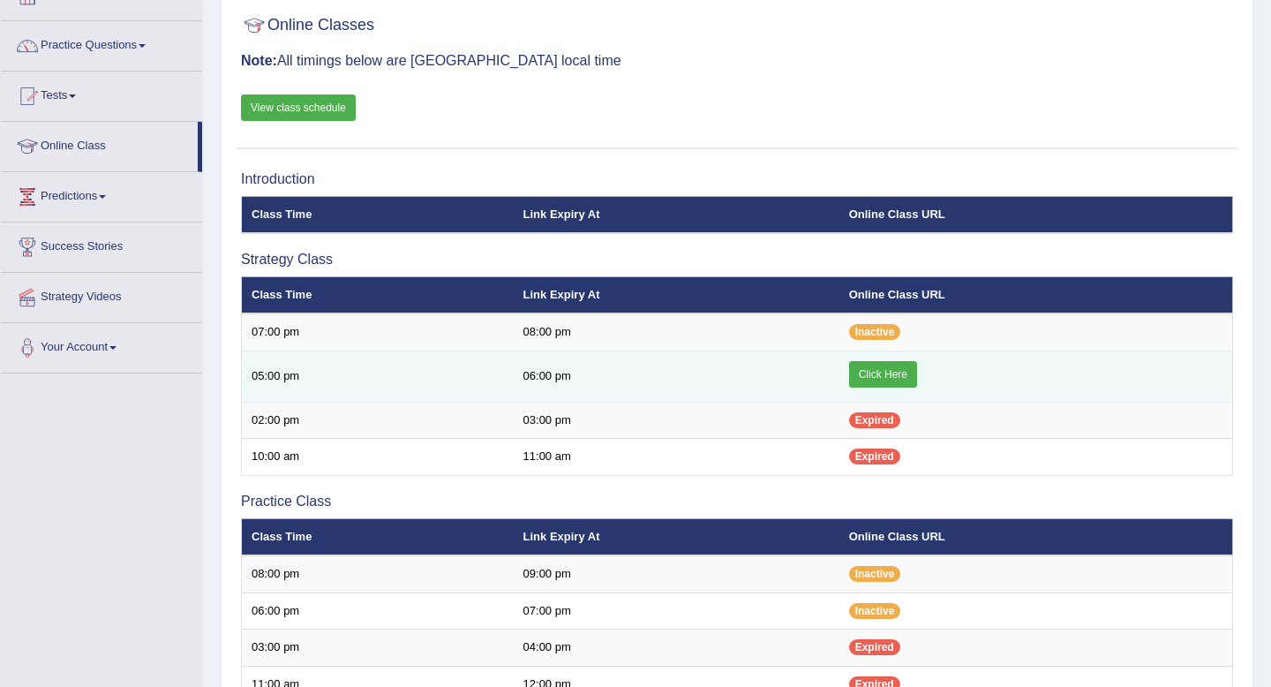
scroll to position [117, 0]
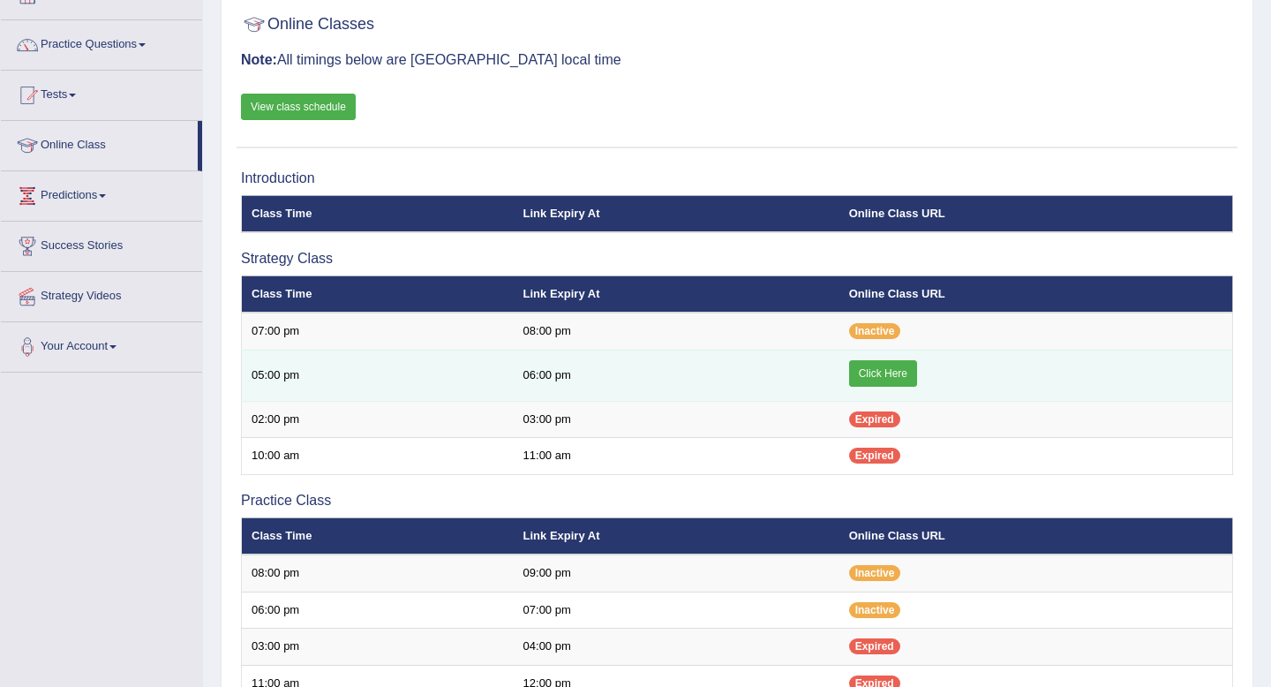
click at [885, 374] on link "Click Here" at bounding box center [883, 373] width 68 height 26
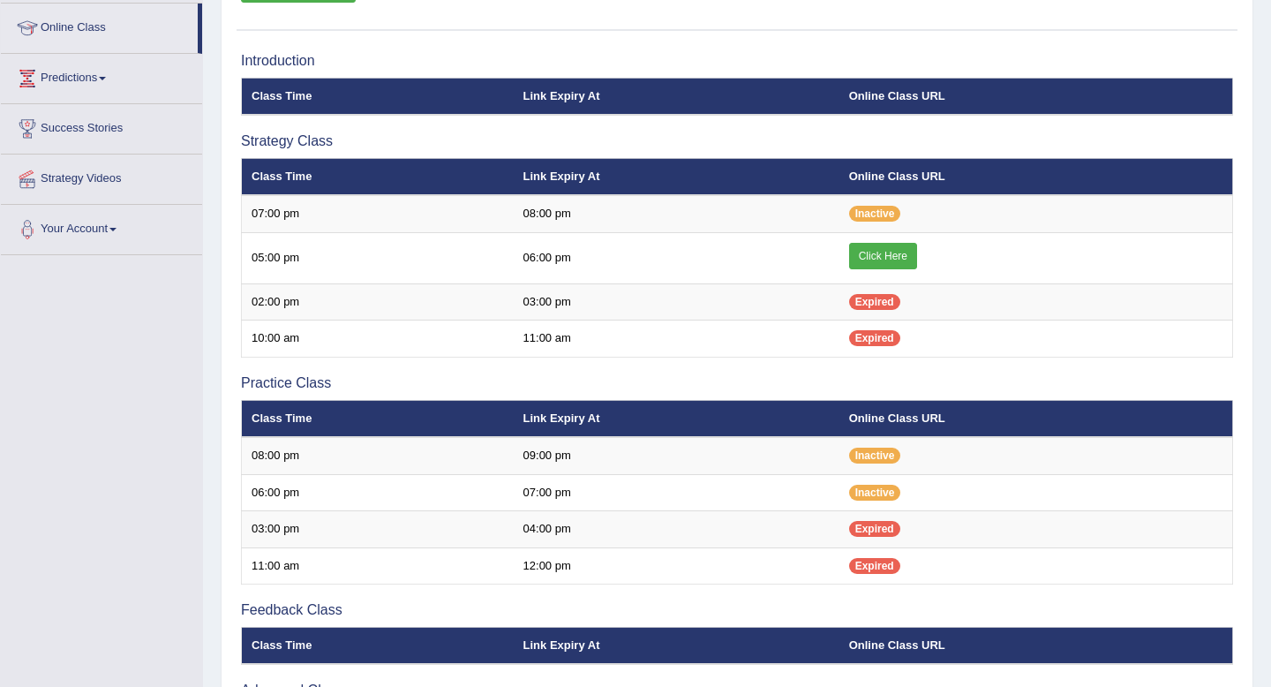
scroll to position [237, 0]
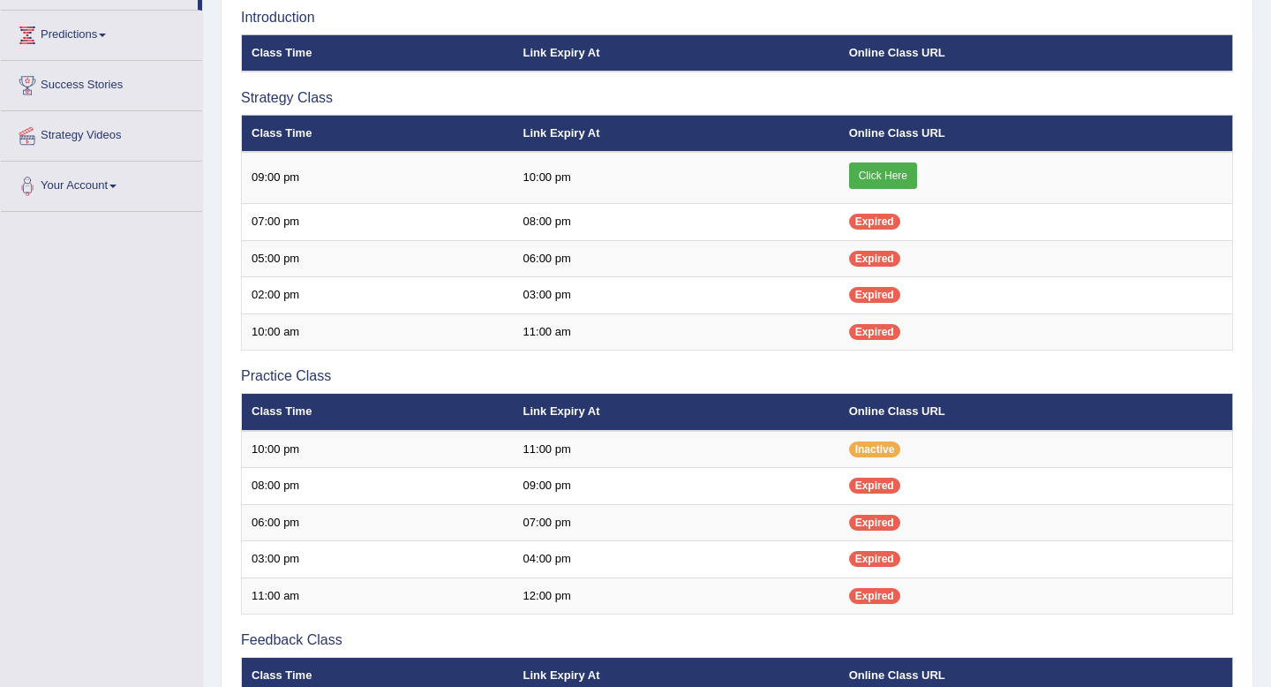
scroll to position [287, 0]
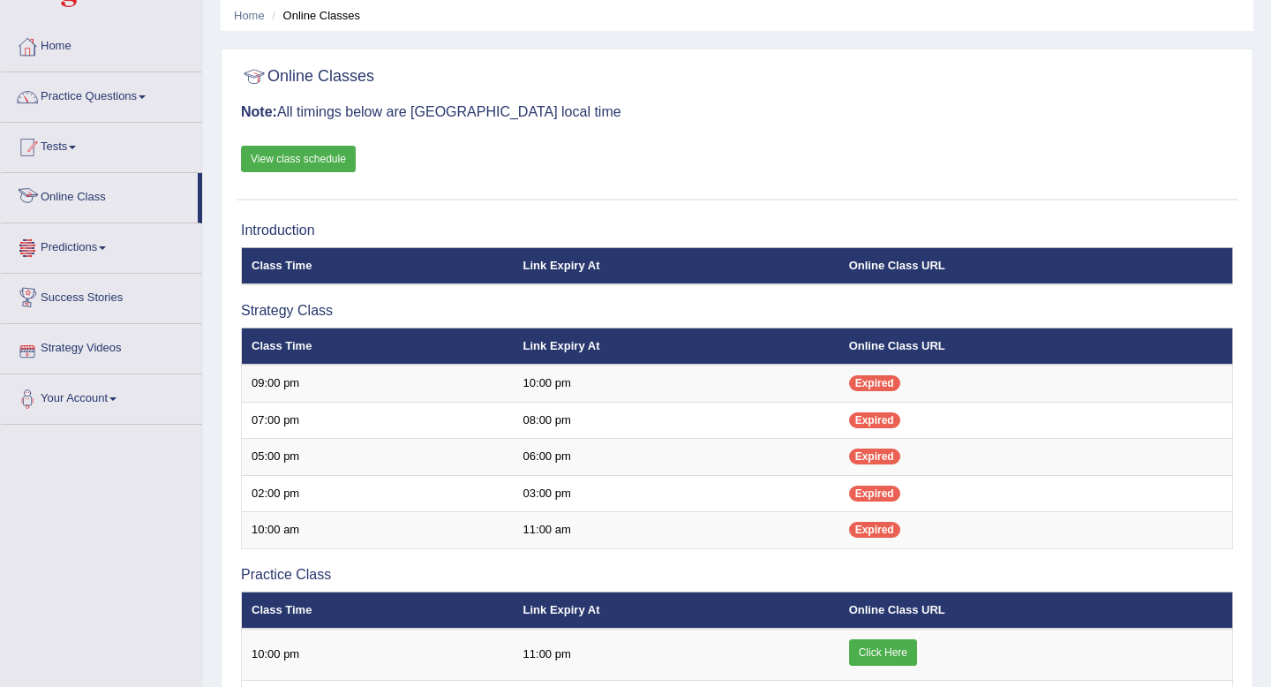
scroll to position [57, 0]
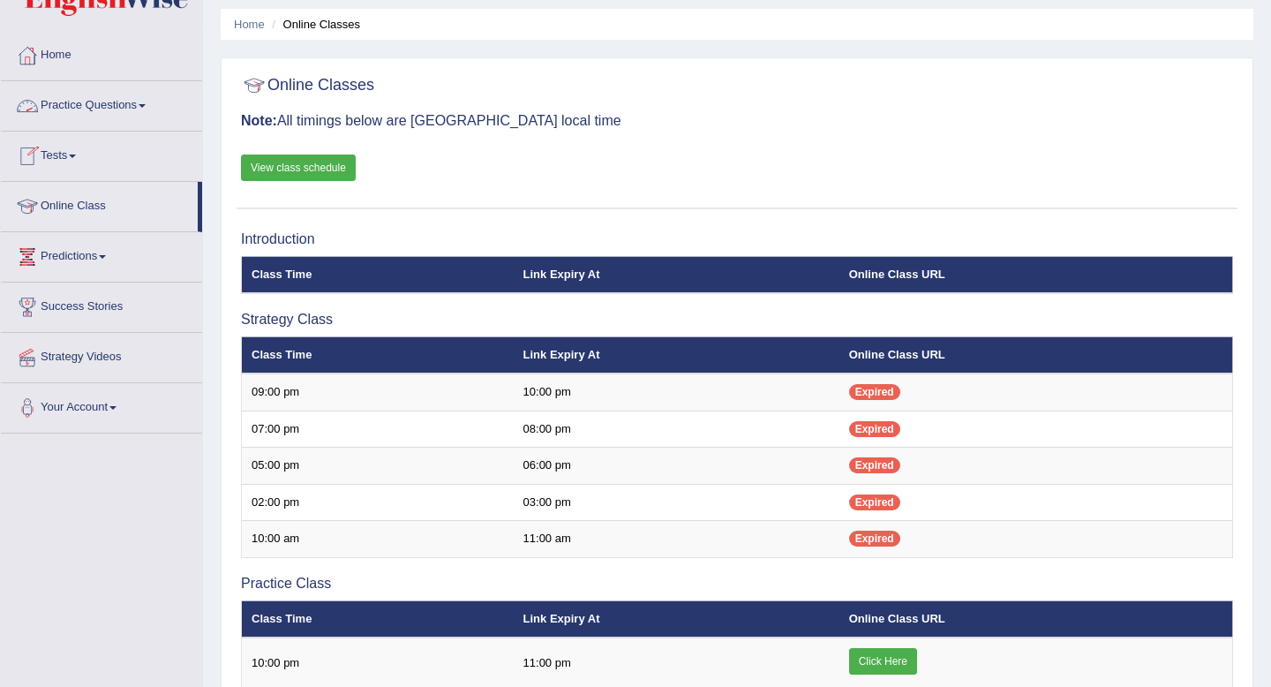
click at [139, 107] on link "Practice Questions" at bounding box center [101, 103] width 201 height 44
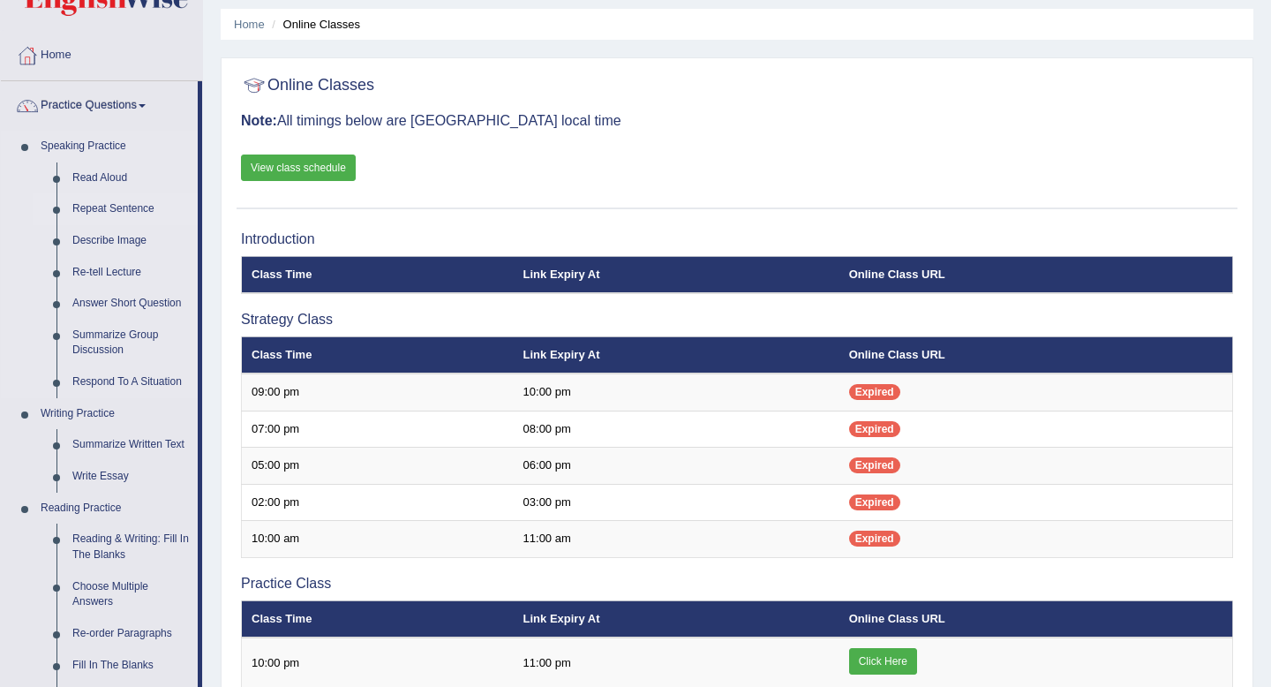
click at [126, 207] on link "Repeat Sentence" at bounding box center [130, 209] width 133 height 32
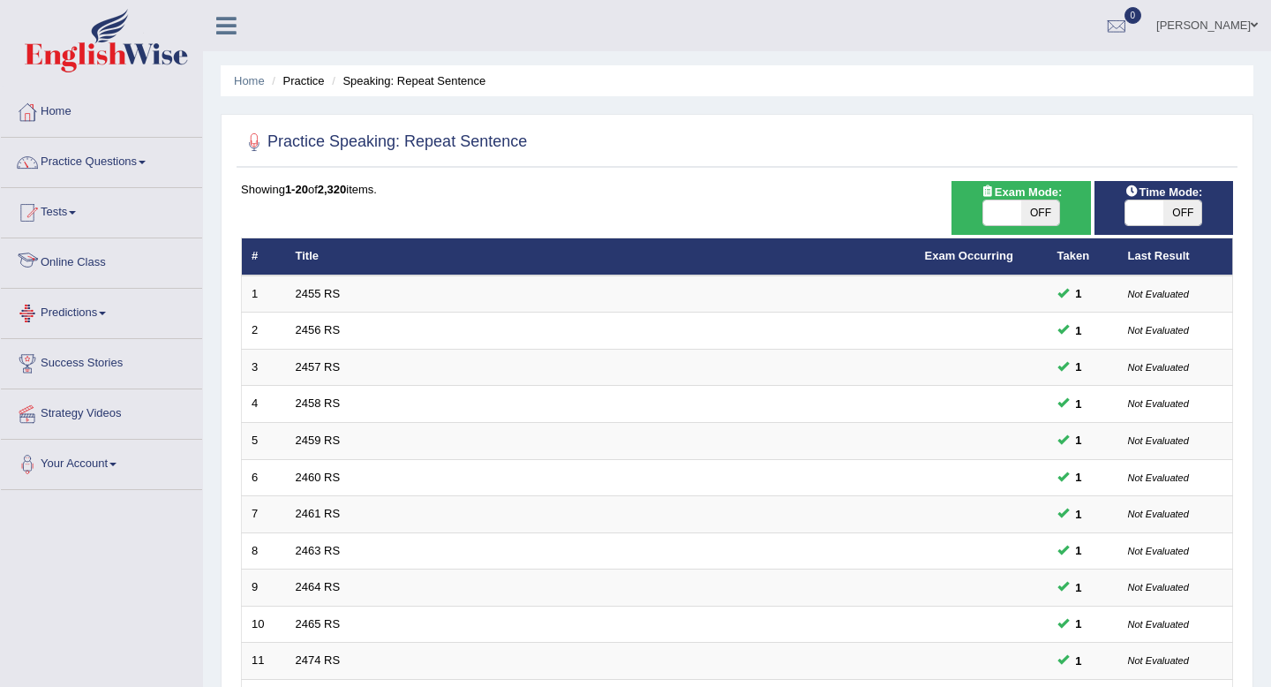
click at [128, 261] on link "Online Class" at bounding box center [101, 260] width 201 height 44
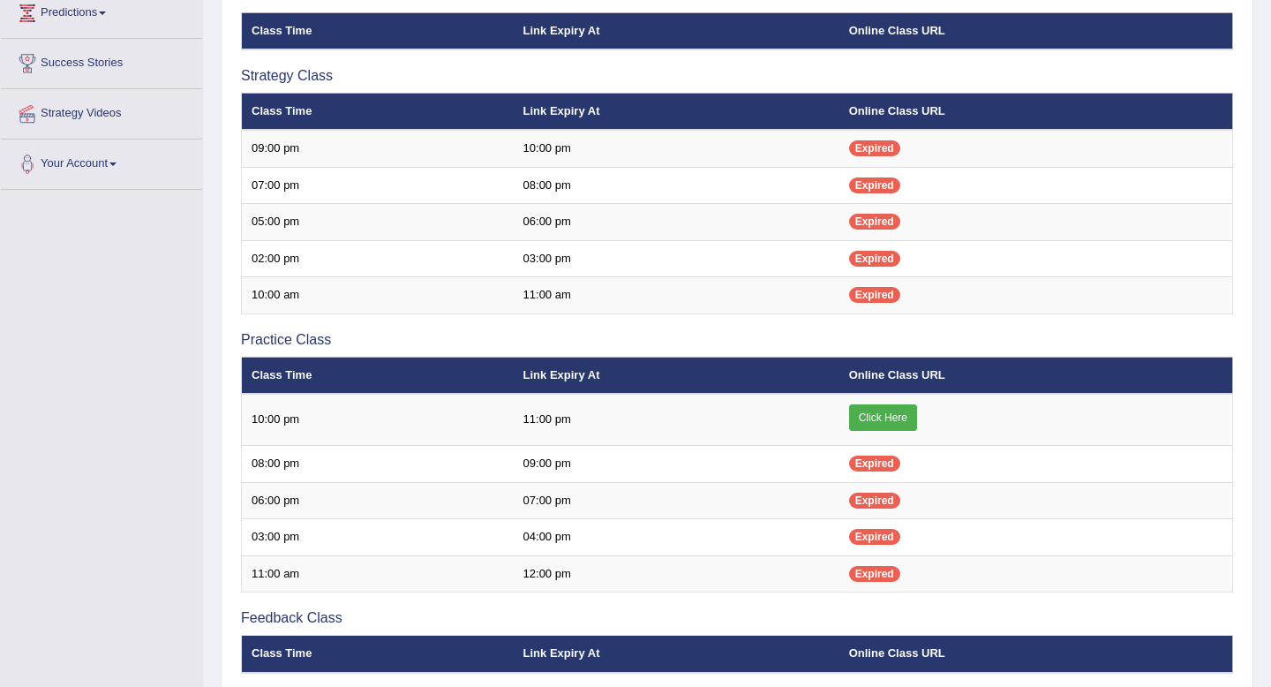
scroll to position [301, 0]
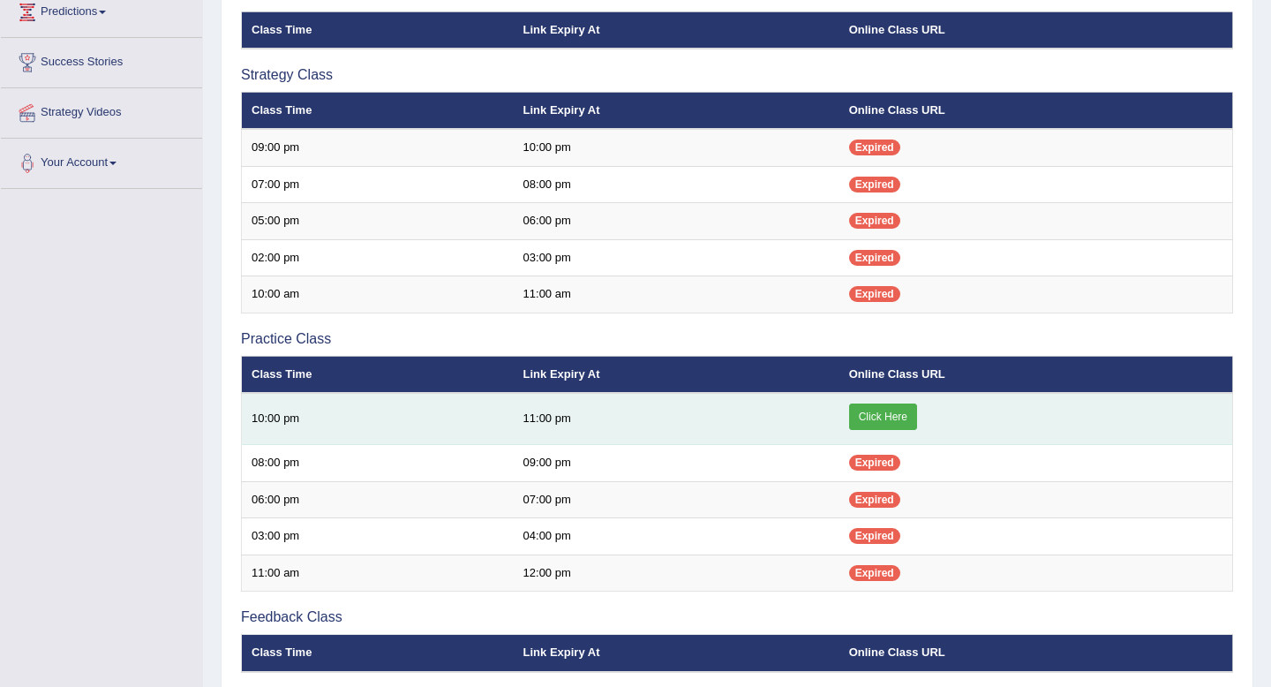
click at [881, 414] on link "Click Here" at bounding box center [883, 416] width 68 height 26
